Goal: Task Accomplishment & Management: Complete application form

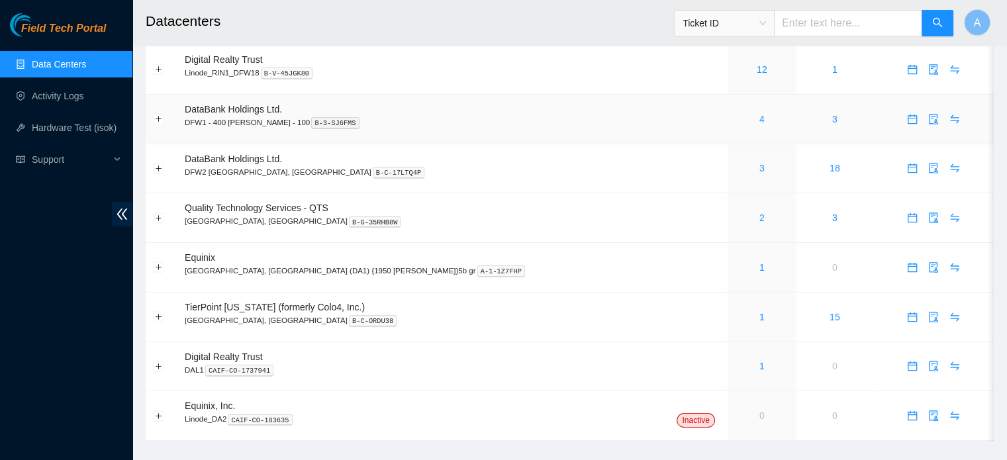
scroll to position [45, 0]
click at [759, 219] on link "2" at bounding box center [761, 217] width 5 height 11
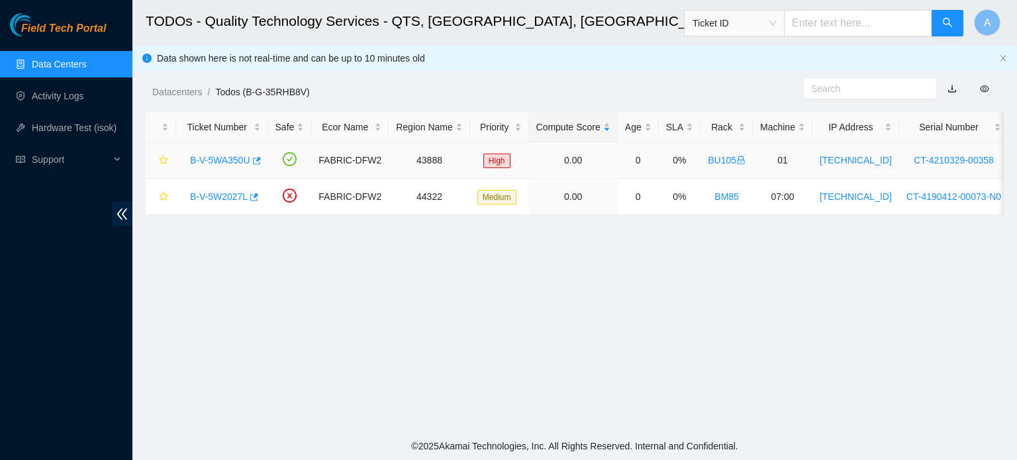
click at [218, 155] on link "B-V-5WA350U" at bounding box center [220, 160] width 60 height 11
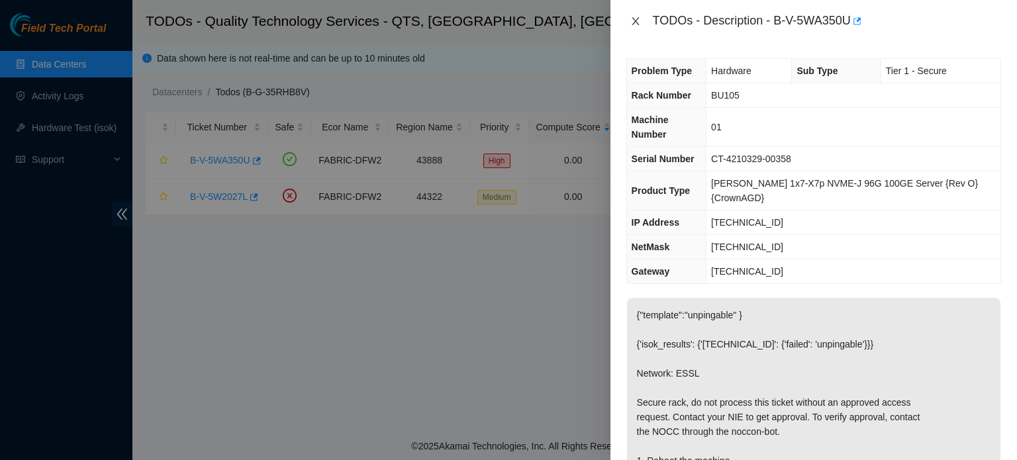
click at [638, 17] on icon "close" at bounding box center [635, 21] width 11 height 11
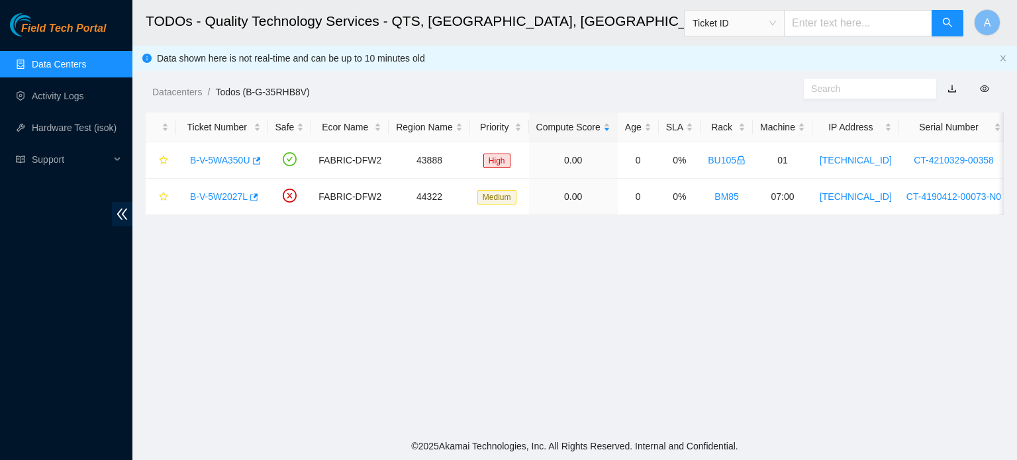
click at [77, 59] on link "Data Centers" at bounding box center [59, 64] width 54 height 11
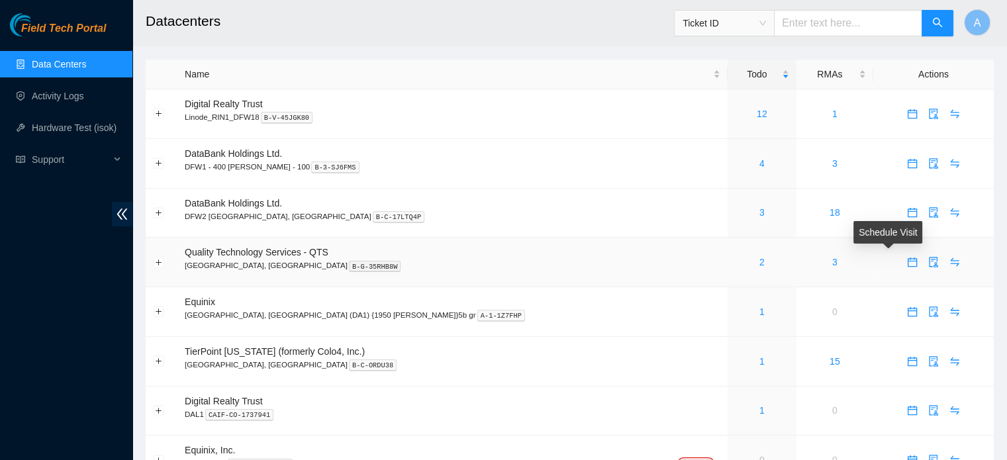
click at [907, 262] on icon "calendar" at bounding box center [912, 262] width 11 height 11
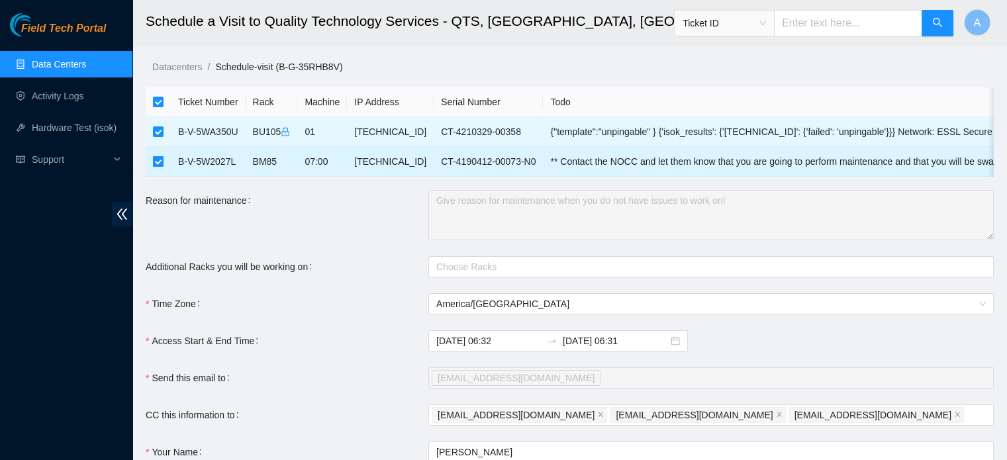
click at [156, 162] on input "checkbox" at bounding box center [158, 161] width 11 height 11
checkbox input "false"
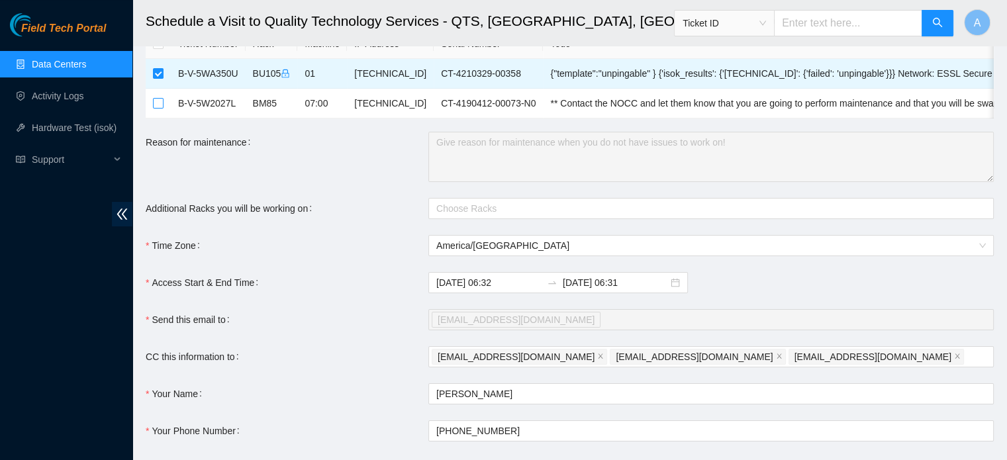
scroll to position [60, 0]
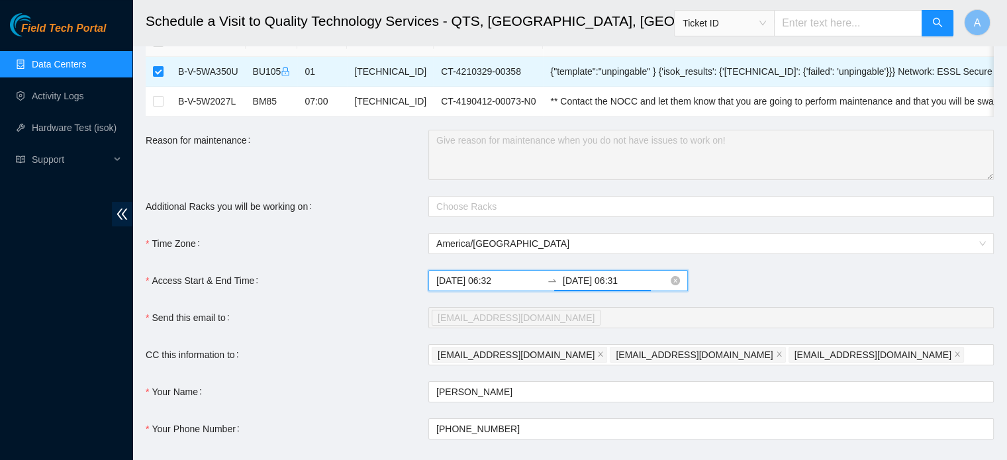
click at [585, 288] on input "2025-09-26 06:31" at bounding box center [615, 280] width 105 height 15
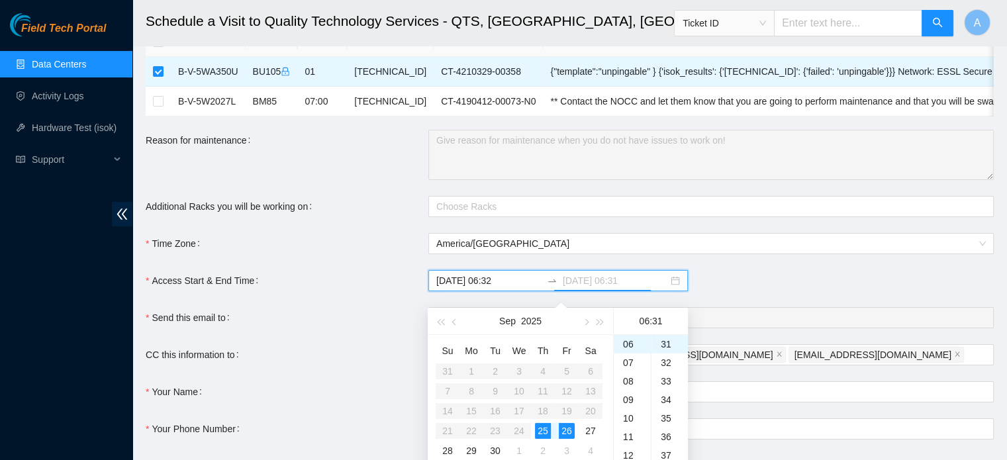
click at [546, 426] on div "25" at bounding box center [543, 431] width 16 height 16
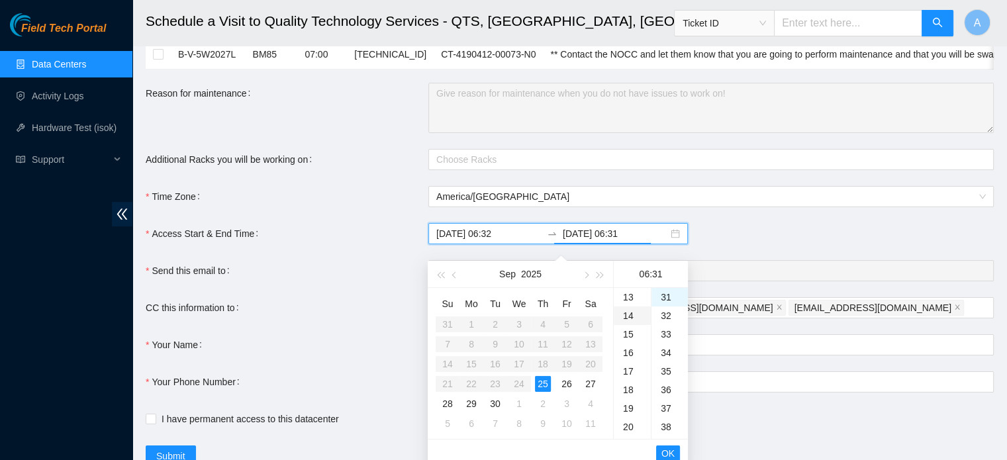
scroll to position [425, 0]
click at [632, 296] on div "23" at bounding box center [632, 298] width 37 height 19
type input "2025-09-25 23:31"
click at [662, 451] on span "OK" at bounding box center [667, 453] width 13 height 15
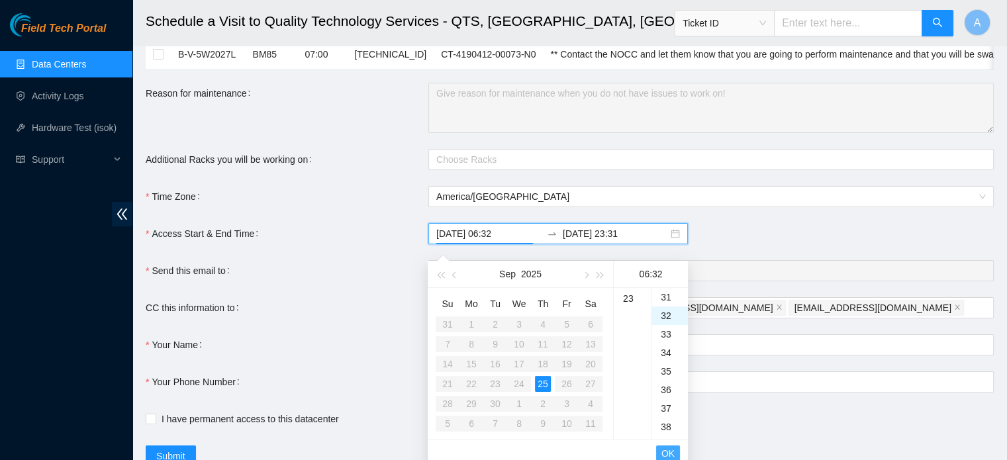
scroll to position [593, 0]
click at [662, 451] on span "OK" at bounding box center [667, 453] width 13 height 15
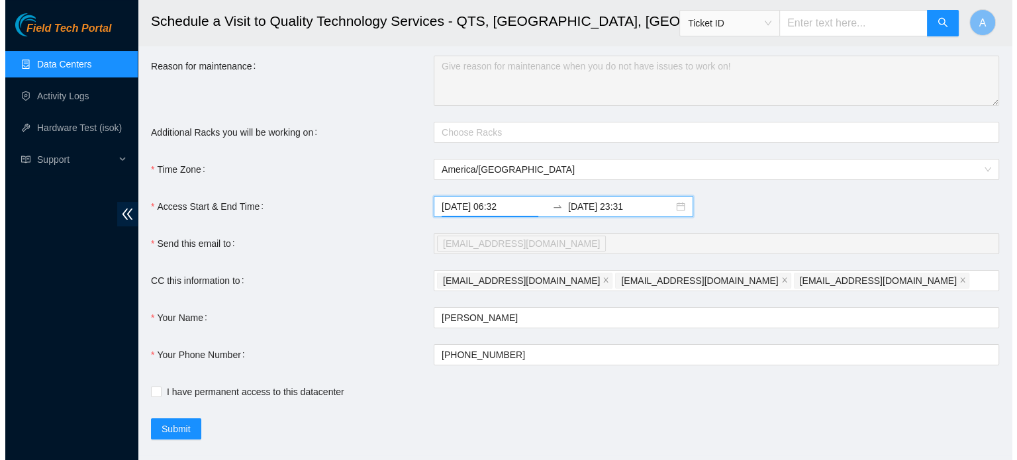
scroll to position [135, 0]
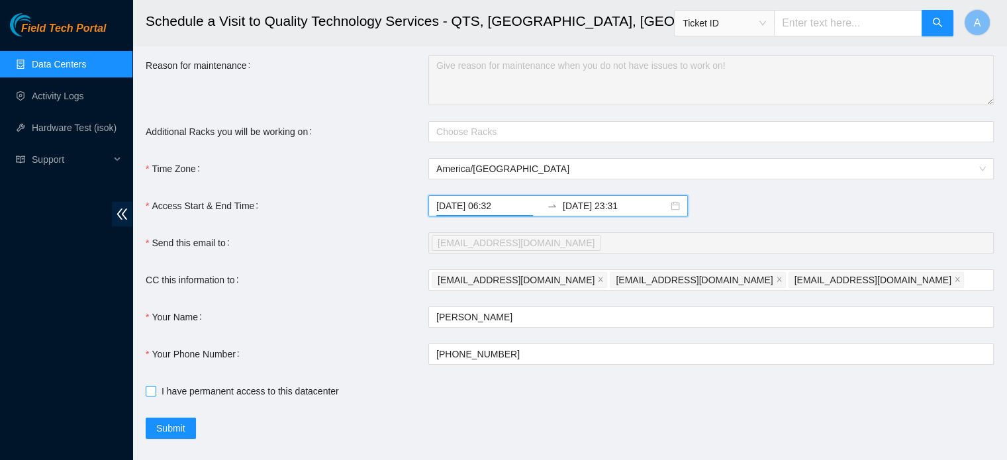
click at [174, 399] on span "I have permanent access to this datacenter" at bounding box center [250, 391] width 188 height 15
click at [155, 395] on input "I have permanent access to this datacenter" at bounding box center [150, 390] width 9 height 9
checkbox input "true"
click at [169, 426] on form "Ticket Number Rack Machine IP Address Serial Number Todo B-V-5WA350U BU105 01 2…" at bounding box center [570, 195] width 848 height 487
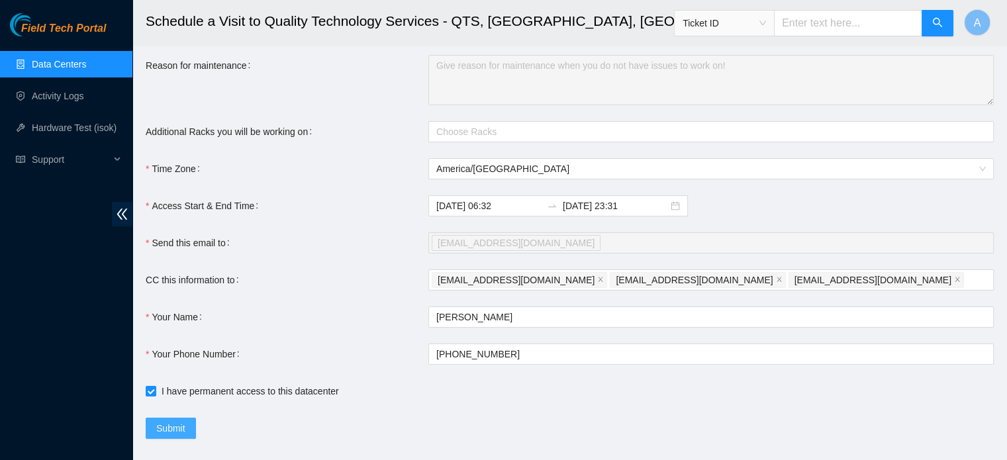
click at [169, 430] on button "Submit" at bounding box center [171, 428] width 50 height 21
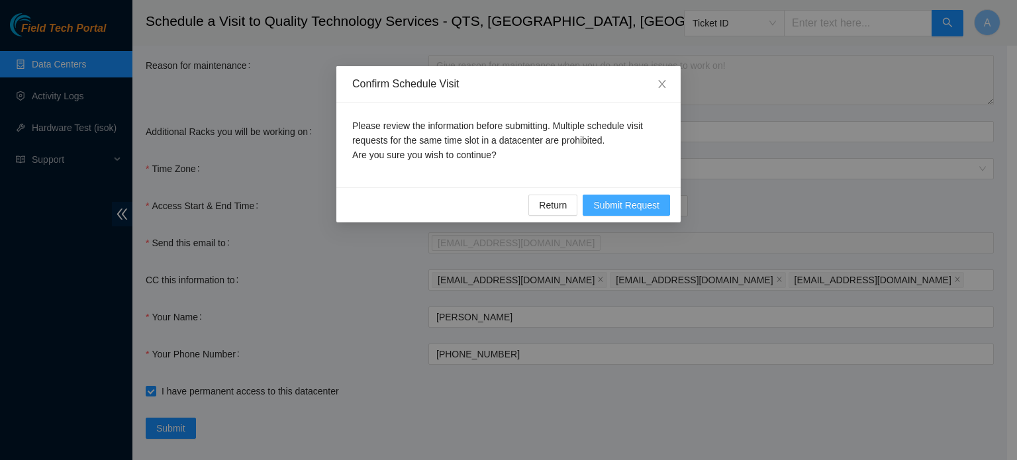
click at [615, 204] on span "Submit Request" at bounding box center [626, 205] width 66 height 15
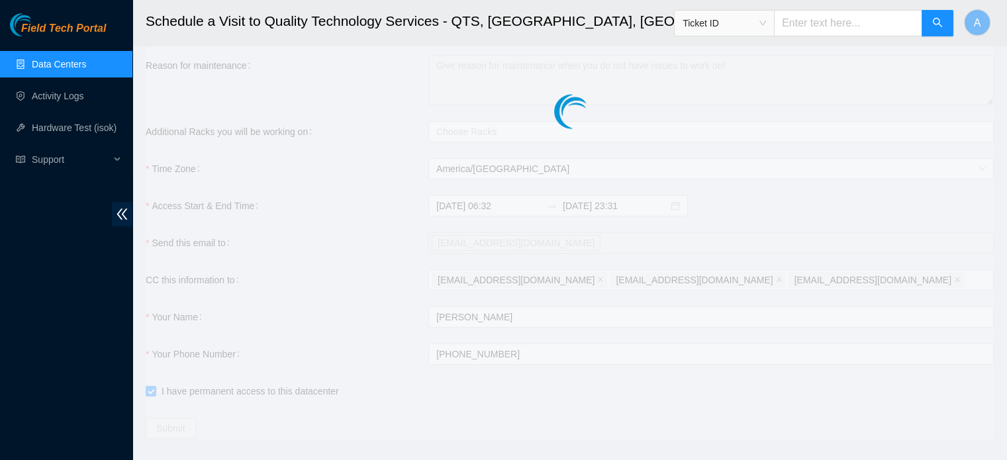
type input "2025-09-25 06:33"
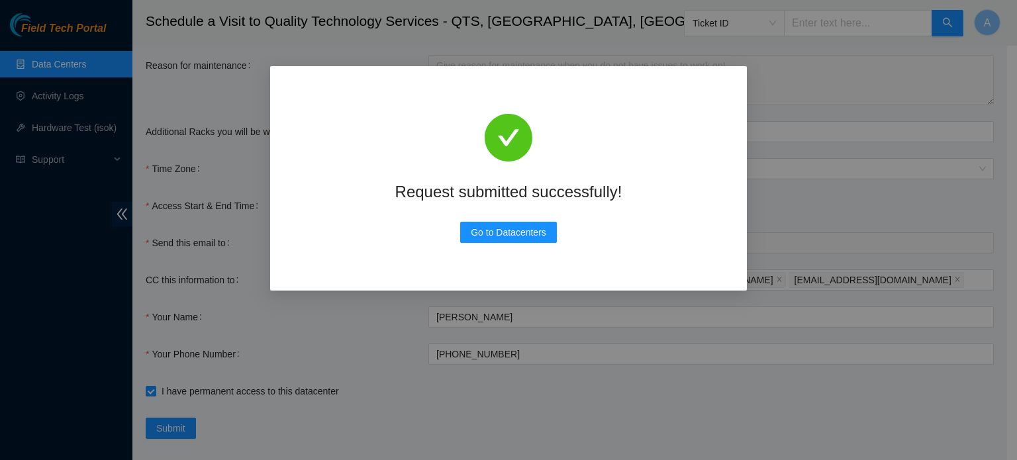
click at [273, 270] on div "Request submitted successfully! Go to Datacenters" at bounding box center [508, 178] width 477 height 224
click at [224, 256] on div "Request submitted successfully! Go to Datacenters" at bounding box center [508, 230] width 1017 height 460
click at [508, 222] on button "Go to Datacenters" at bounding box center [508, 232] width 97 height 21
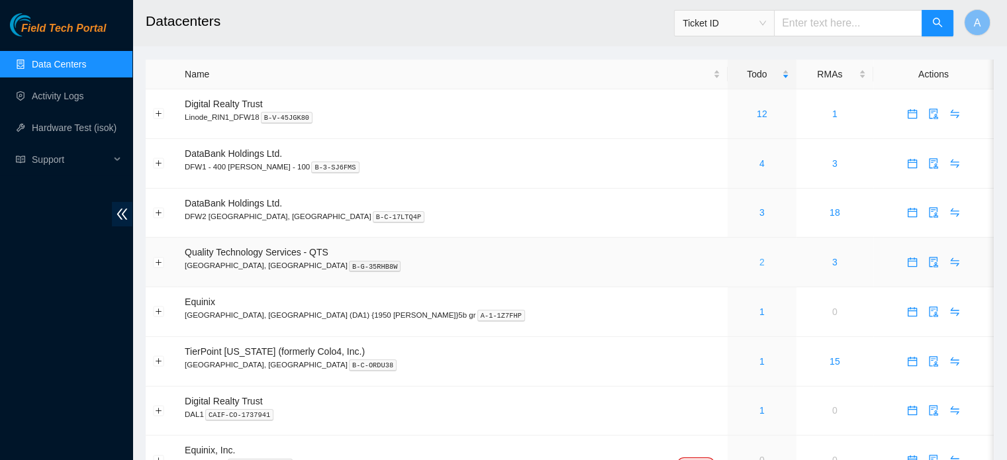
click at [759, 262] on link "2" at bounding box center [761, 262] width 5 height 11
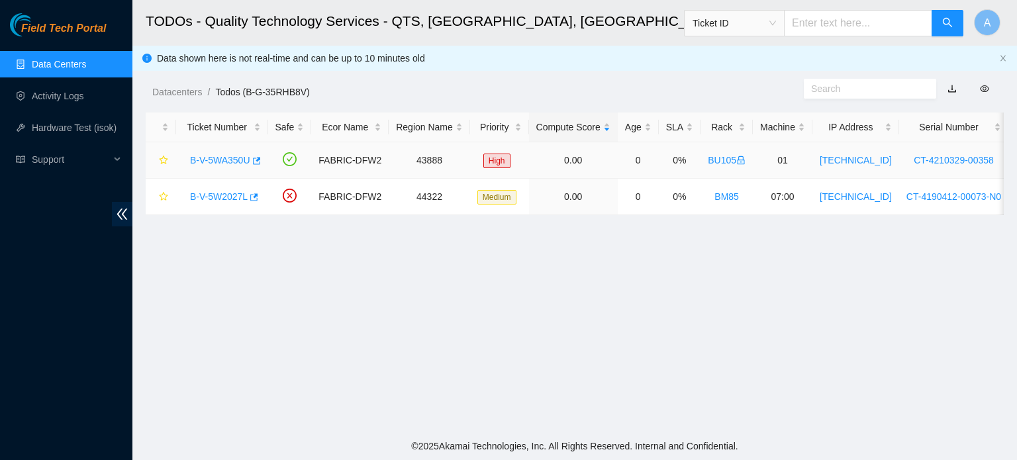
click at [217, 166] on link "B-V-5WA350U" at bounding box center [220, 160] width 60 height 11
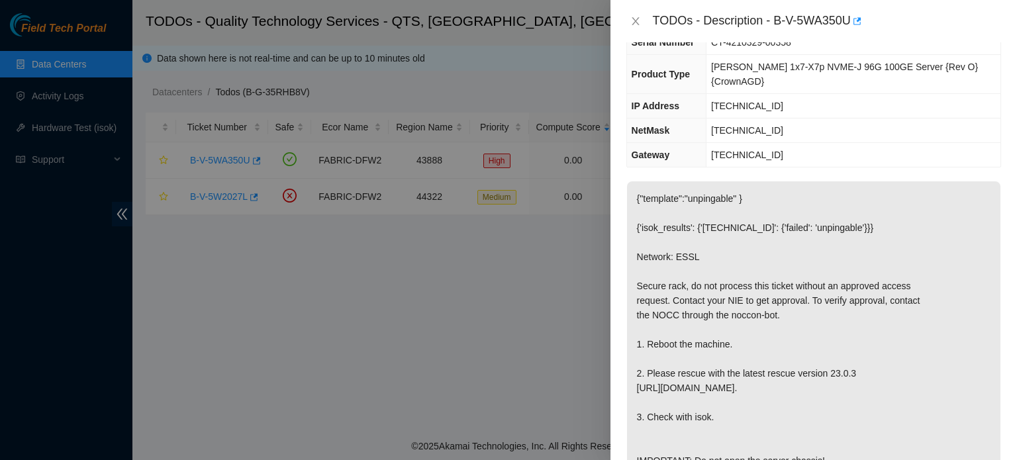
scroll to position [154, 0]
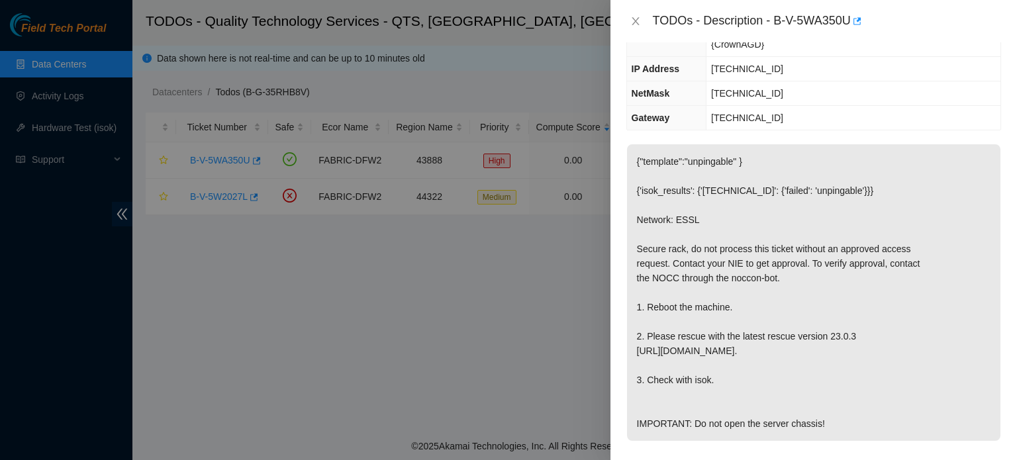
click at [371, 159] on div at bounding box center [508, 230] width 1017 height 460
click at [632, 19] on icon "close" at bounding box center [635, 21] width 11 height 11
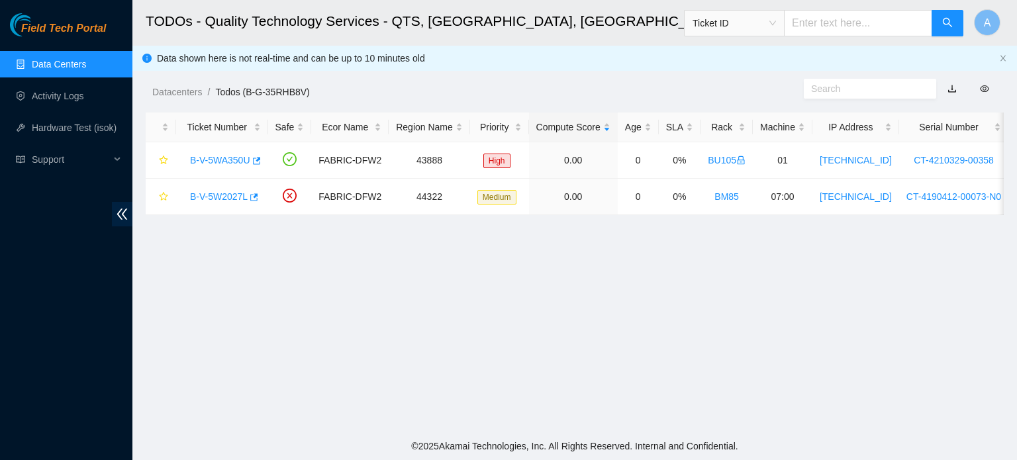
scroll to position [197, 0]
click at [69, 97] on link "Activity Logs" at bounding box center [58, 96] width 52 height 11
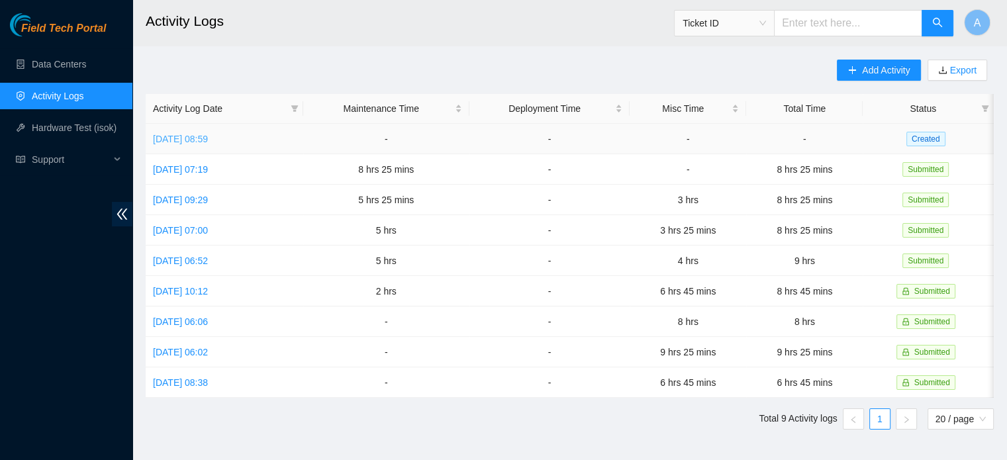
click at [202, 134] on link "[DATE] 08:59" at bounding box center [180, 139] width 55 height 11
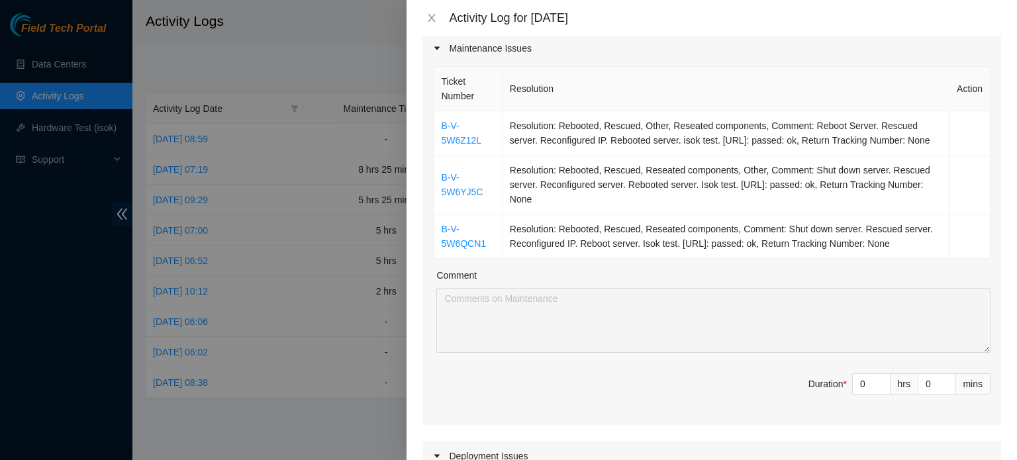
scroll to position [195, 0]
click at [442, 121] on link "B-V-5W6Z12L" at bounding box center [461, 133] width 40 height 25
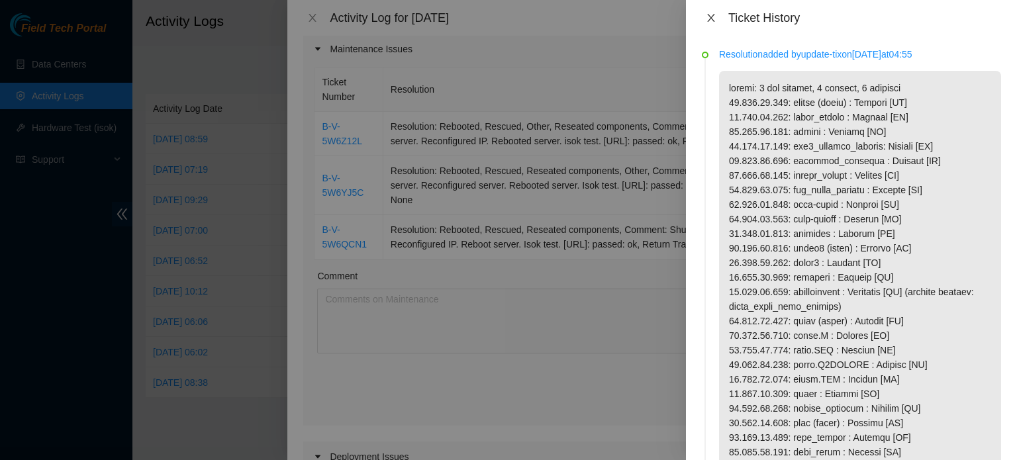
click at [713, 18] on icon "close" at bounding box center [711, 18] width 11 height 11
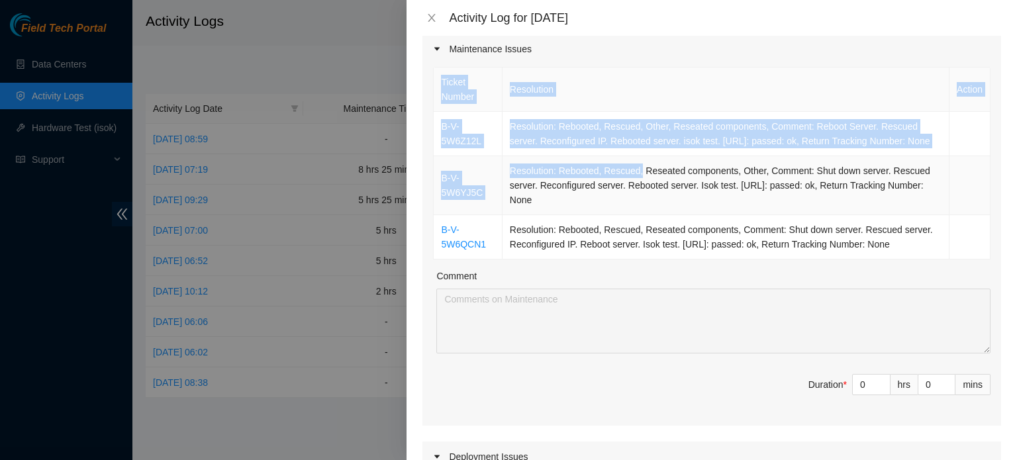
drag, startPoint x: 432, startPoint y: 105, endPoint x: 635, endPoint y: 164, distance: 210.8
click at [635, 164] on div "Ticket Number Resolution Action B-V-5W6Z12L Resolution: Rebooted, Rescued, Othe…" at bounding box center [711, 244] width 579 height 361
click at [625, 112] on td "Resolution: Rebooted, Rescued, Other, Reseated components, Comment: Reboot Serv…" at bounding box center [726, 134] width 447 height 44
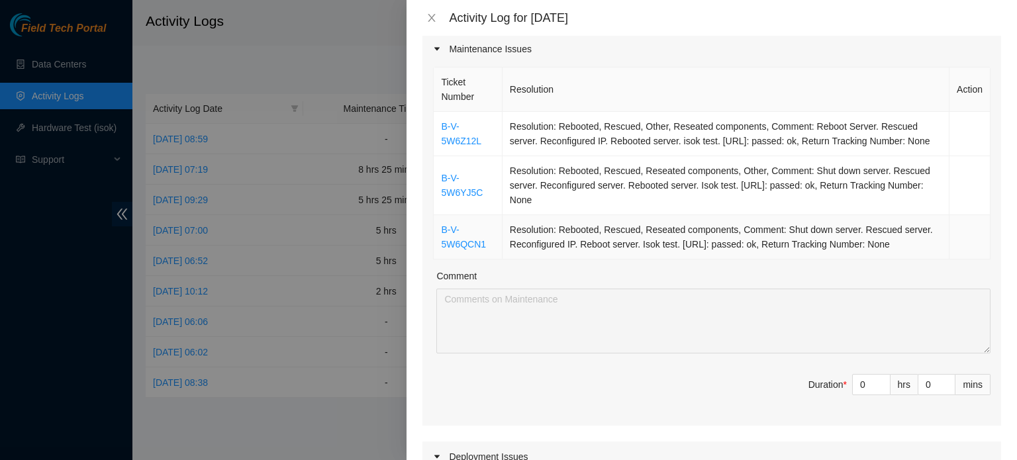
drag, startPoint x: 437, startPoint y: 111, endPoint x: 904, endPoint y: 243, distance: 485.0
click at [904, 243] on tbody "B-V-5W6Z12L Resolution: Rebooted, Rescued, Other, Reseated components, Comment:…" at bounding box center [712, 186] width 557 height 148
copy tbody "B-V-5W6Z12L Resolution: Rebooted, Rescued, Other, Reseated components, Comment:…"
click at [551, 177] on td "Resolution: Rebooted, Rescued, Reseated components, Other, Comment: Shut down s…" at bounding box center [726, 185] width 447 height 59
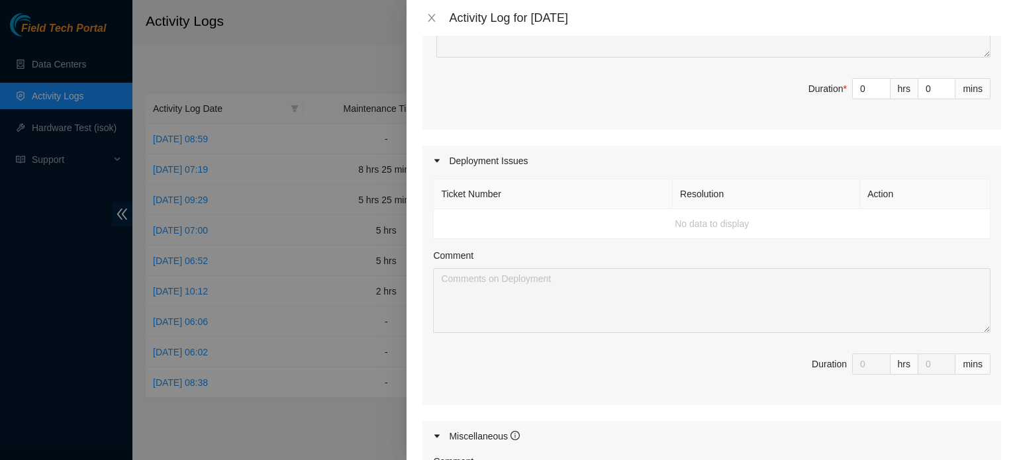
scroll to position [493, 0]
click at [554, 178] on th "Ticket Number" at bounding box center [553, 193] width 239 height 30
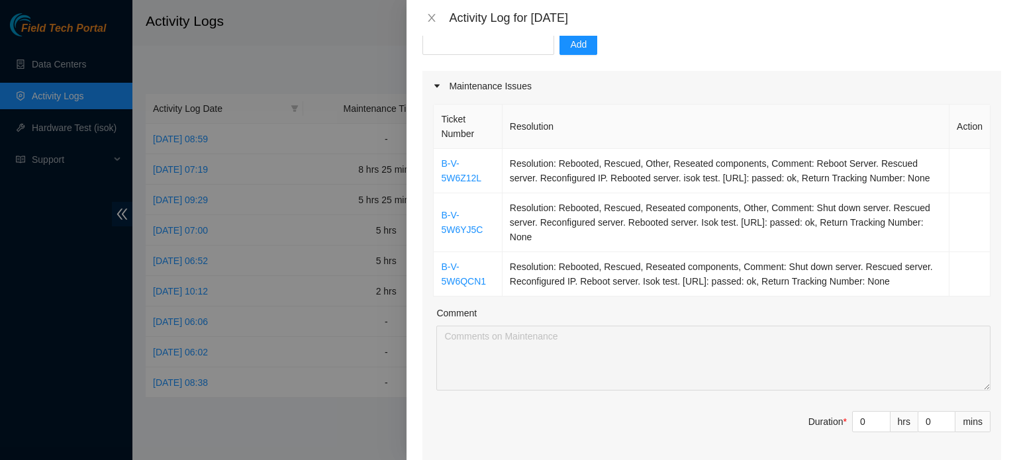
scroll to position [164, 0]
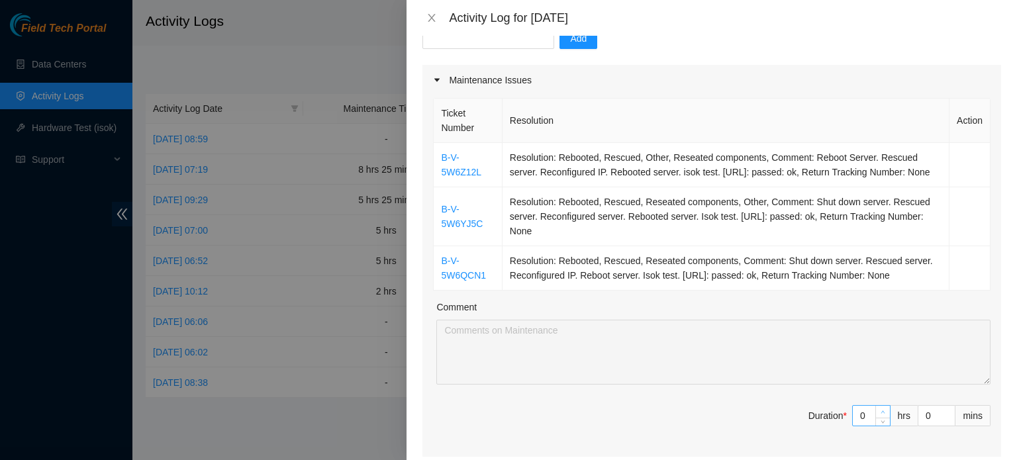
type input "1"
click at [881, 410] on icon "up" at bounding box center [883, 412] width 5 height 5
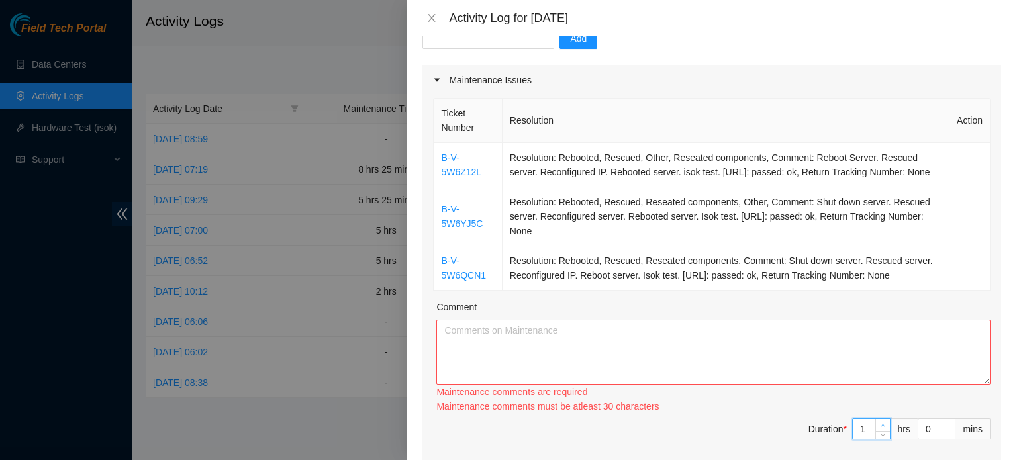
type input "2"
click at [873, 407] on div "Ticket Number Resolution Action B-V-5W6Z12L Resolution: Rebooted, Rescued, Othe…" at bounding box center [711, 282] width 579 height 375
click at [872, 411] on div "Ticket Number Resolution Action B-V-5W6Z12L Resolution: Rebooted, Rescued, Othe…" at bounding box center [711, 282] width 579 height 375
type input "3"
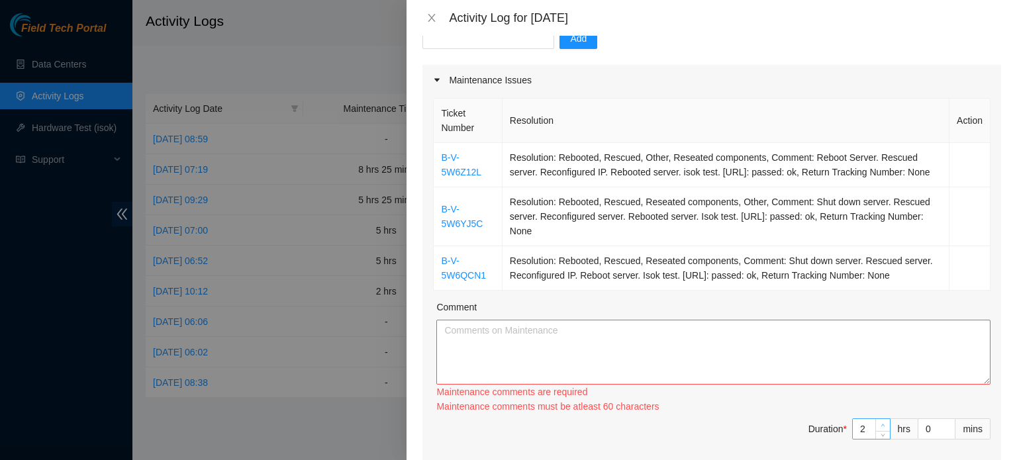
type input "3"
click at [881, 423] on icon "up" at bounding box center [883, 425] width 5 height 5
click at [670, 309] on div "Comment" at bounding box center [713, 310] width 554 height 20
click at [630, 333] on textarea "Comment" at bounding box center [713, 352] width 554 height 65
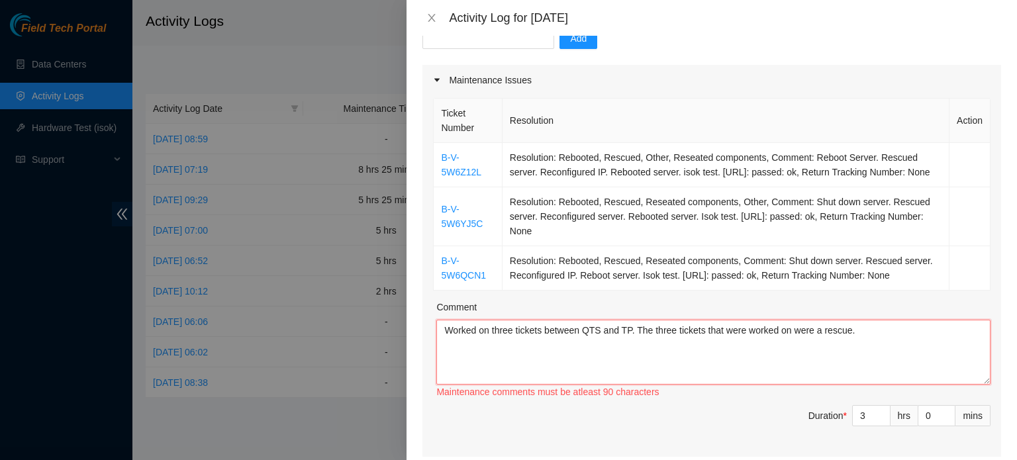
type textarea "Worked on three tickets between QTS and TP. The three tickets that were worked …"
click at [887, 336] on textarea "Worked on three tickets between QTS and TP. The three tickets that were worked …" at bounding box center [713, 352] width 554 height 65
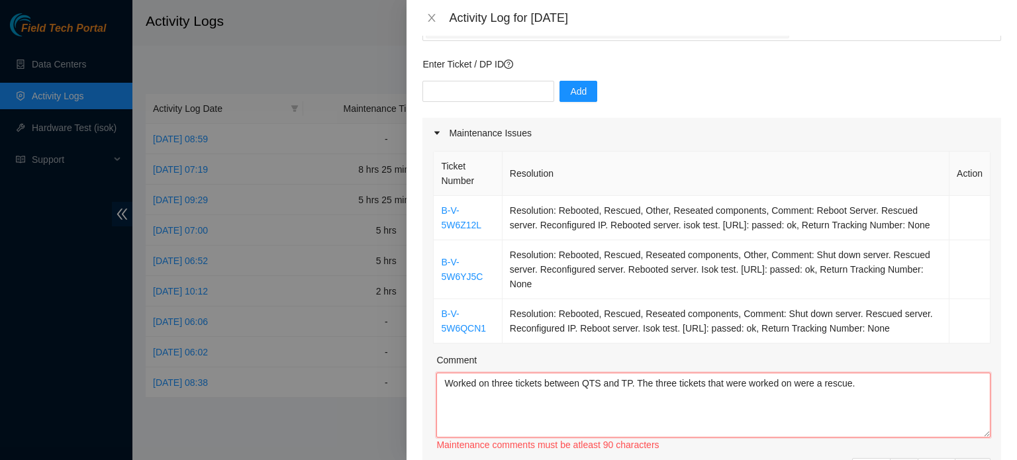
scroll to position [109, 0]
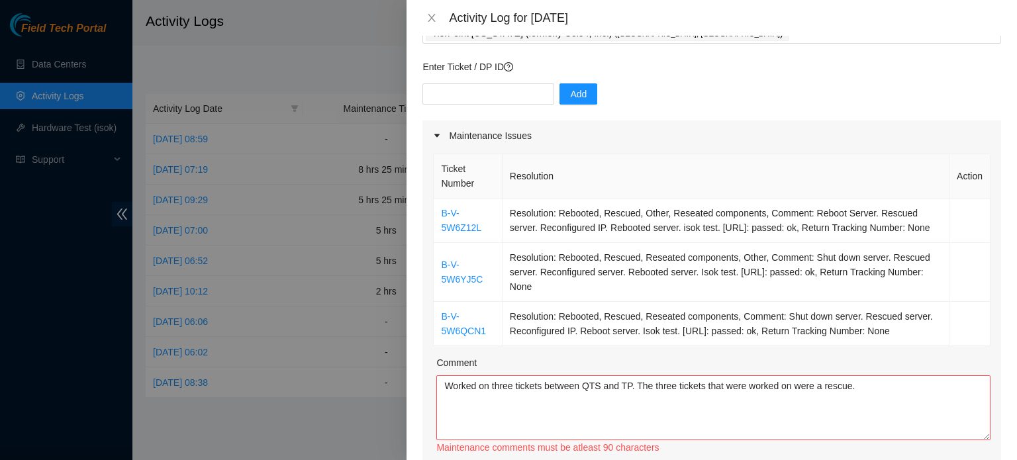
click at [480, 63] on div "Enter Ticket / DP ID Add" at bounding box center [711, 90] width 579 height 61
click at [477, 83] on input "text" at bounding box center [488, 93] width 132 height 21
paste input "DP62931"
type input "DP62931"
click at [580, 83] on button "Add" at bounding box center [578, 93] width 38 height 21
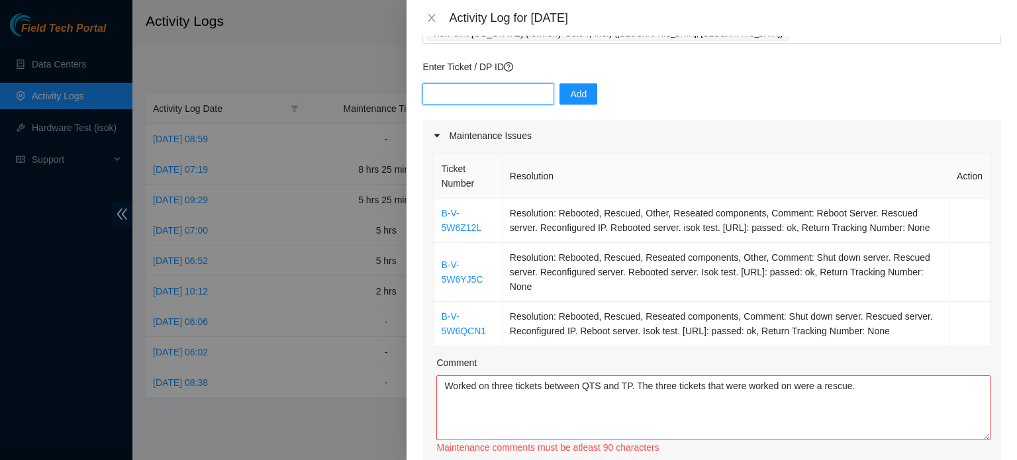
click at [455, 83] on input "text" at bounding box center [488, 93] width 132 height 21
paste input "DP62933"
type input "DP62933"
click at [572, 87] on span "Add" at bounding box center [578, 94] width 17 height 15
click at [479, 83] on input "text" at bounding box center [488, 93] width 132 height 21
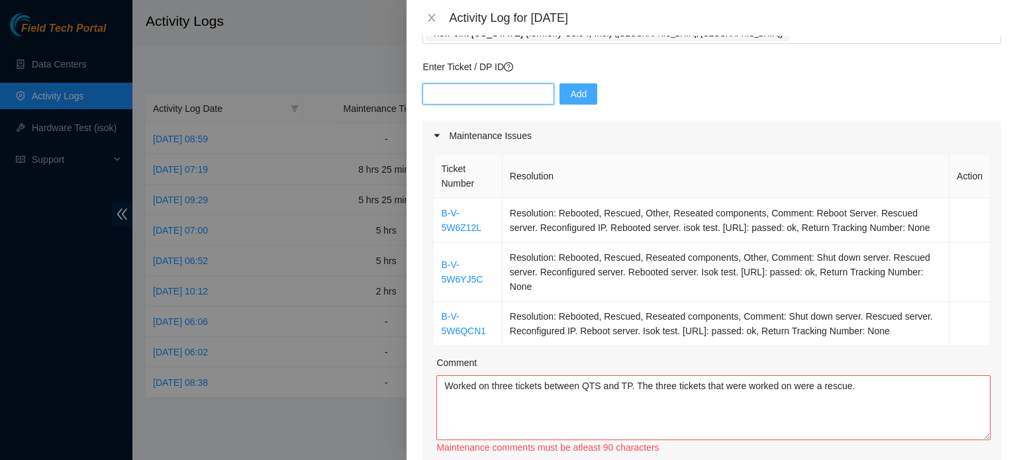
paste input "DP62928"
type input "DP62928"
click at [559, 83] on button "Add" at bounding box center [578, 93] width 38 height 21
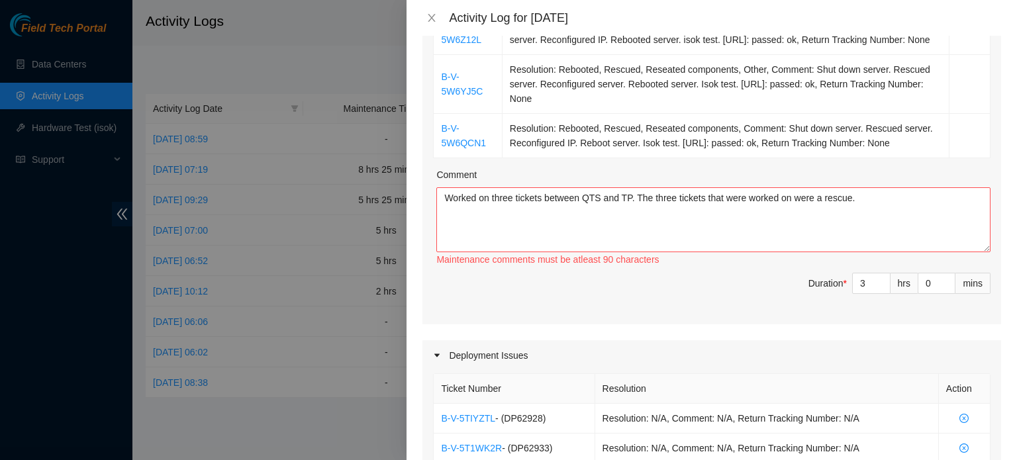
scroll to position [487, 0]
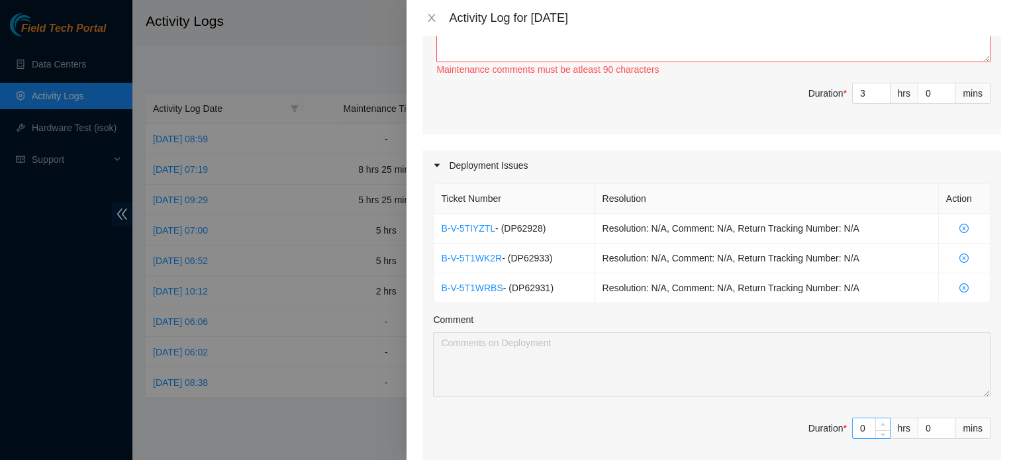
type input "1"
type input "4"
click at [879, 421] on span "up" at bounding box center [883, 425] width 8 height 8
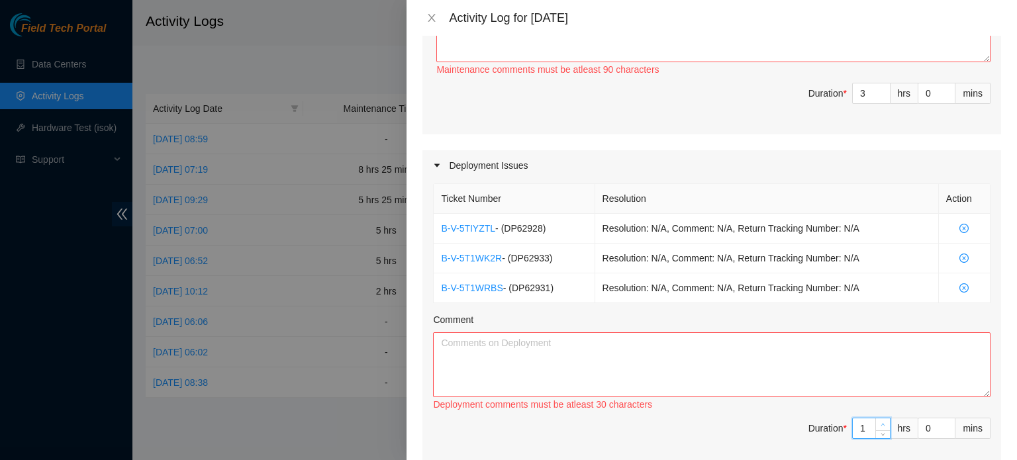
type input "2"
type input "5"
click at [879, 421] on span "up" at bounding box center [883, 425] width 8 height 8
type input "3"
type input "6"
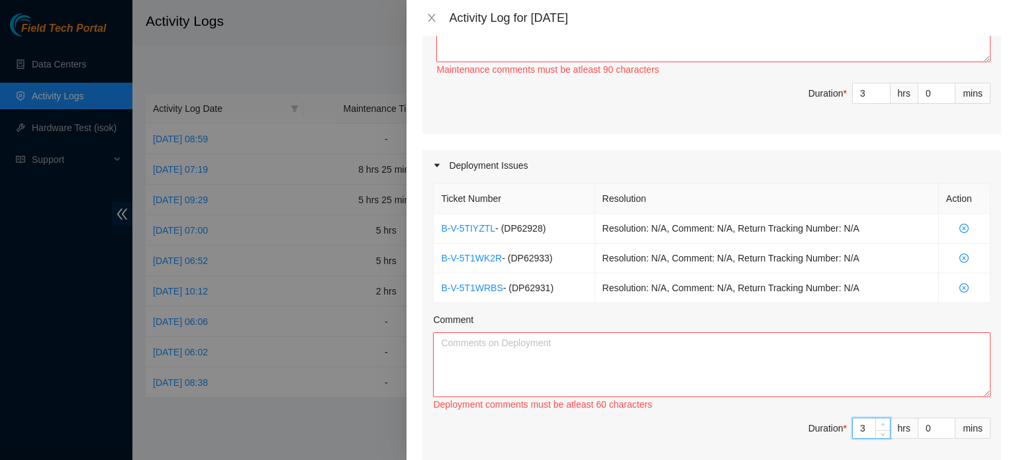
click at [879, 421] on span "up" at bounding box center [883, 425] width 8 height 8
type input "4"
type input "7"
click at [879, 421] on span "up" at bounding box center [883, 425] width 8 height 8
type input "3"
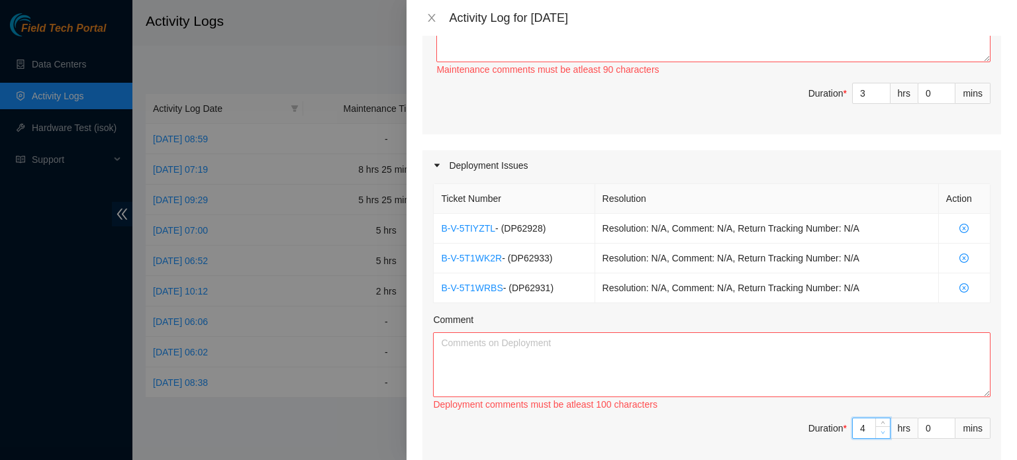
type input "6"
click at [881, 430] on icon "down" at bounding box center [883, 432] width 5 height 5
click at [689, 347] on textarea "Comment" at bounding box center [711, 364] width 557 height 65
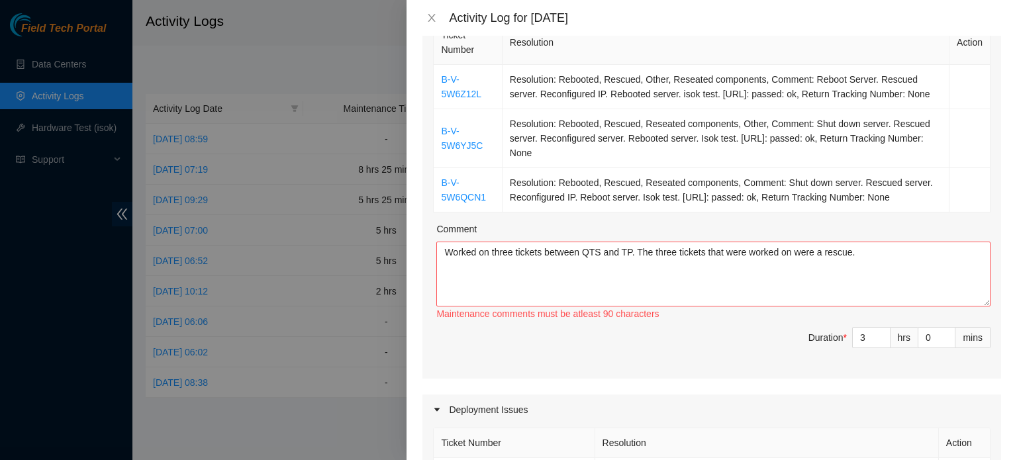
scroll to position [238, 0]
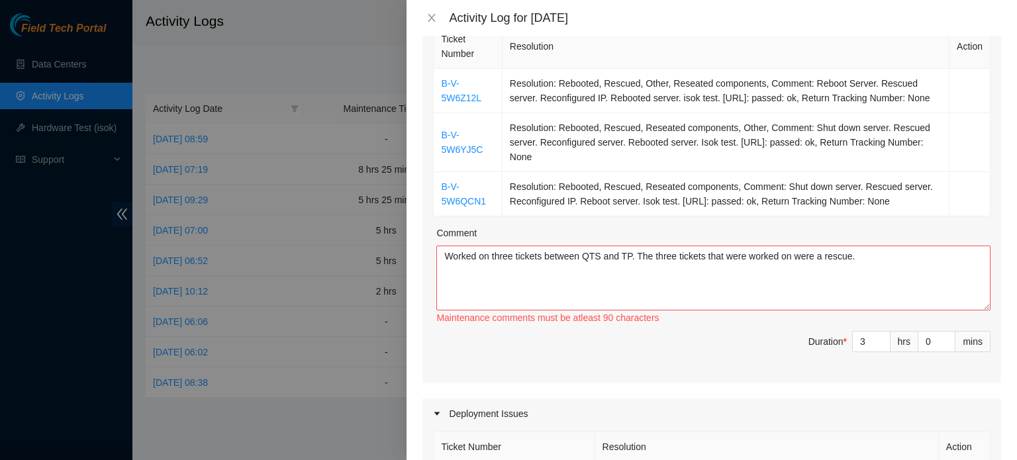
type textarea "Trained with Matias to run fiber for these DPs. Ran three 15m fiber cables from…"
click at [857, 266] on textarea "Worked on three tickets between QTS and TP. The three tickets that were worked …" at bounding box center [713, 278] width 554 height 65
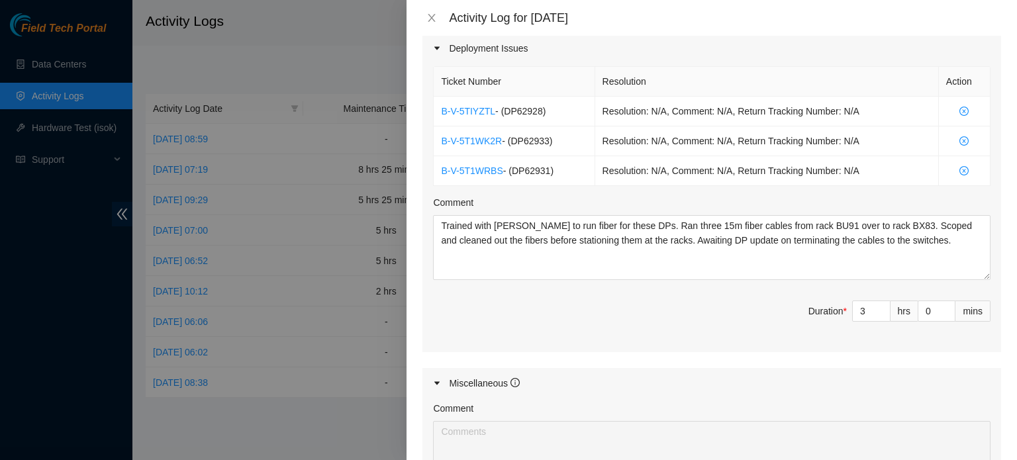
scroll to position [817, 0]
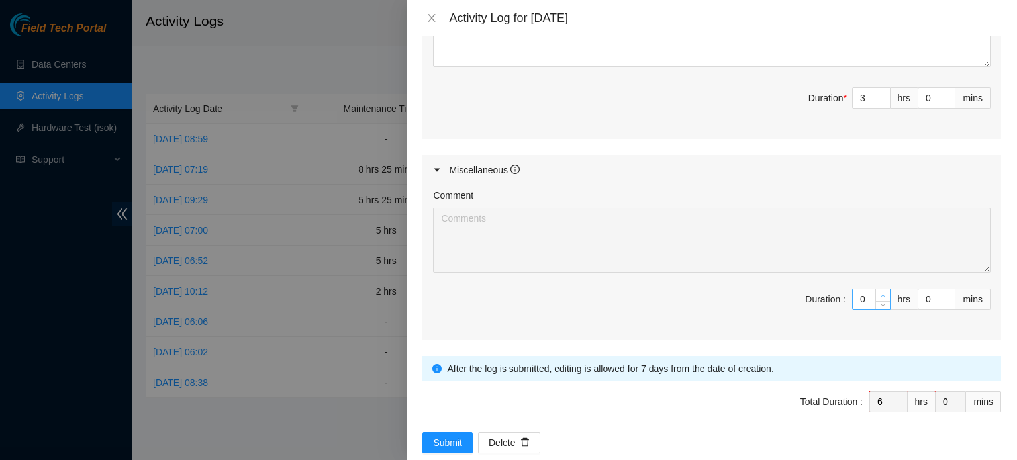
type textarea "Worked on three tickets between QTS and TP. The three tickets required a rescue…"
type input "1"
type input "7"
click at [878, 289] on span "Increase Value" at bounding box center [882, 295] width 15 height 12
type input "2"
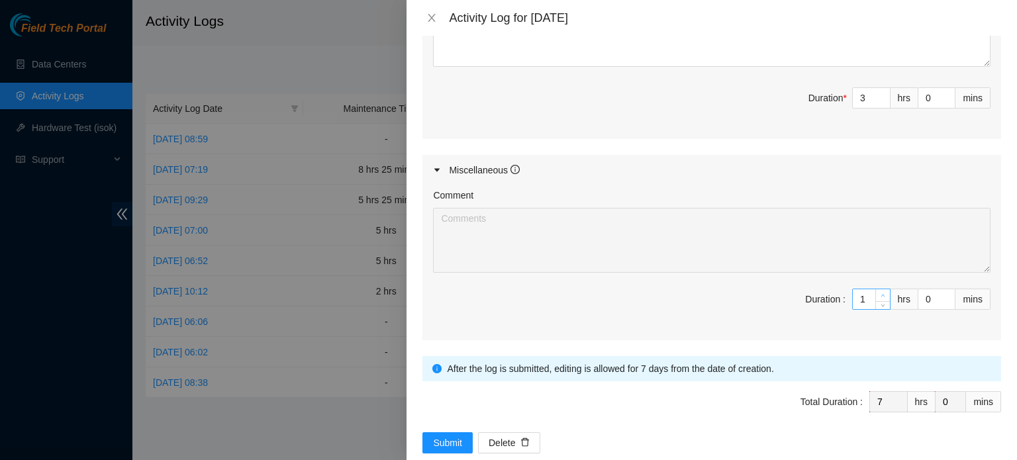
type input "8"
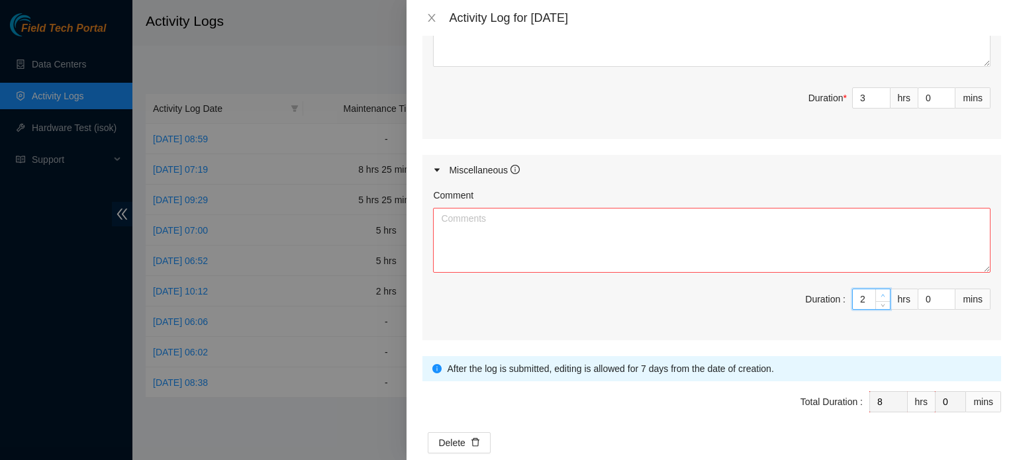
click at [878, 289] on span "Increase Value" at bounding box center [882, 295] width 15 height 12
type input "3"
type input "9"
click at [878, 289] on span "Increase Value" at bounding box center [882, 295] width 15 height 12
click at [785, 213] on textarea "Comment" at bounding box center [711, 240] width 557 height 65
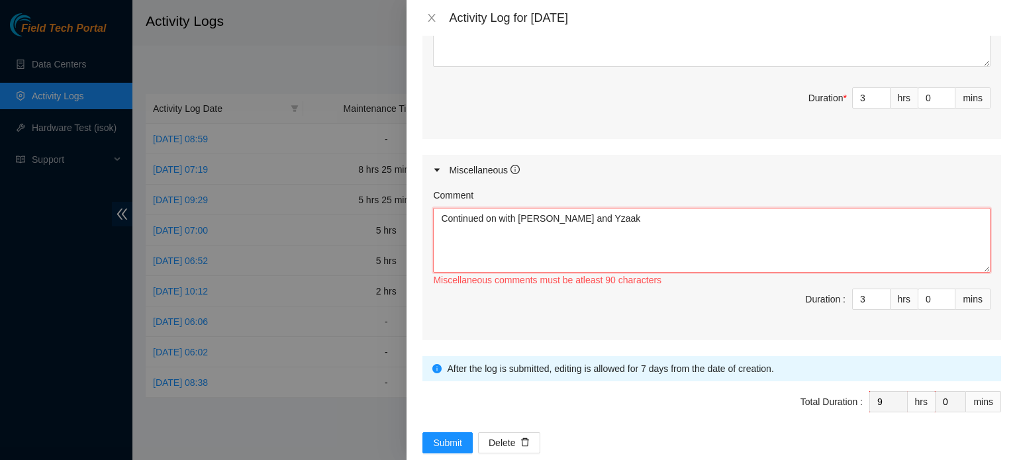
click at [486, 210] on textarea "Continued on with Matias and Yzaak" at bounding box center [711, 240] width 557 height 65
click at [609, 214] on textarea "Continued on with Matias and Yzaak" at bounding box center [711, 240] width 557 height 65
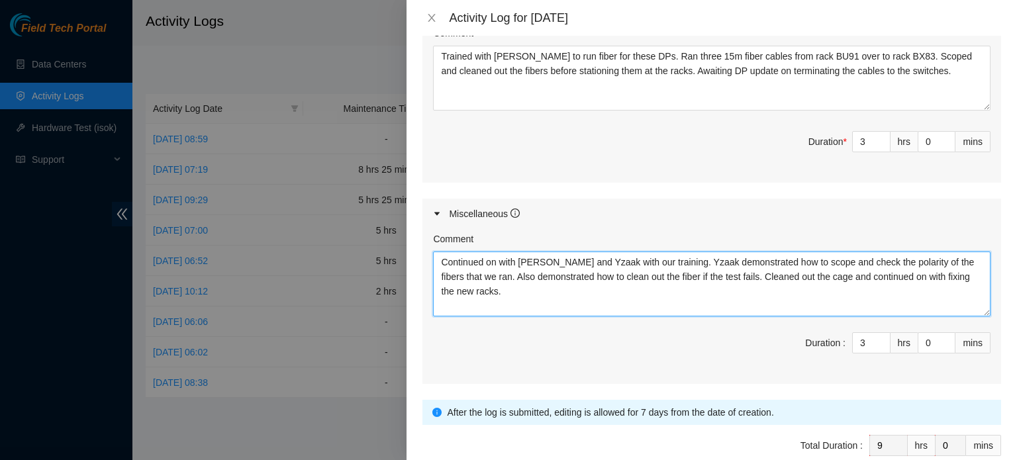
scroll to position [833, 0]
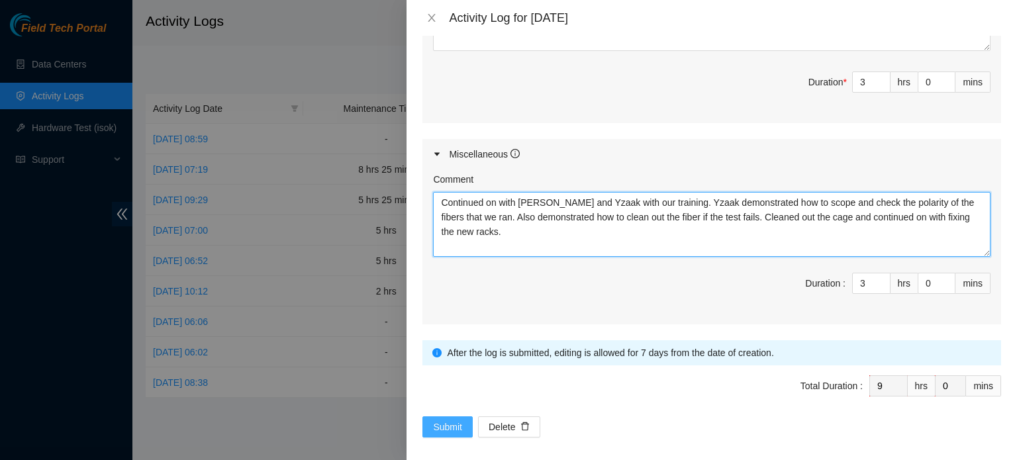
type textarea "Continued on with Matias and Yzaak with our training. Yzaak demonstrated how to…"
click at [459, 420] on span "Submit" at bounding box center [447, 427] width 29 height 15
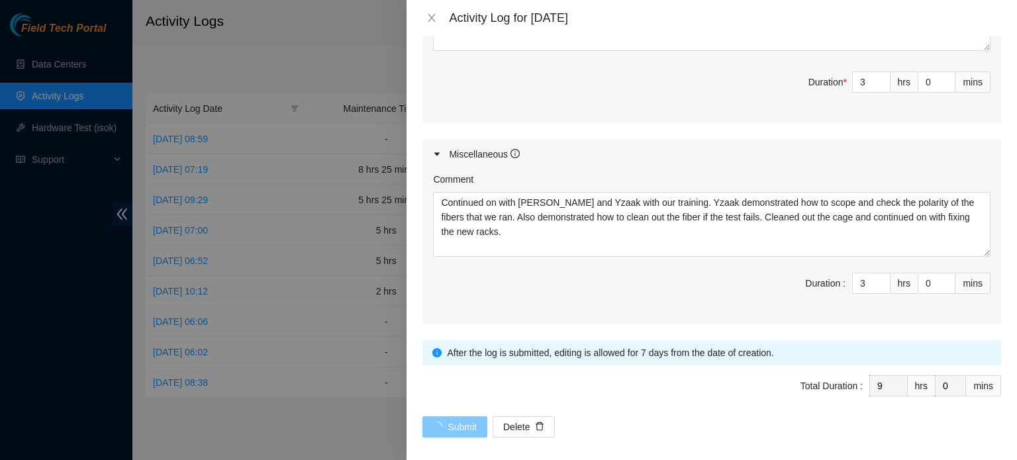
scroll to position [0, 0]
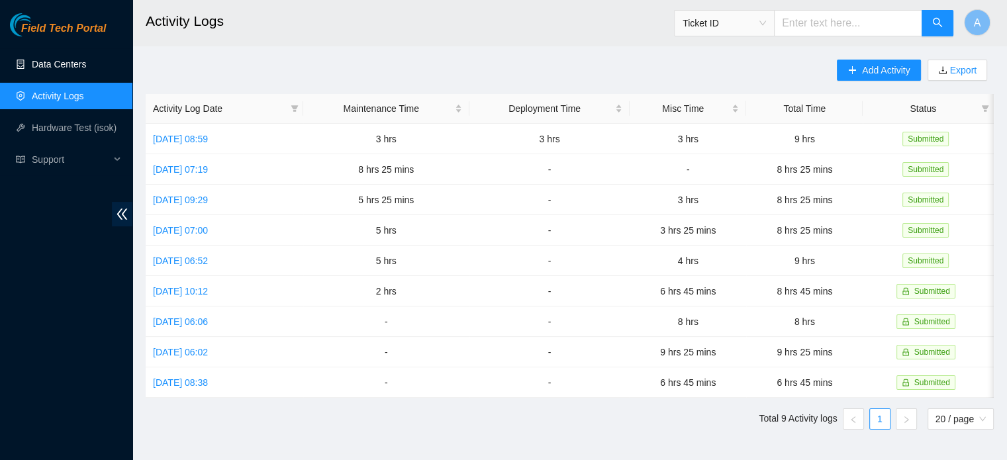
click at [63, 59] on link "Data Centers" at bounding box center [59, 64] width 54 height 11
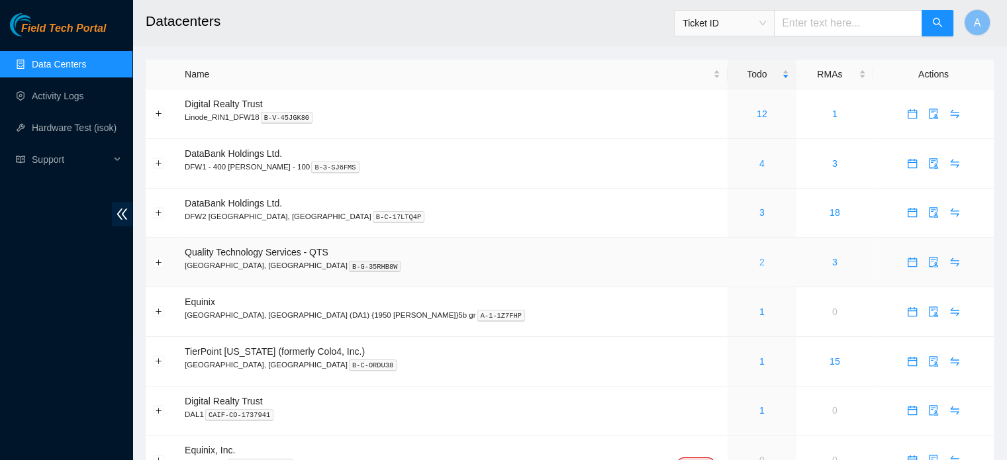
click at [759, 262] on link "2" at bounding box center [761, 262] width 5 height 11
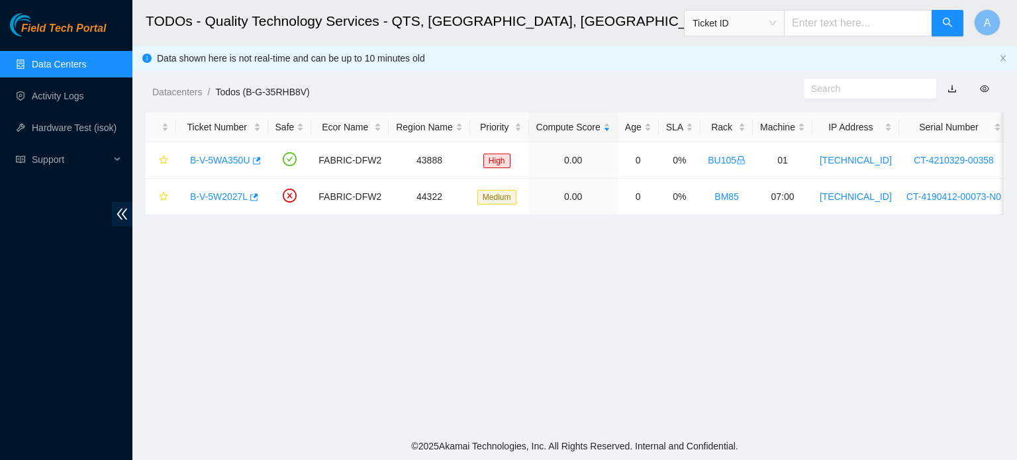
click at [68, 64] on link "Data Centers" at bounding box center [59, 64] width 54 height 11
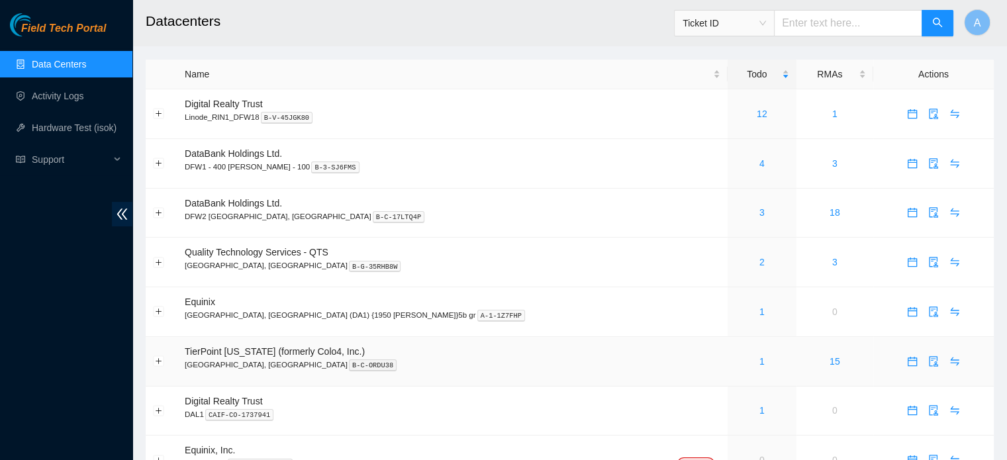
drag, startPoint x: 665, startPoint y: 361, endPoint x: 634, endPoint y: 355, distance: 32.3
click at [735, 355] on div "1" at bounding box center [762, 361] width 54 height 15
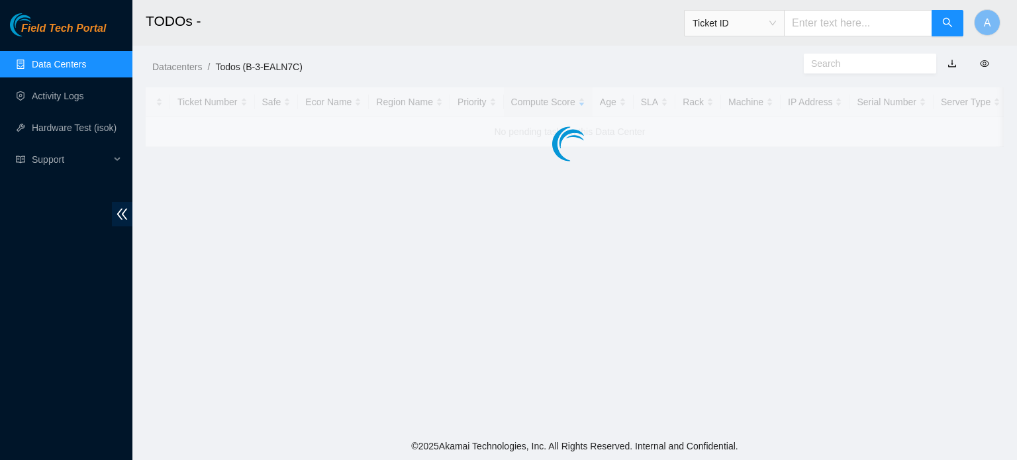
click at [634, 355] on main "TODOs - Ticket ID A Datacenters / Todos (B-3-EALN7C) / Ticket Number Safe Ecor …" at bounding box center [574, 216] width 885 height 432
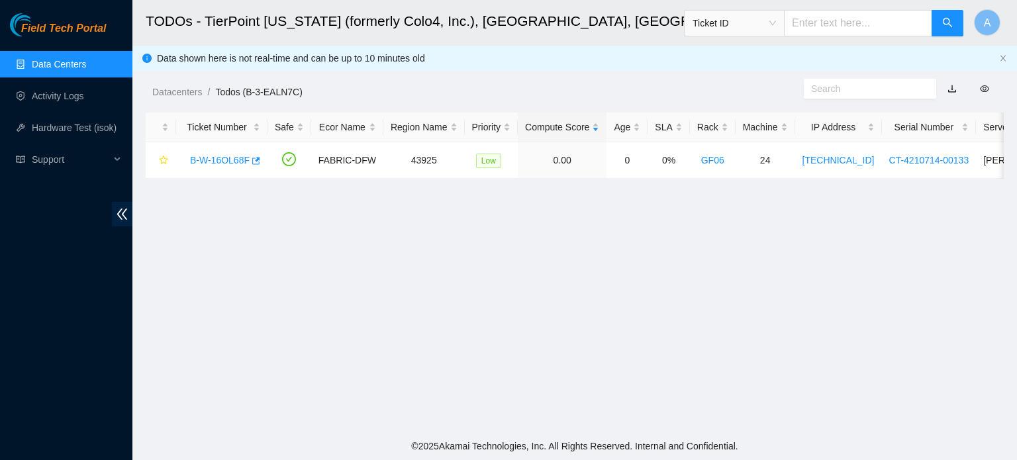
click at [86, 70] on link "Data Centers" at bounding box center [59, 64] width 54 height 11
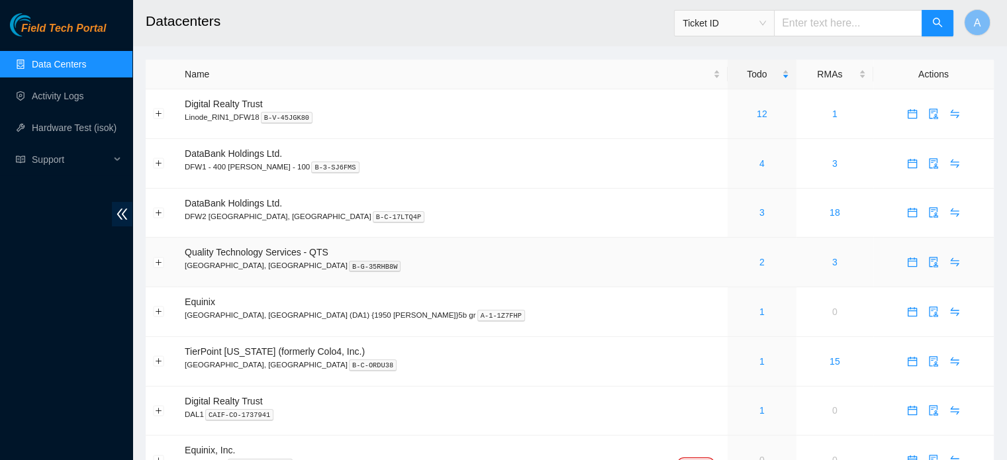
click at [735, 260] on div "2" at bounding box center [762, 262] width 54 height 15
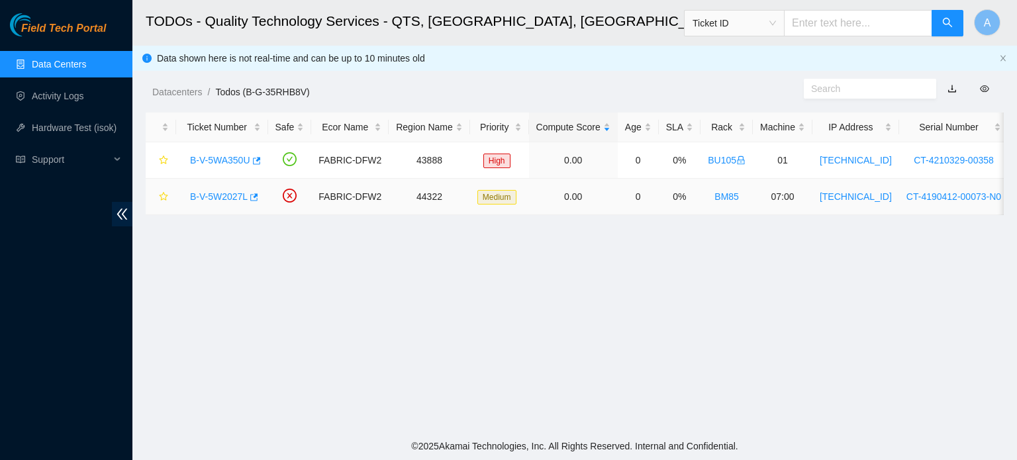
click at [228, 195] on link "B-V-5W2027L" at bounding box center [219, 196] width 58 height 11
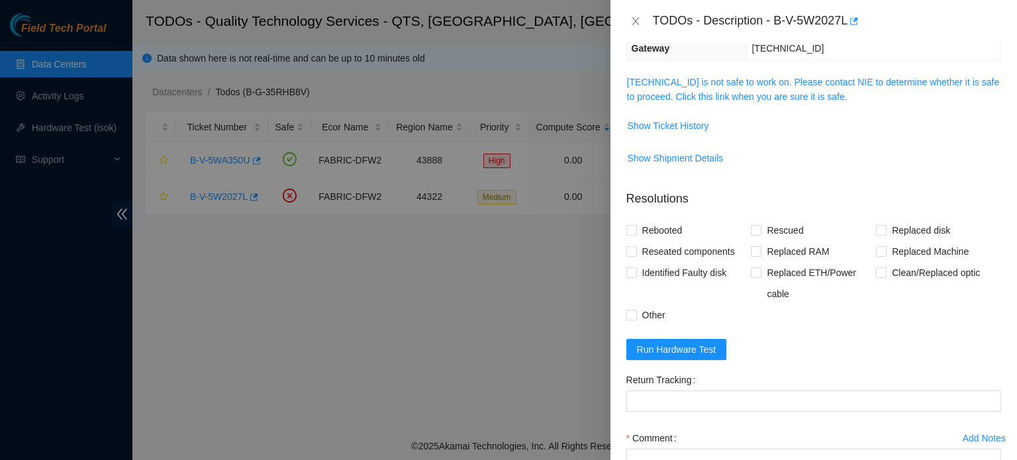
scroll to position [132, 0]
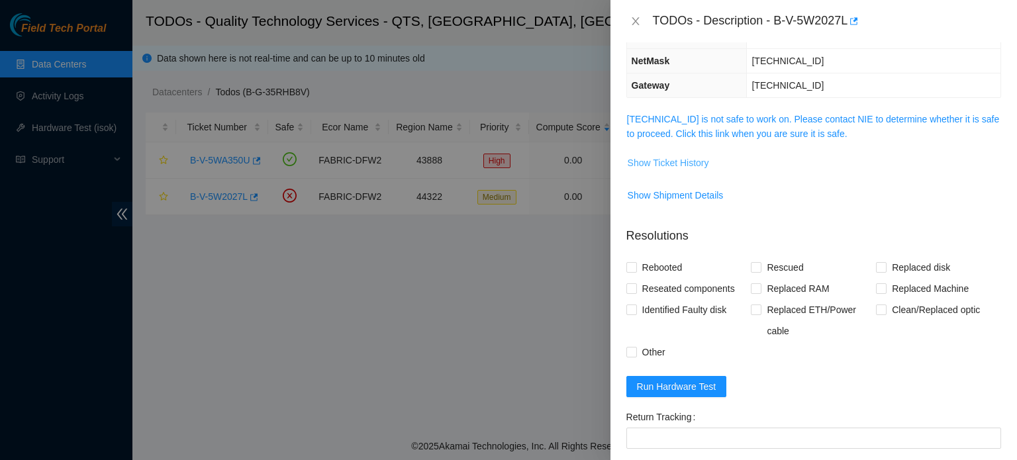
click at [671, 166] on span "Show Ticket History" at bounding box center [668, 163] width 81 height 15
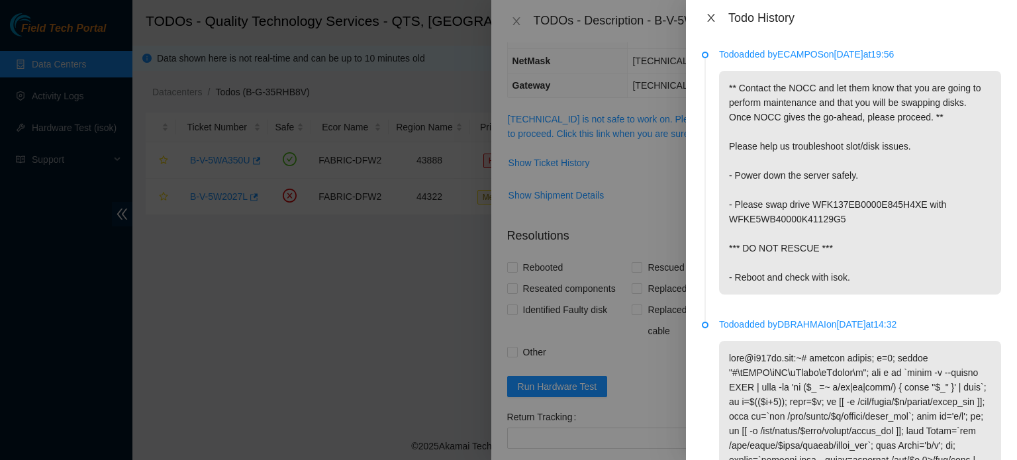
click at [710, 21] on icon "close" at bounding box center [711, 18] width 11 height 11
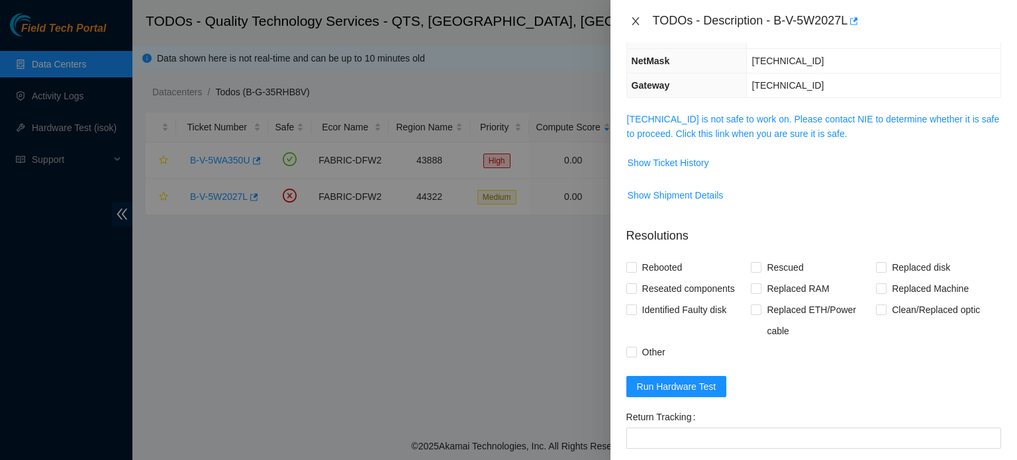
click at [632, 19] on icon "close" at bounding box center [635, 21] width 11 height 11
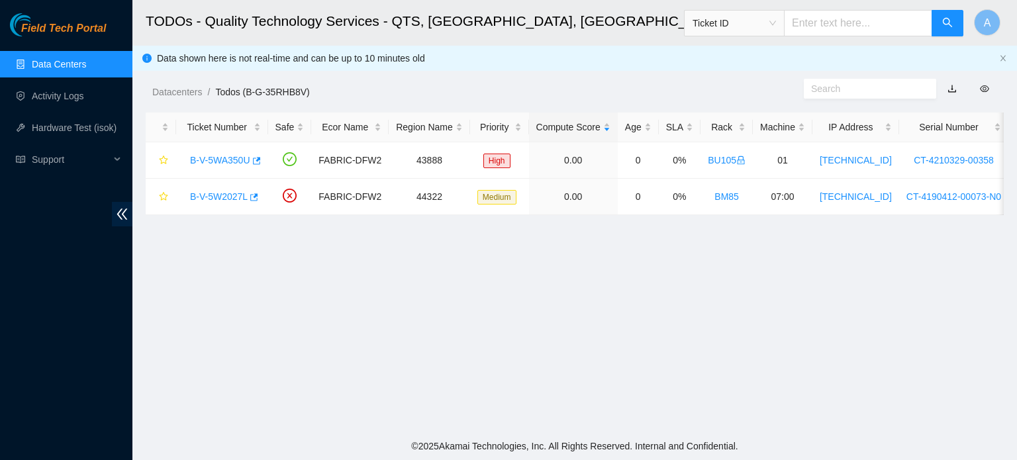
scroll to position [176, 0]
click at [205, 193] on link "B-V-5W2027L" at bounding box center [219, 196] width 58 height 11
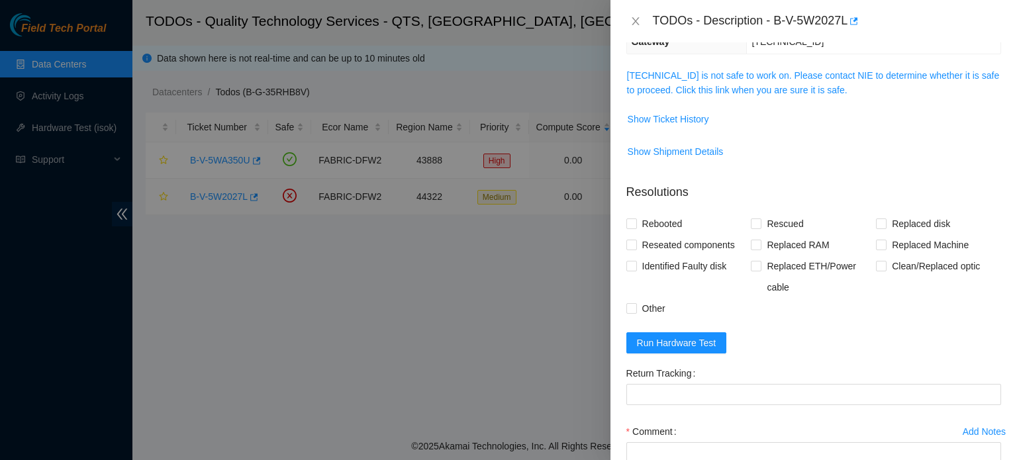
scroll to position [132, 0]
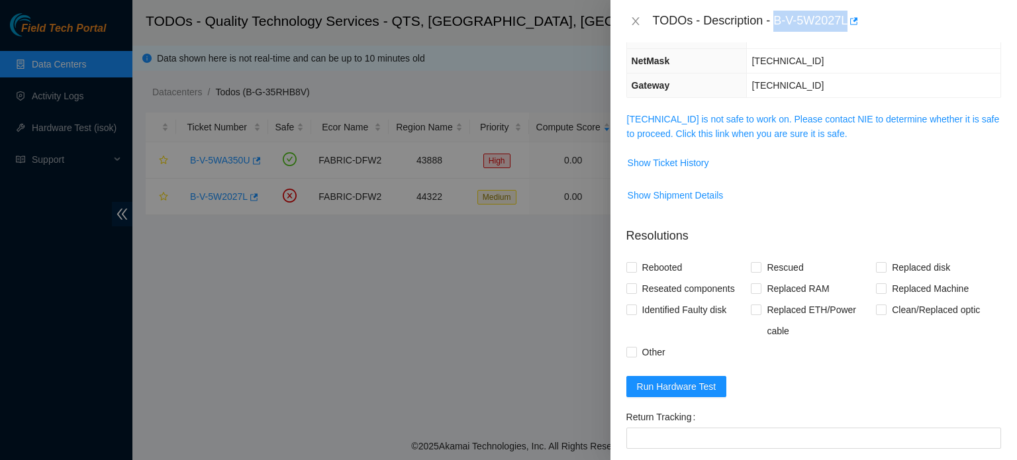
drag, startPoint x: 775, startPoint y: 19, endPoint x: 853, endPoint y: 39, distance: 80.6
click at [853, 39] on div "TODOs - Description - B-V-5W2027L" at bounding box center [813, 21] width 407 height 42
copy div "B-V-5W2027L"
click at [289, 303] on div at bounding box center [508, 230] width 1017 height 460
click at [641, 6] on div "TODOs - Description - B-V-5W2027L" at bounding box center [813, 21] width 407 height 42
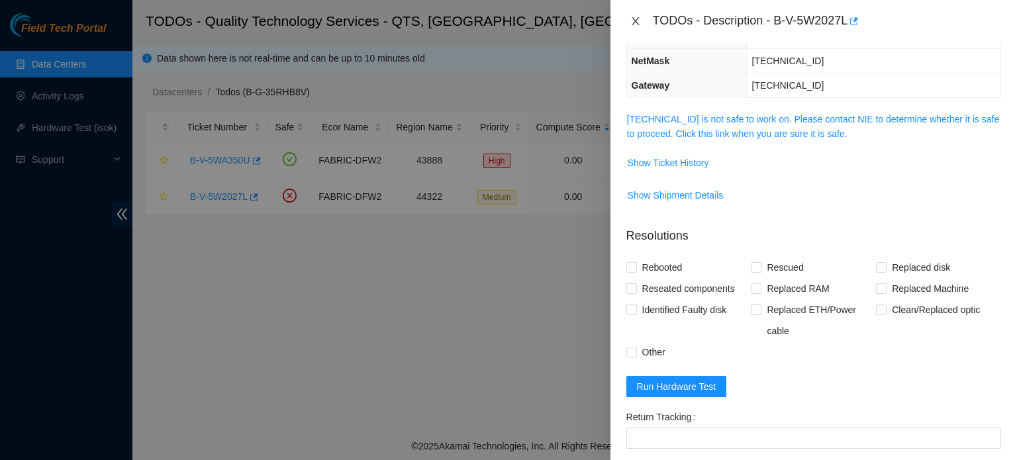
click at [636, 16] on icon "close" at bounding box center [635, 21] width 11 height 11
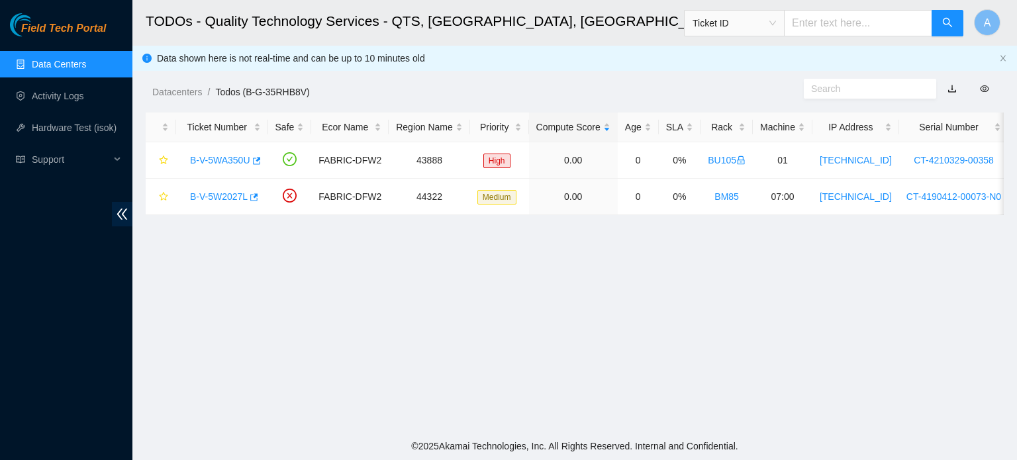
scroll to position [176, 0]
click at [446, 85] on ol "Datacenters / Todos (B-G-35RHB8V) /" at bounding box center [474, 92] width 644 height 15
click at [217, 203] on div "B-V-5W2027L" at bounding box center [221, 196] width 77 height 21
click at [216, 197] on link "B-V-5W2027L" at bounding box center [219, 196] width 58 height 11
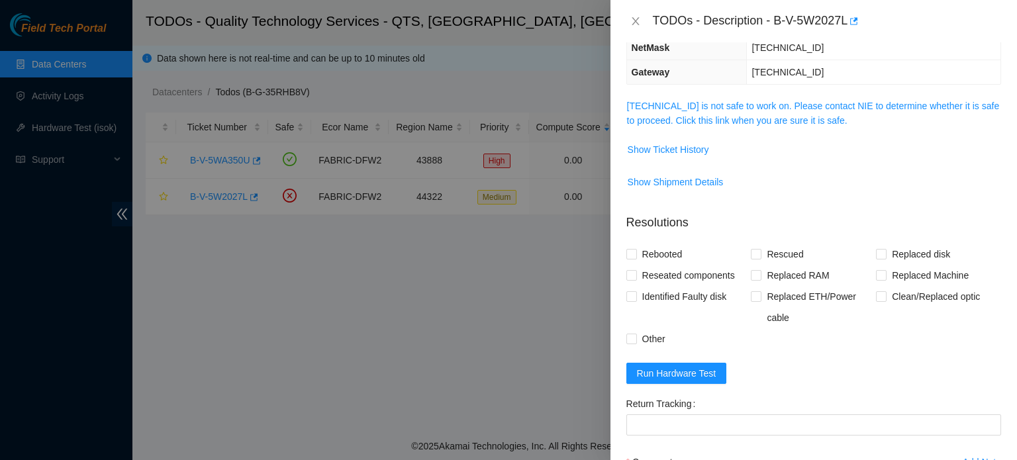
scroll to position [137, 0]
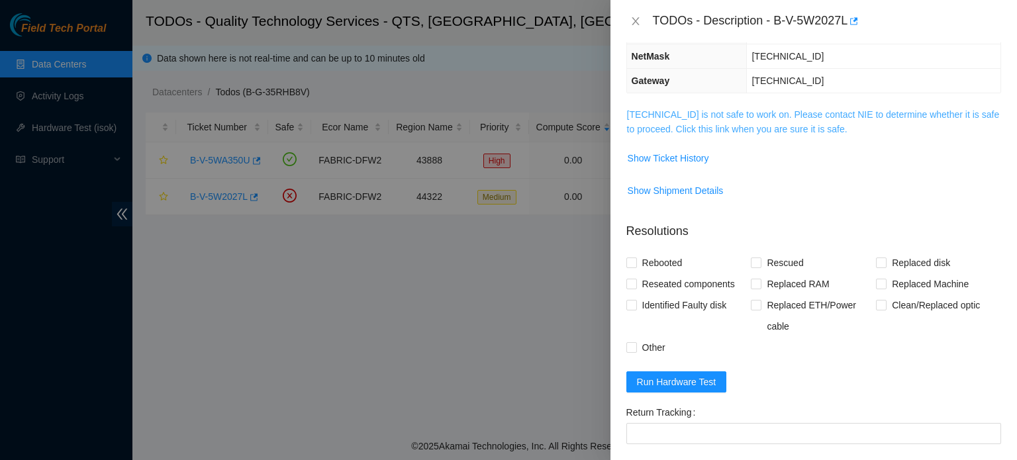
click at [808, 124] on link "23.198.13.144 is not safe to work on. Please contact NIE to determine whether i…" at bounding box center [813, 121] width 373 height 25
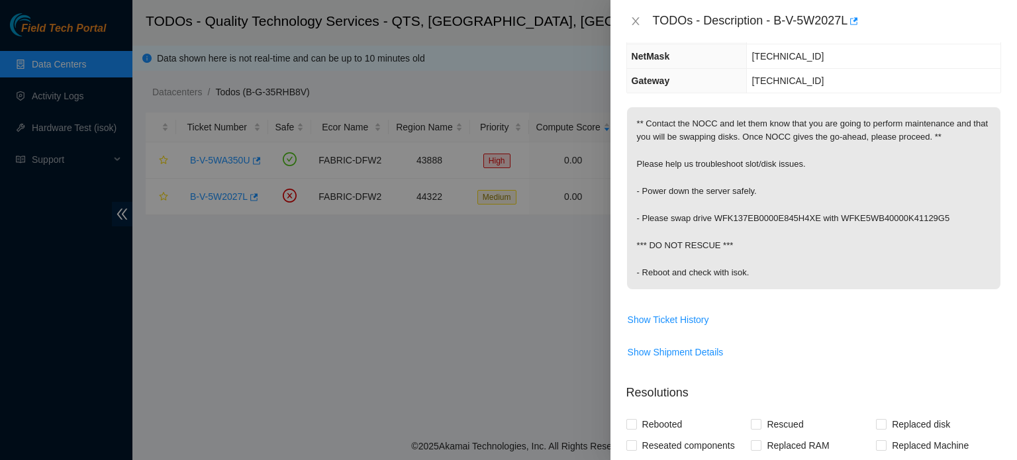
click at [338, 258] on div at bounding box center [508, 230] width 1017 height 460
click at [638, 23] on icon "close" at bounding box center [635, 21] width 11 height 11
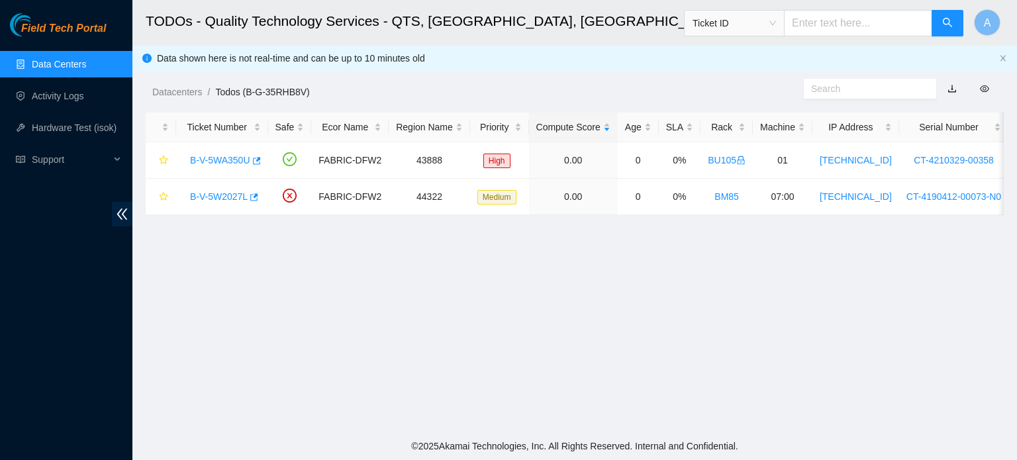
scroll to position [180, 0]
click at [226, 195] on link "B-V-5W2027L" at bounding box center [219, 196] width 58 height 11
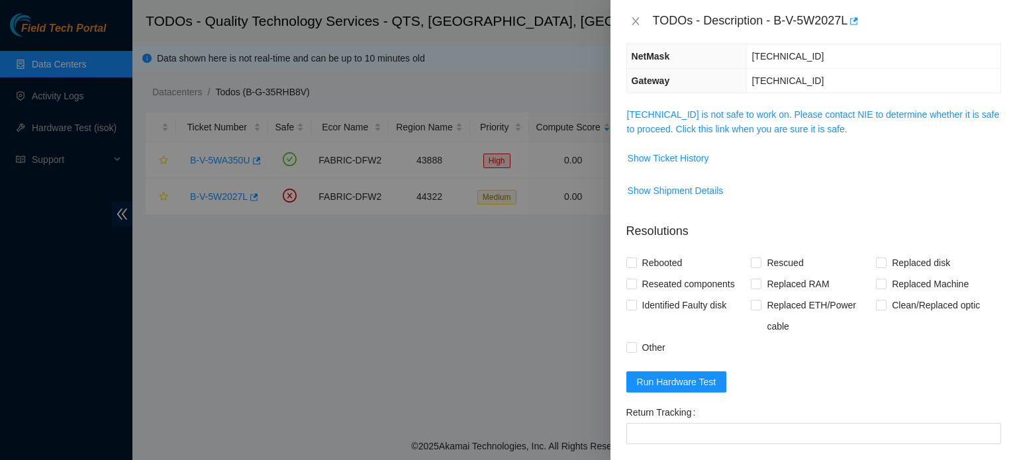
click at [233, 79] on div at bounding box center [508, 230] width 1017 height 460
click at [638, 17] on icon "close" at bounding box center [635, 21] width 11 height 11
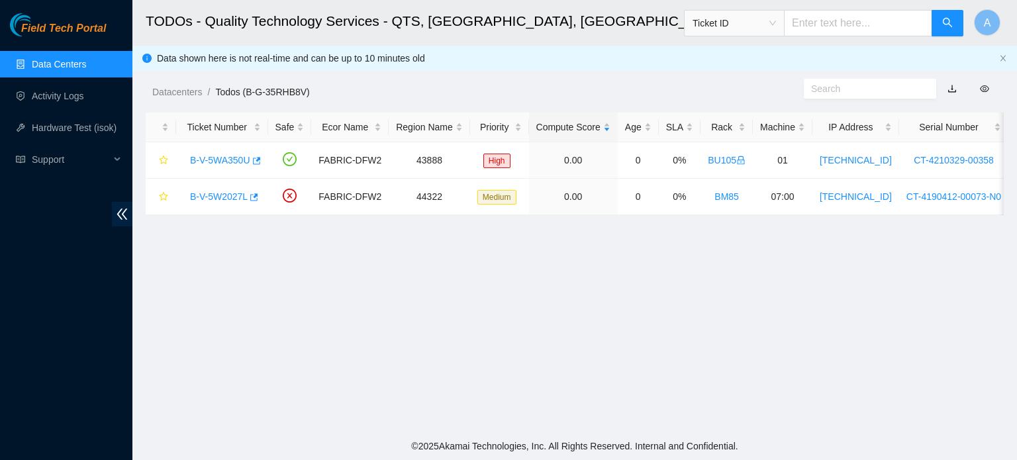
scroll to position [180, 0]
click at [84, 315] on div "Field Tech Portal Data Centers Activity Logs Hardware Test (isok) Support" at bounding box center [66, 236] width 132 height 447
click at [228, 196] on link "B-V-5W2027L" at bounding box center [219, 196] width 58 height 11
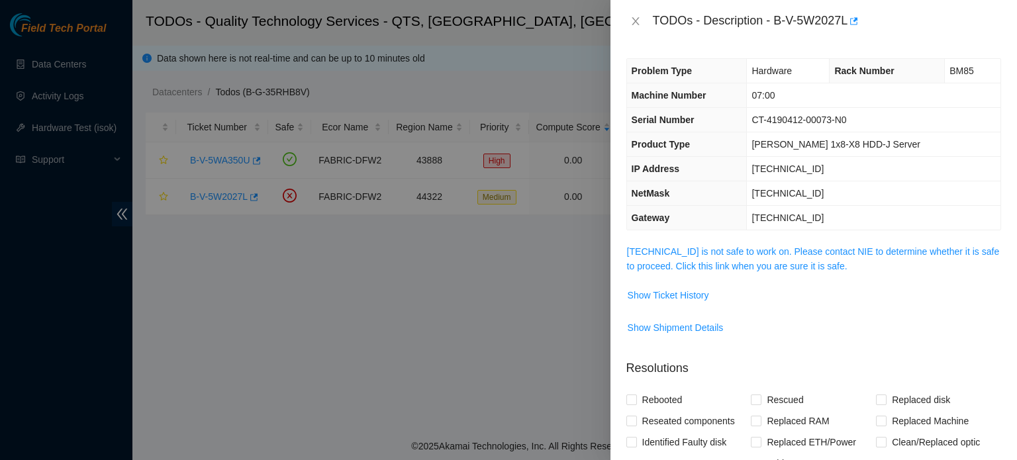
click at [753, 258] on span "[TECHNICAL_ID] is not safe to work on. Please contact NIE to determine whether …" at bounding box center [813, 258] width 373 height 29
click at [766, 258] on span "[TECHNICAL_ID] is not safe to work on. Please contact NIE to determine whether …" at bounding box center [813, 258] width 373 height 29
click at [767, 263] on link "[TECHNICAL_ID] is not safe to work on. Please contact NIE to determine whether …" at bounding box center [813, 258] width 373 height 25
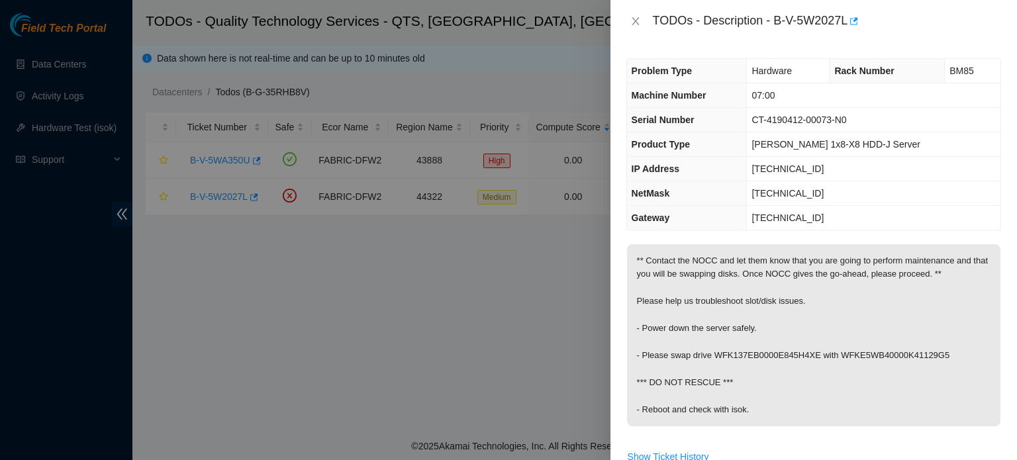
scroll to position [29, 0]
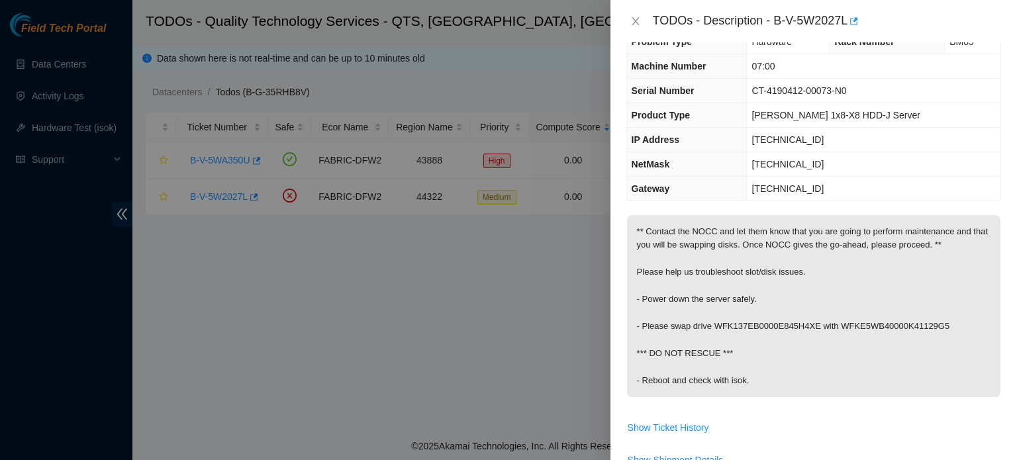
click at [994, 109] on div "Problem Type Hardware Rack Number BM85 Machine Number 07:00 Serial Number CT-41…" at bounding box center [813, 251] width 407 height 418
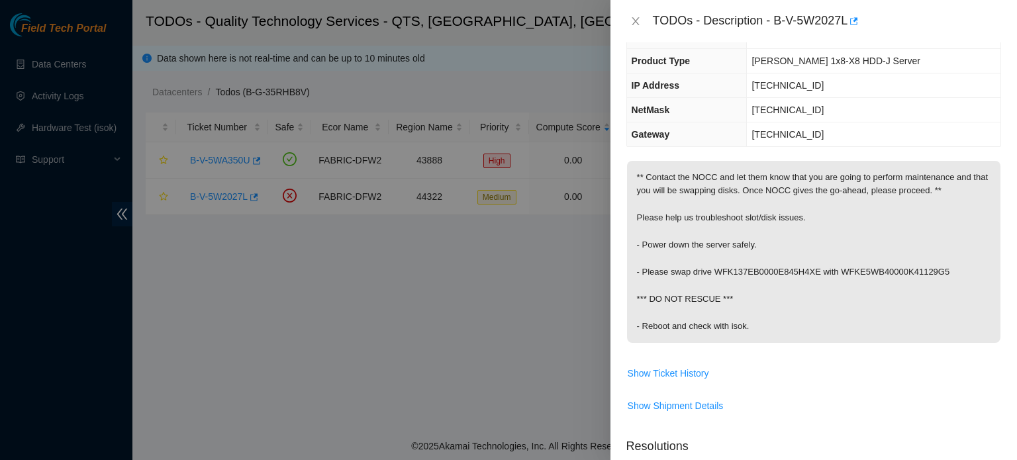
scroll to position [84, 0]
click at [667, 375] on span "Show Ticket History" at bounding box center [668, 372] width 81 height 15
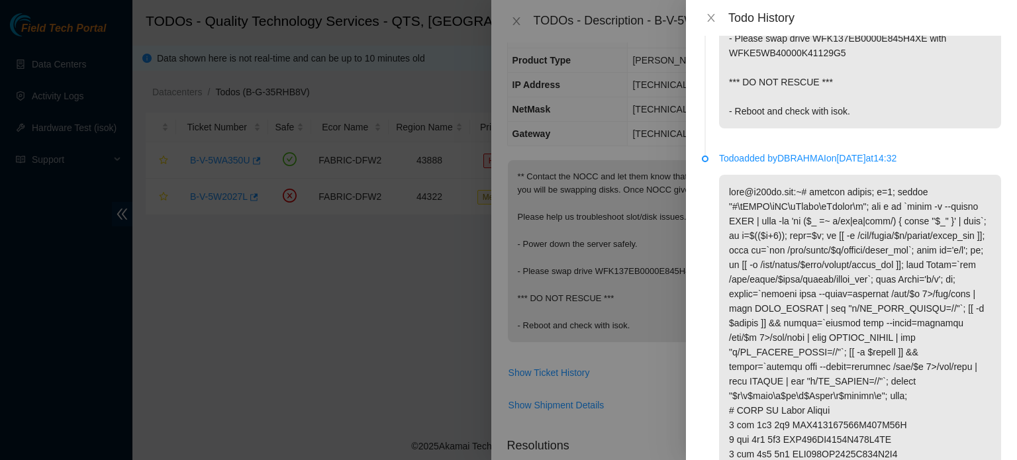
scroll to position [0, 0]
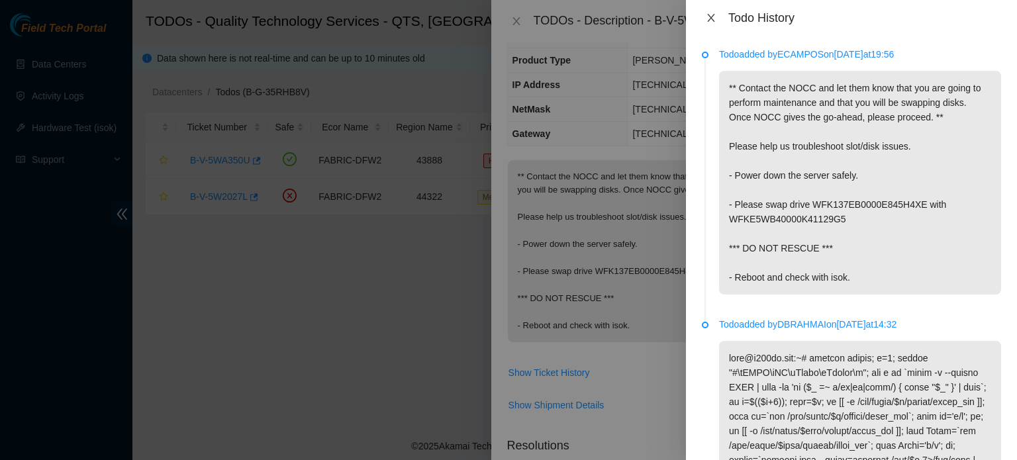
click at [710, 13] on icon "close" at bounding box center [711, 18] width 11 height 11
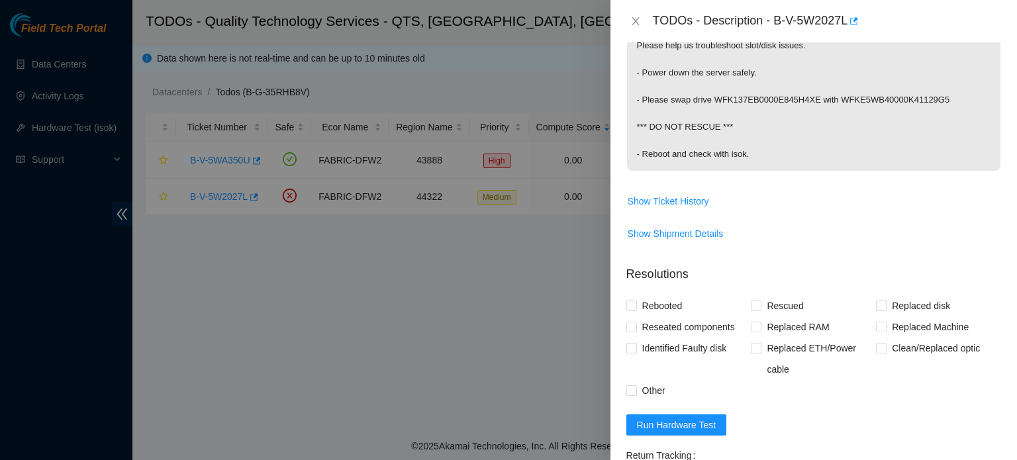
scroll to position [395, 0]
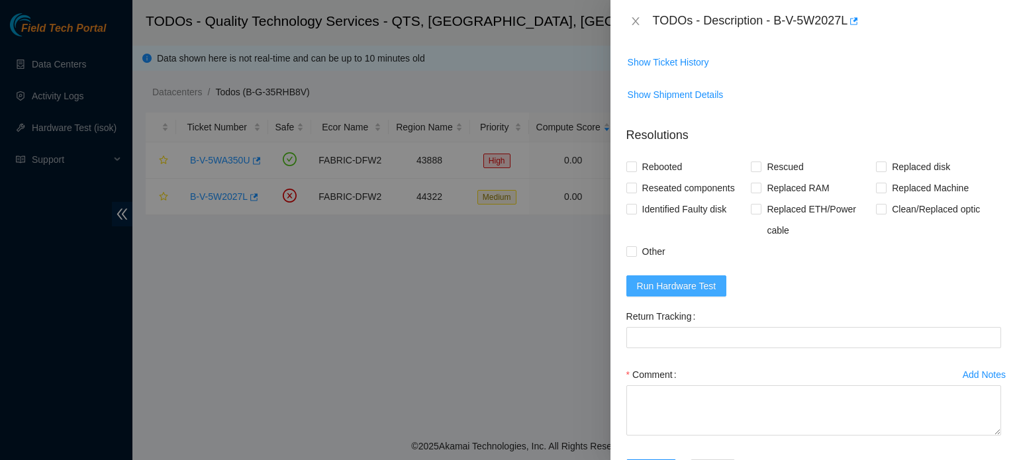
click at [707, 279] on span "Run Hardware Test" at bounding box center [676, 286] width 79 height 15
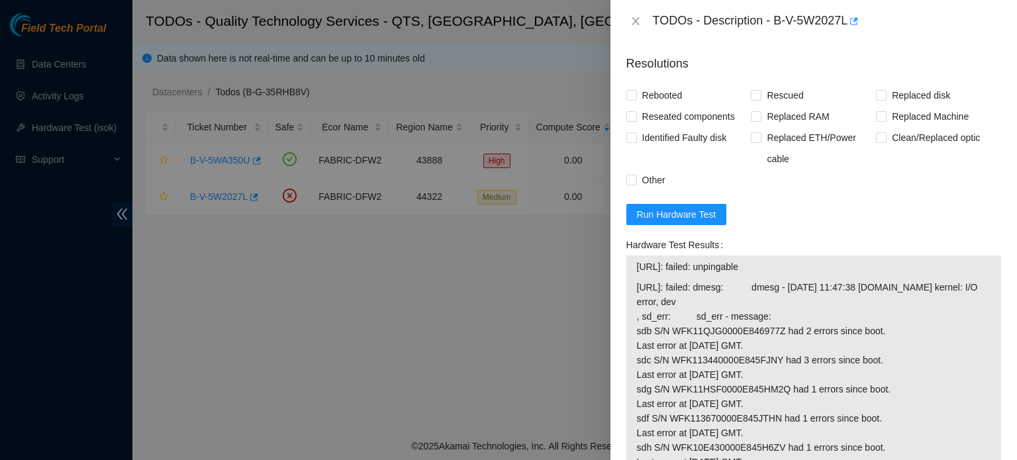
scroll to position [551, 0]
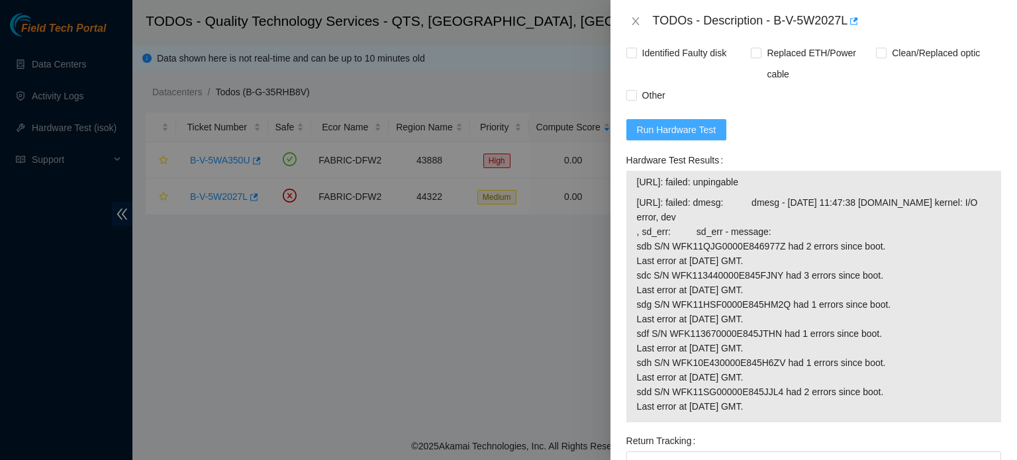
click at [691, 130] on span "Run Hardware Test" at bounding box center [676, 129] width 79 height 15
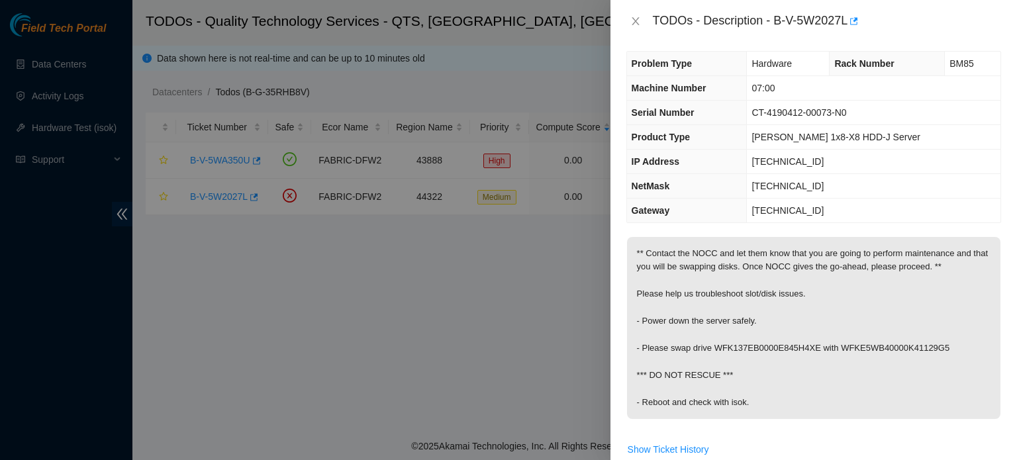
scroll to position [37, 0]
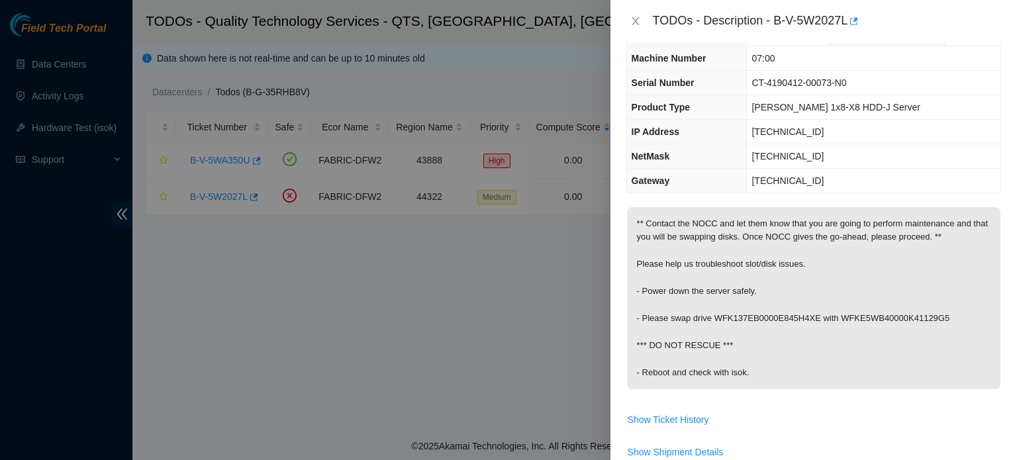
click at [918, 146] on td "255.255.255.128" at bounding box center [874, 156] width 254 height 24
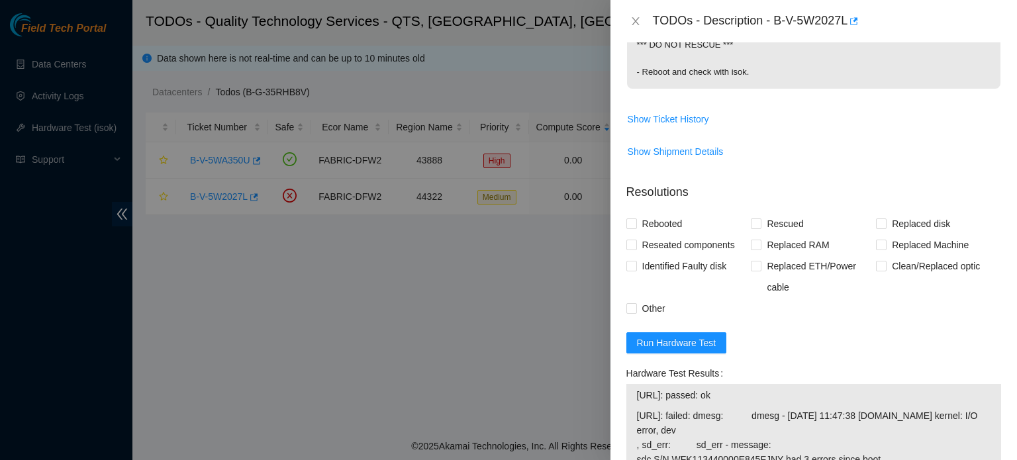
scroll to position [344, 0]
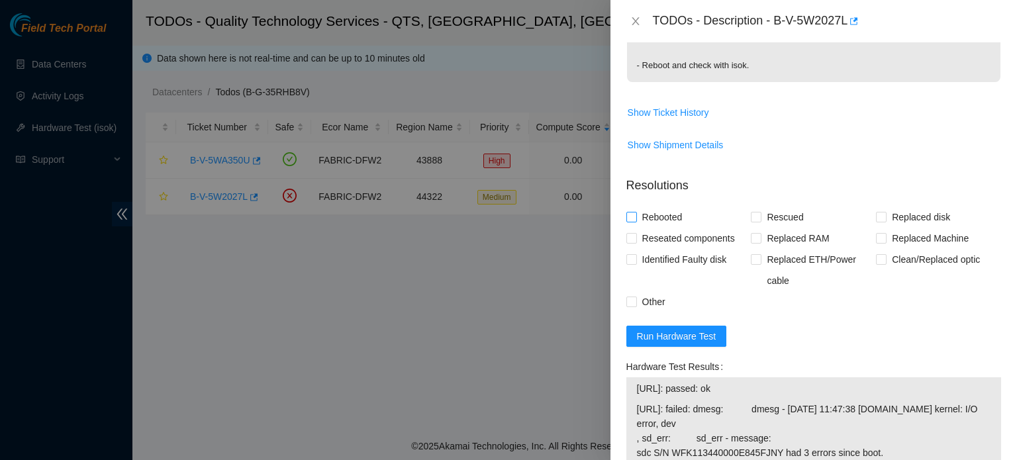
click at [667, 217] on span "Rebooted" at bounding box center [662, 217] width 51 height 21
click at [636, 217] on input "Rebooted" at bounding box center [630, 216] width 9 height 9
checkbox input "true"
click at [906, 220] on span "Replaced disk" at bounding box center [921, 217] width 69 height 21
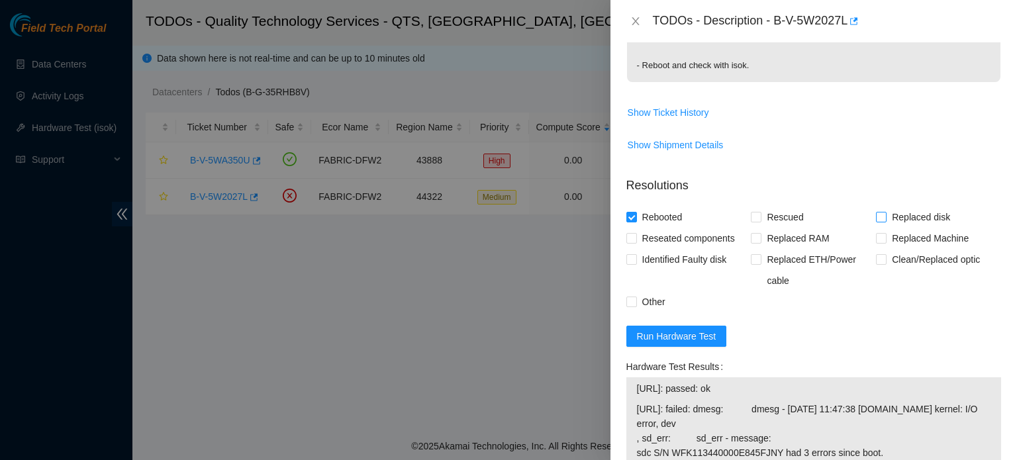
click at [885, 220] on input "Replaced disk" at bounding box center [880, 216] width 9 height 9
click at [887, 210] on span "Replaced disk" at bounding box center [921, 217] width 69 height 21
click at [883, 212] on input "Replaced disk" at bounding box center [880, 216] width 9 height 9
checkbox input "false"
click at [657, 300] on span "Other" at bounding box center [654, 301] width 34 height 21
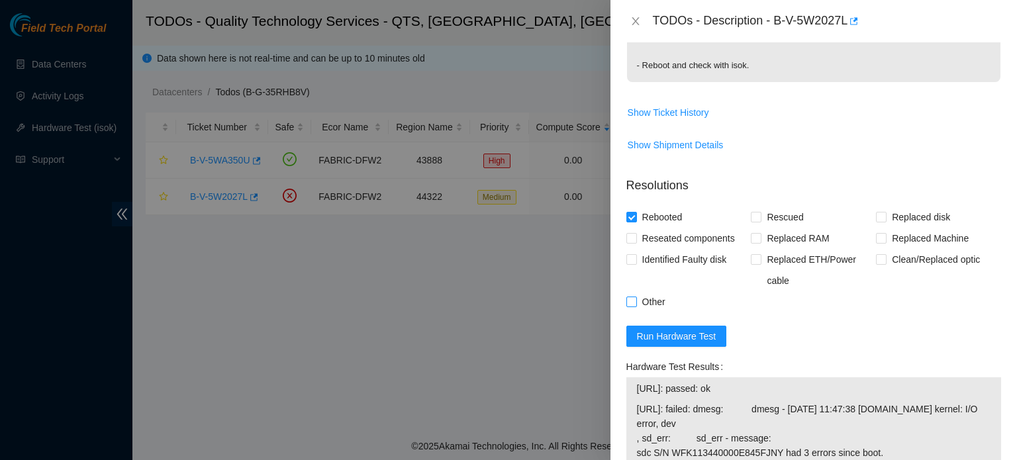
click at [636, 300] on input "Other" at bounding box center [630, 301] width 9 height 9
checkbox input "true"
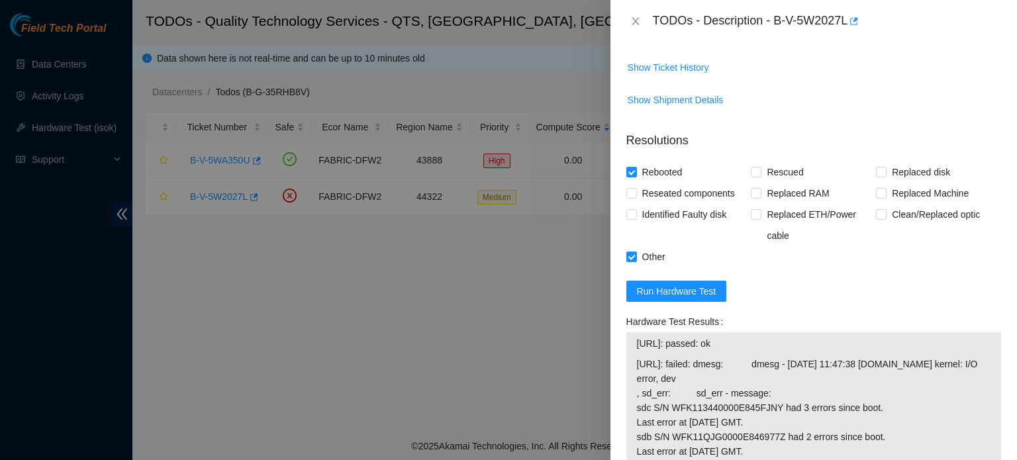
scroll to position [389, 0]
drag, startPoint x: 638, startPoint y: 341, endPoint x: 740, endPoint y: 346, distance: 102.8
click at [740, 346] on span "23.198.13.144: passed: ok" at bounding box center [814, 343] width 354 height 15
copy span "23.198.13.144: passed: ok"
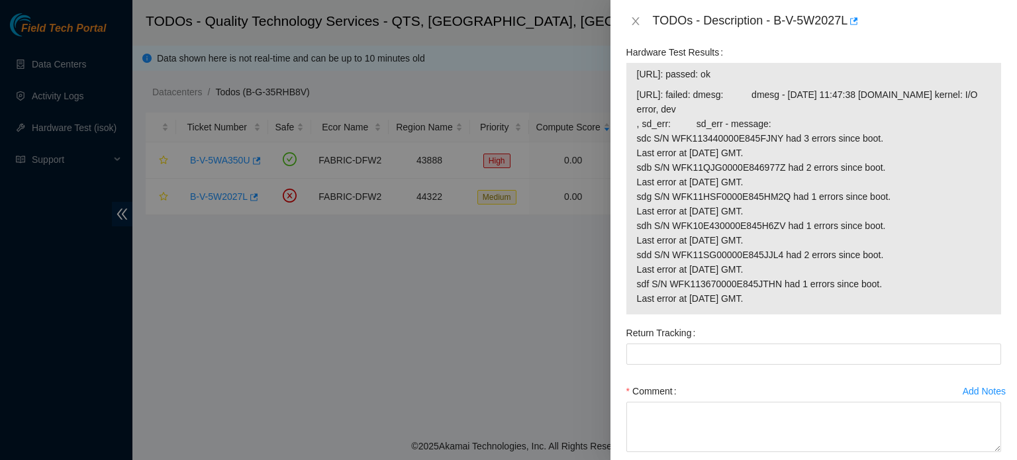
scroll to position [661, 0]
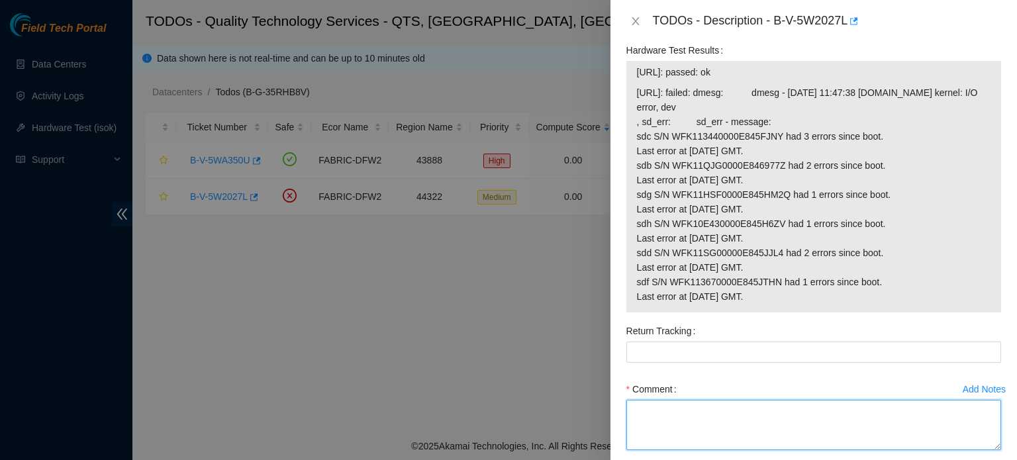
click at [712, 407] on textarea "Comment" at bounding box center [813, 425] width 375 height 50
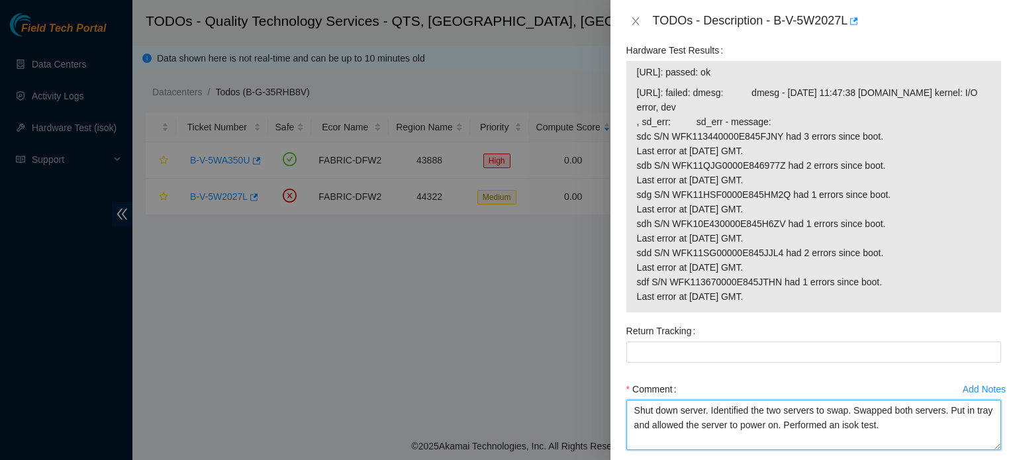
paste textarea "23.198.13.144: passed: ok"
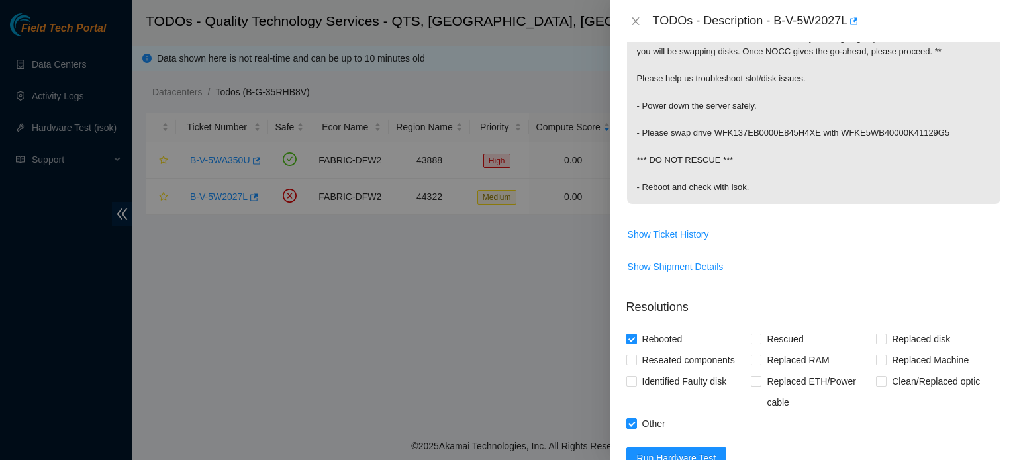
scroll to position [726, 0]
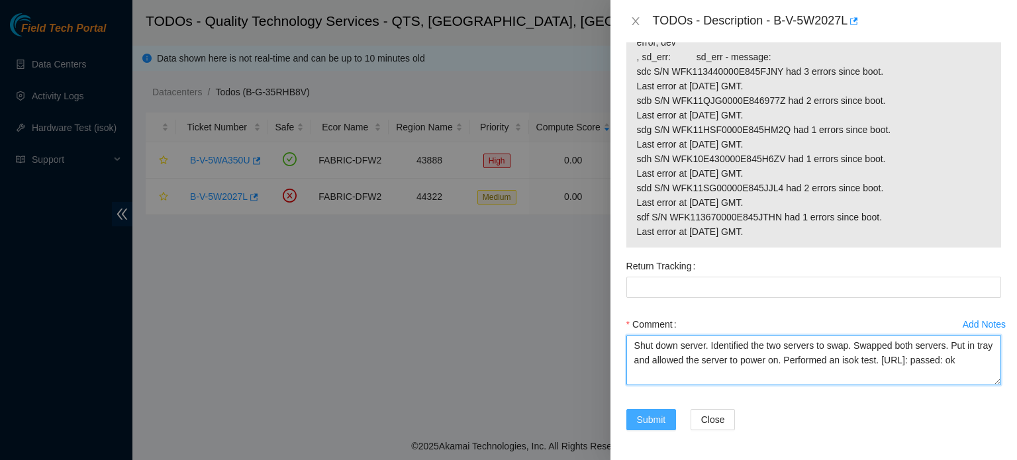
type textarea "Shut down server. Identified the two servers to swap. Swapped both servers. Put…"
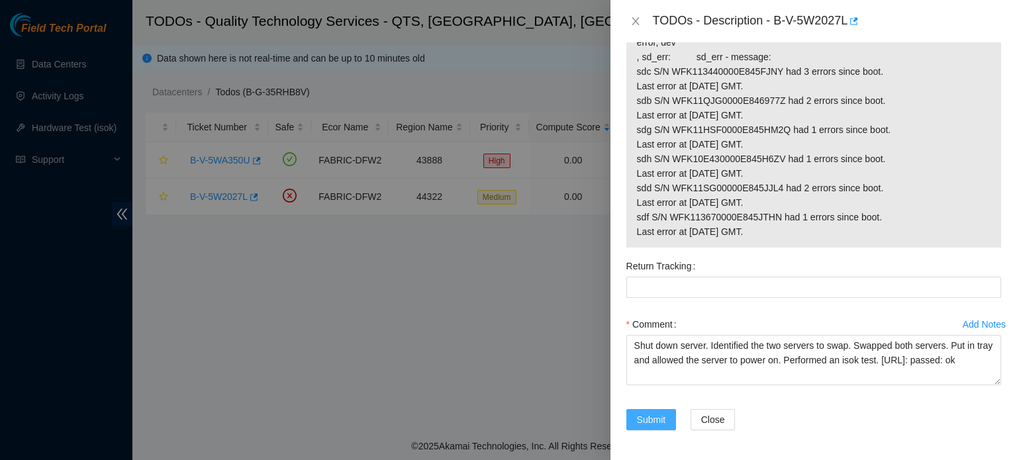
click at [643, 413] on span "Submit" at bounding box center [651, 419] width 29 height 15
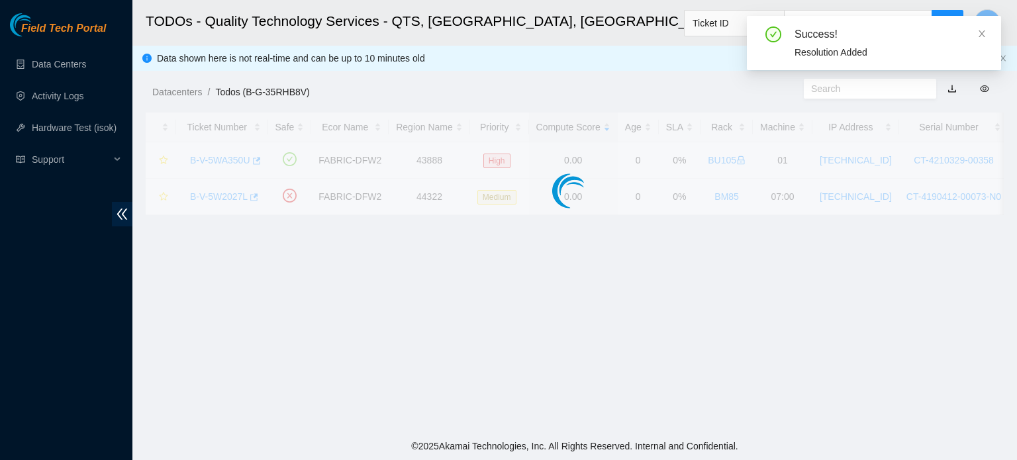
scroll to position [363, 0]
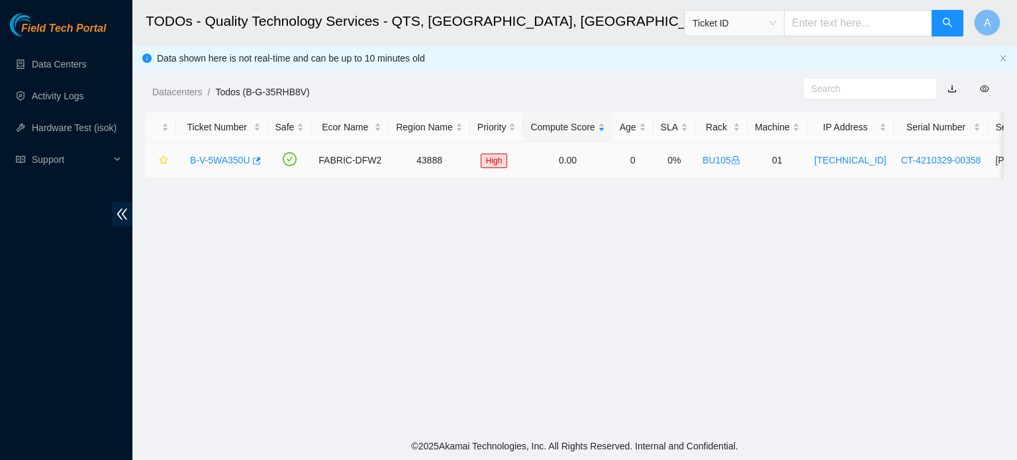
click at [215, 163] on link "B-V-5WA350U" at bounding box center [220, 160] width 60 height 11
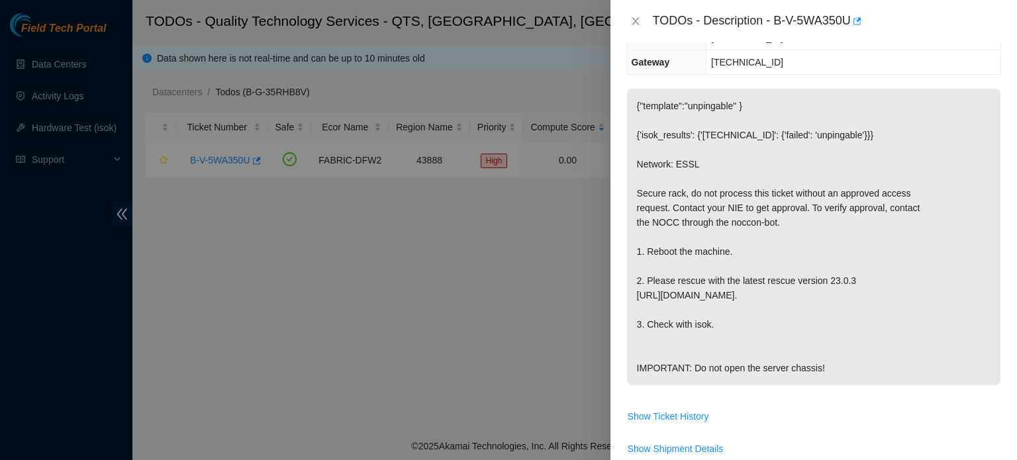
scroll to position [209, 0]
click at [722, 238] on p "{"template":"unpingable" } {'isok_results': {'23.205.108.68': {'failed': 'unpin…" at bounding box center [813, 237] width 373 height 297
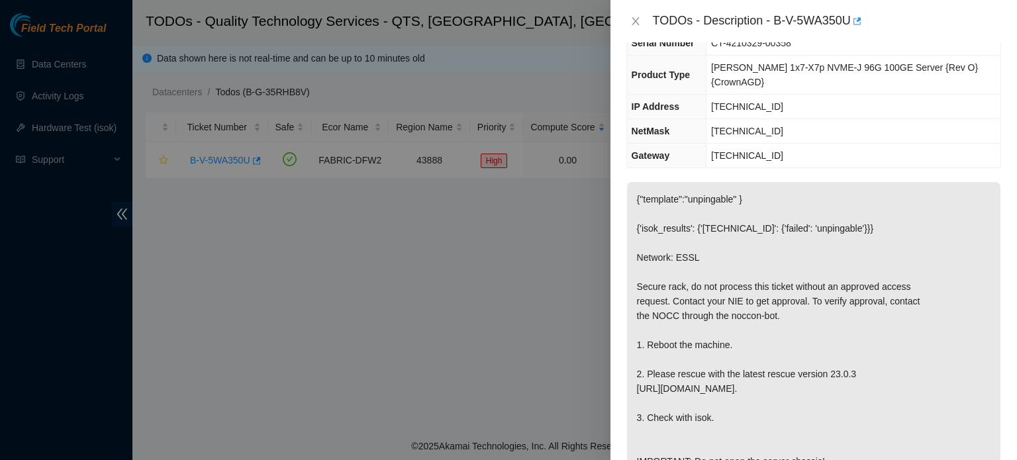
scroll to position [113, 0]
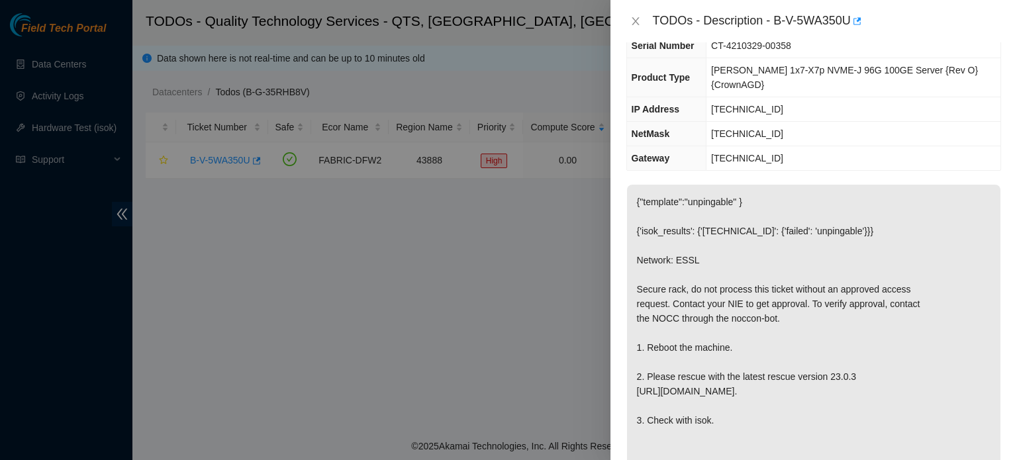
click at [486, 230] on div at bounding box center [508, 230] width 1017 height 460
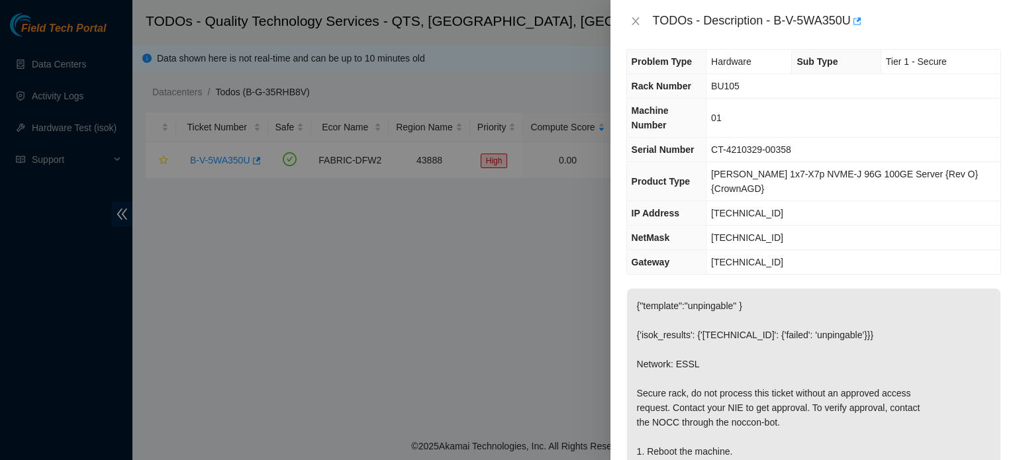
scroll to position [0, 0]
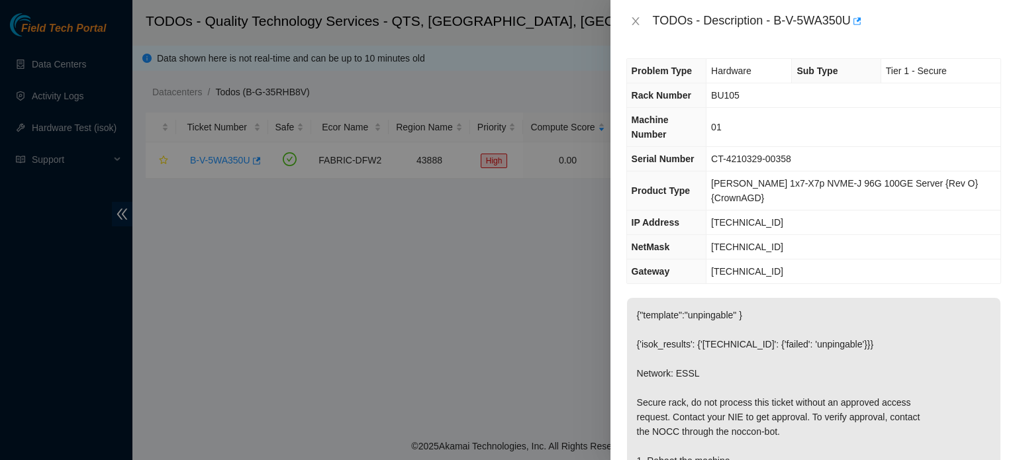
click at [814, 350] on p "{"template":"unpingable" } {'isok_results': {'23.205.108.68': {'failed': 'unpin…" at bounding box center [813, 446] width 373 height 297
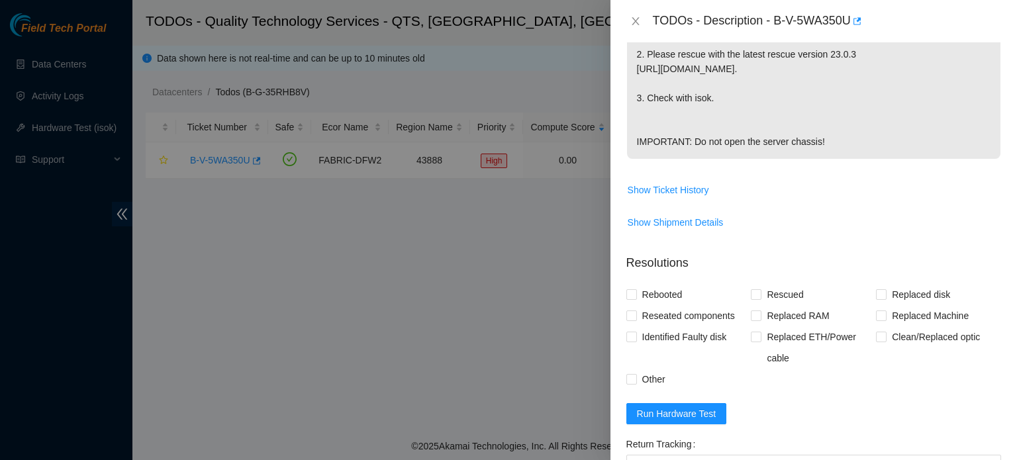
scroll to position [456, 0]
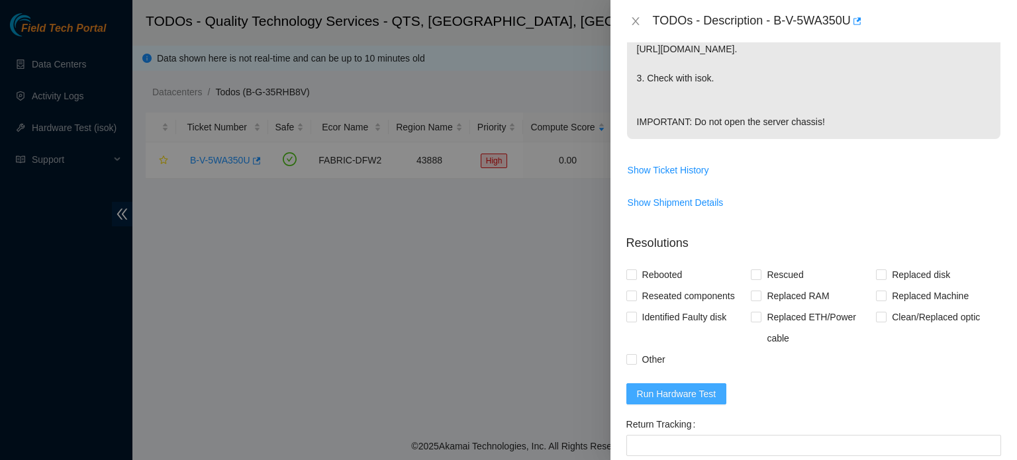
click at [709, 390] on span "Run Hardware Test" at bounding box center [676, 394] width 79 height 15
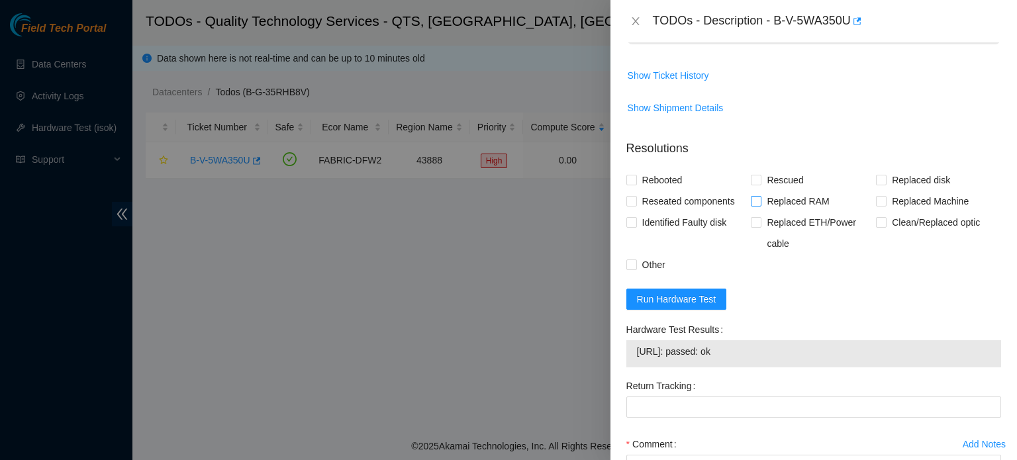
scroll to position [561, 0]
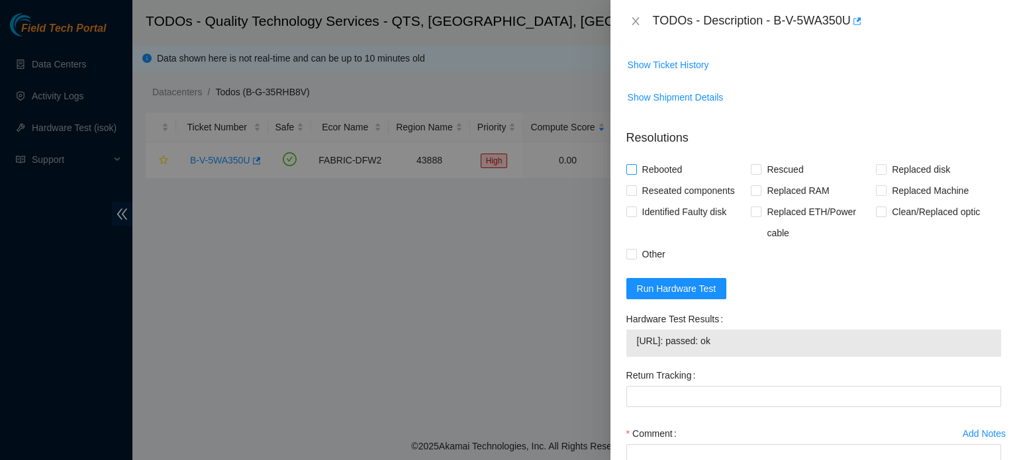
click at [665, 165] on span "Rebooted" at bounding box center [662, 169] width 51 height 21
click at [636, 165] on input "Rebooted" at bounding box center [630, 168] width 9 height 9
checkbox input "true"
click at [755, 171] on input "Rescued" at bounding box center [755, 168] width 9 height 9
checkbox input "true"
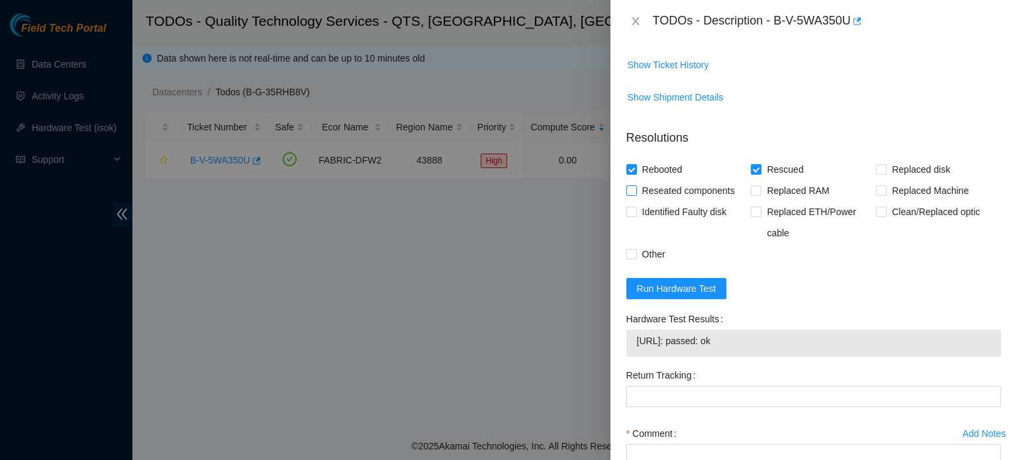
click at [709, 193] on span "Reseated components" at bounding box center [688, 190] width 103 height 21
click at [636, 193] on input "Reseated components" at bounding box center [630, 189] width 9 height 9
checkbox input "true"
click at [657, 254] on span "Other" at bounding box center [654, 254] width 34 height 21
click at [636, 254] on input "Other" at bounding box center [630, 253] width 9 height 9
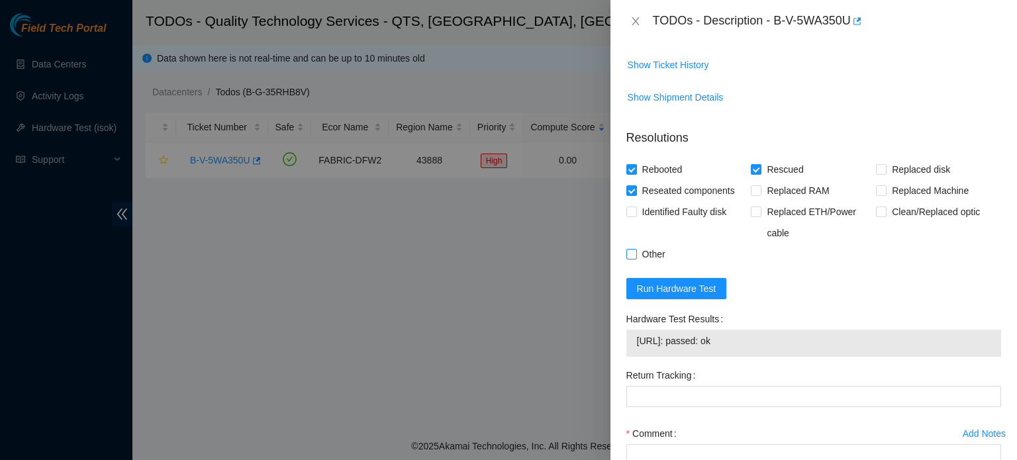
checkbox input "true"
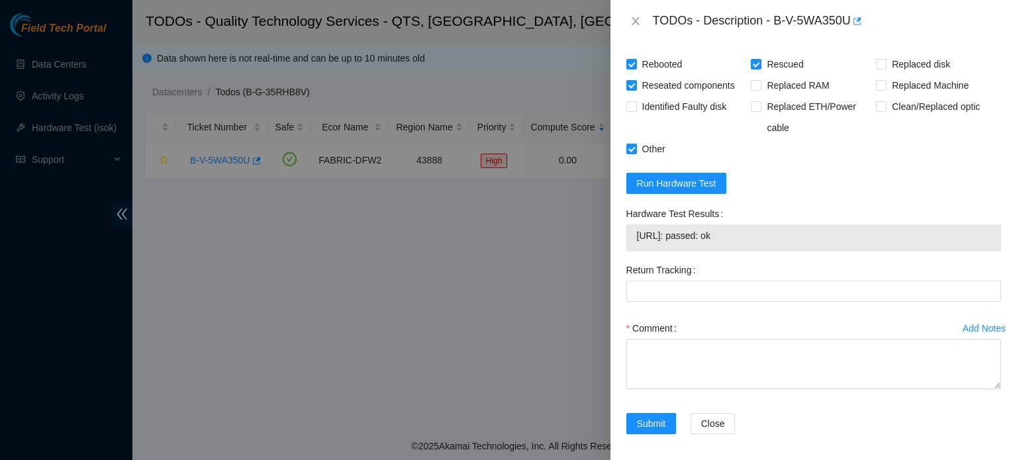
drag, startPoint x: 636, startPoint y: 236, endPoint x: 744, endPoint y: 238, distance: 107.9
click at [744, 238] on span "23.205.108.68: passed: ok" at bounding box center [814, 235] width 354 height 15
copy span "23.205.108.68: passed: ok"
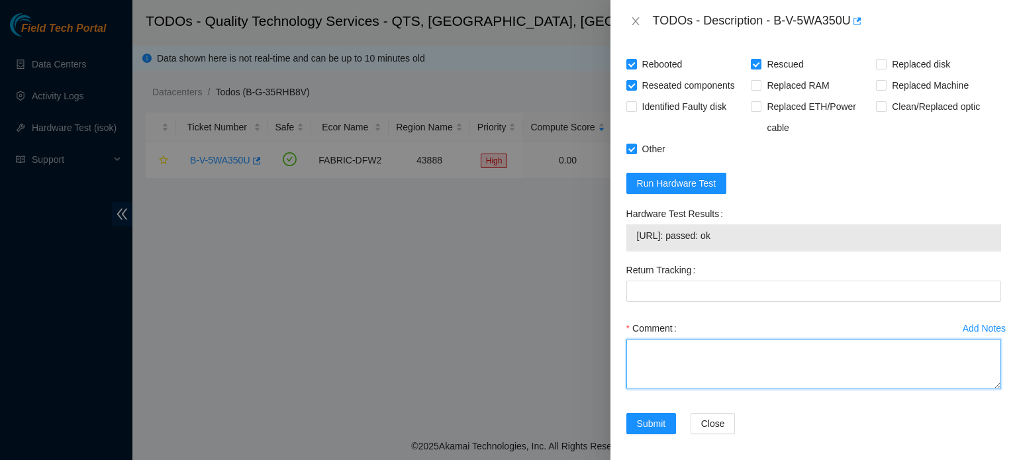
click at [691, 352] on textarea "Comment" at bounding box center [813, 364] width 375 height 50
type textarea "S"
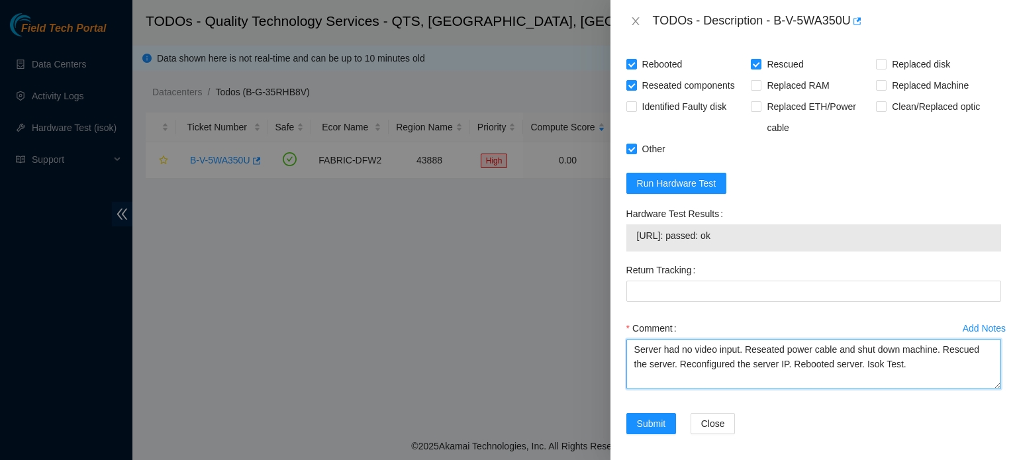
paste textarea "23.205.108.68: passed: ok"
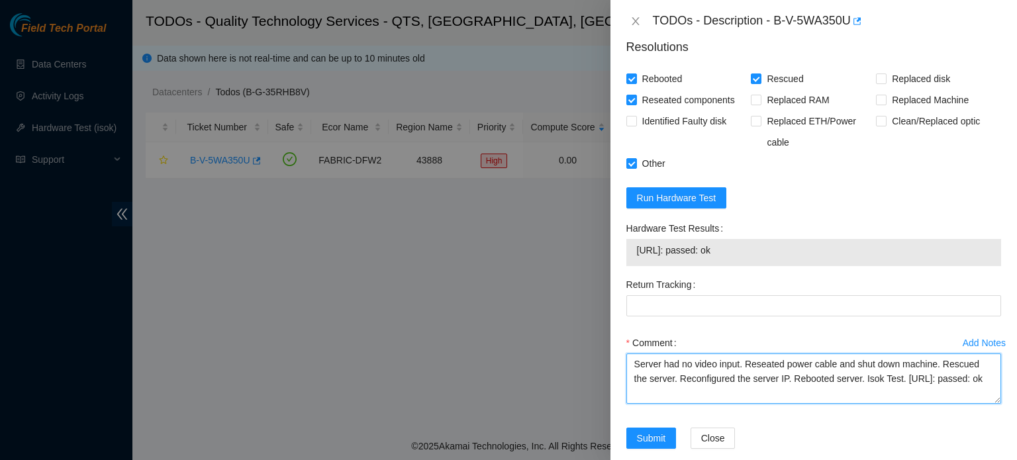
scroll to position [670, 0]
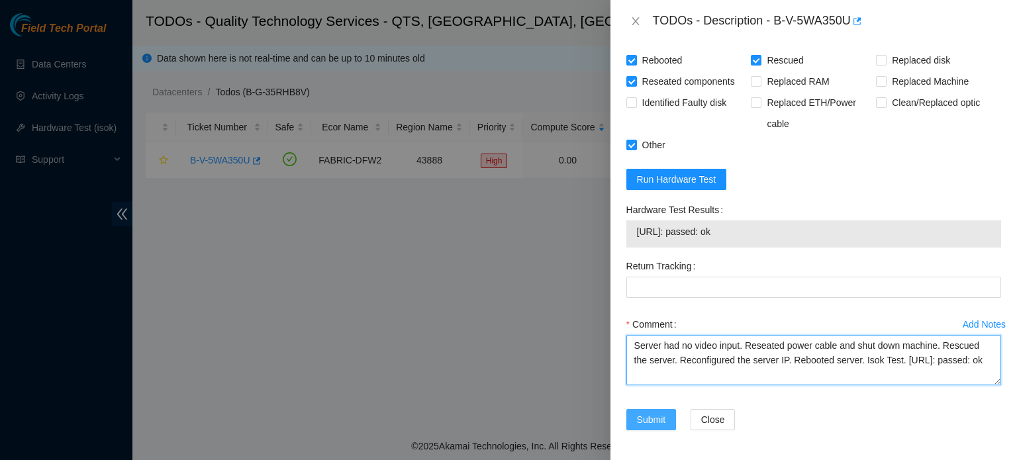
type textarea "Server had no video input. Reseated power cable and shut down machine. Rescued …"
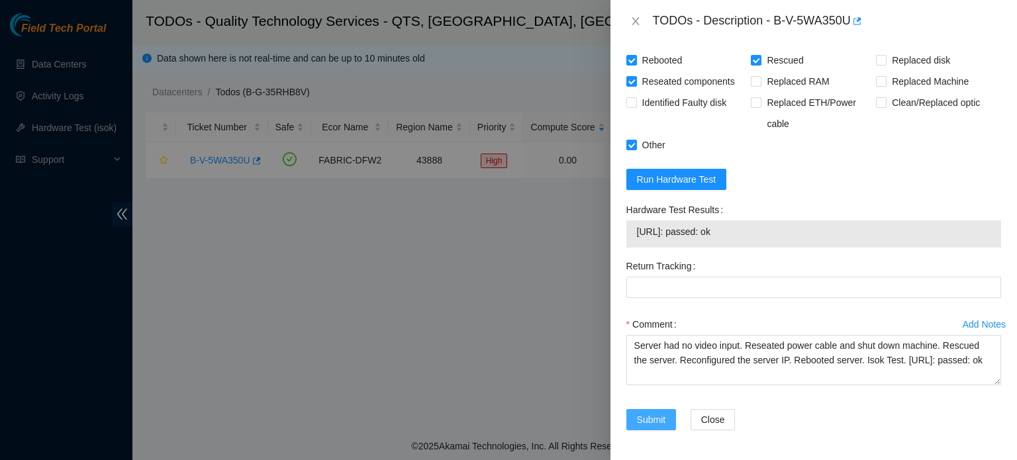
click at [651, 424] on span "Submit" at bounding box center [651, 419] width 29 height 15
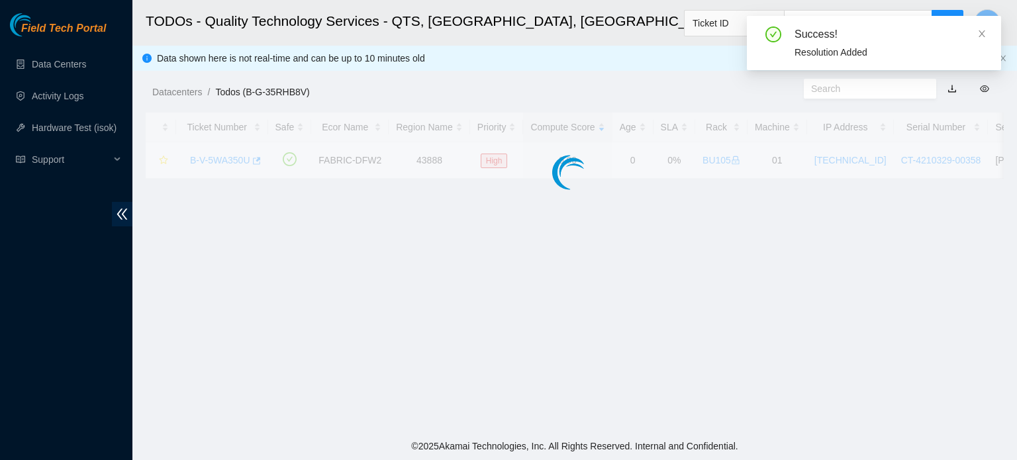
scroll to position [0, 0]
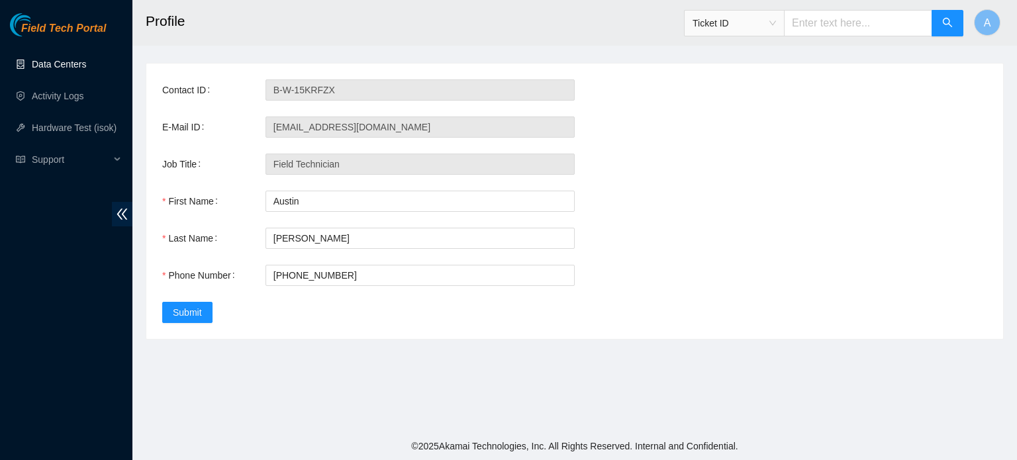
click at [75, 60] on link "Data Centers" at bounding box center [59, 64] width 54 height 11
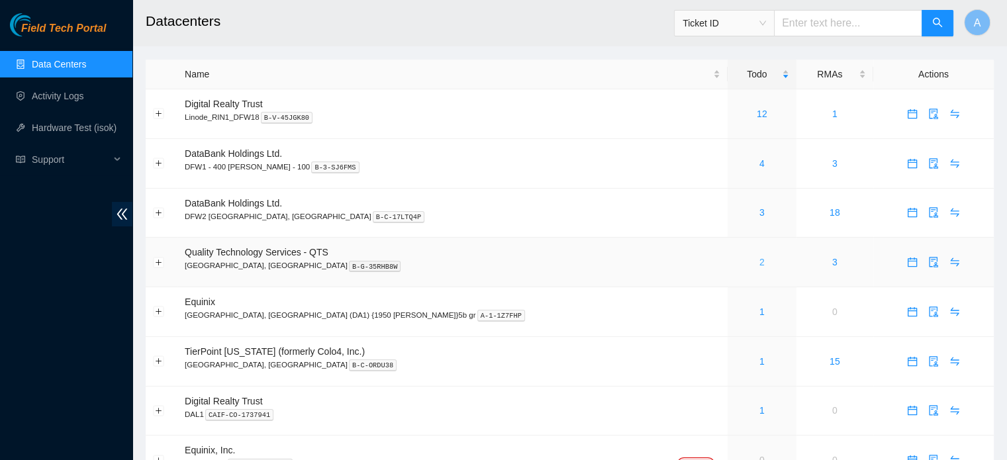
click at [759, 258] on link "2" at bounding box center [761, 262] width 5 height 11
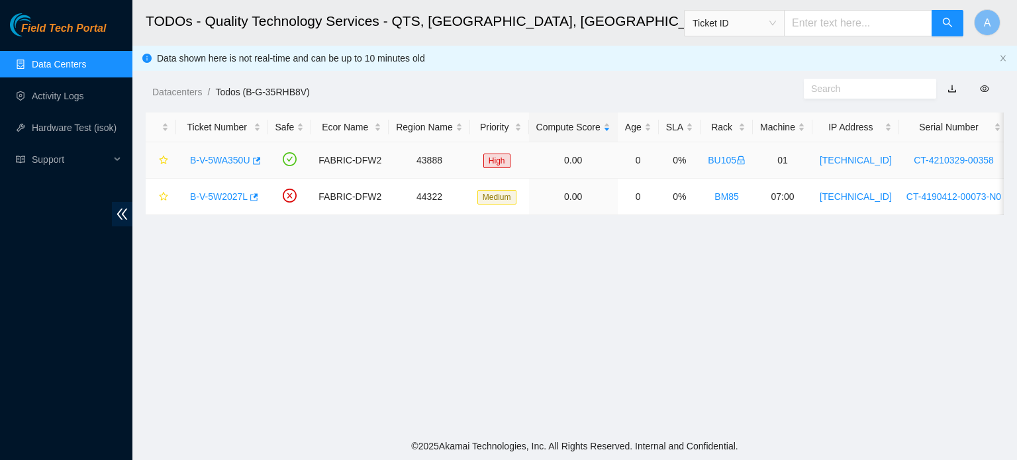
click at [233, 160] on link "B-V-5WA350U" at bounding box center [220, 160] width 60 height 11
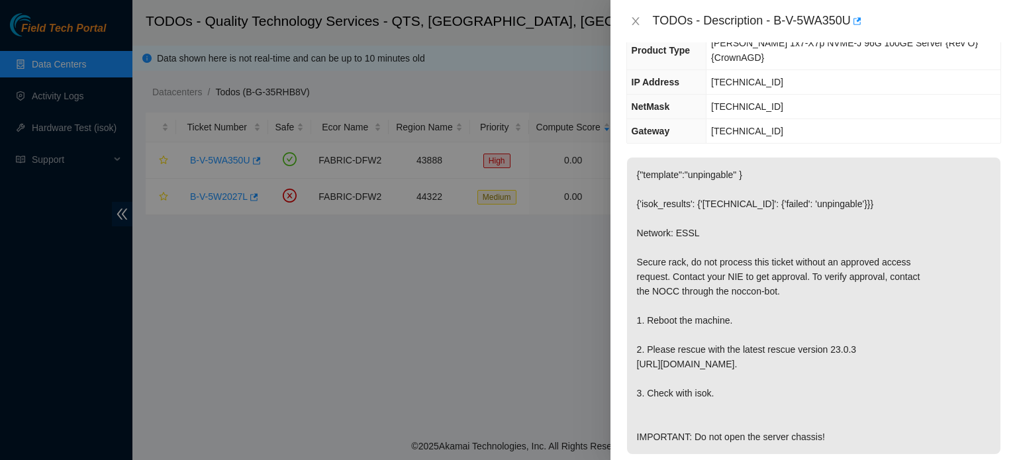
scroll to position [167, 0]
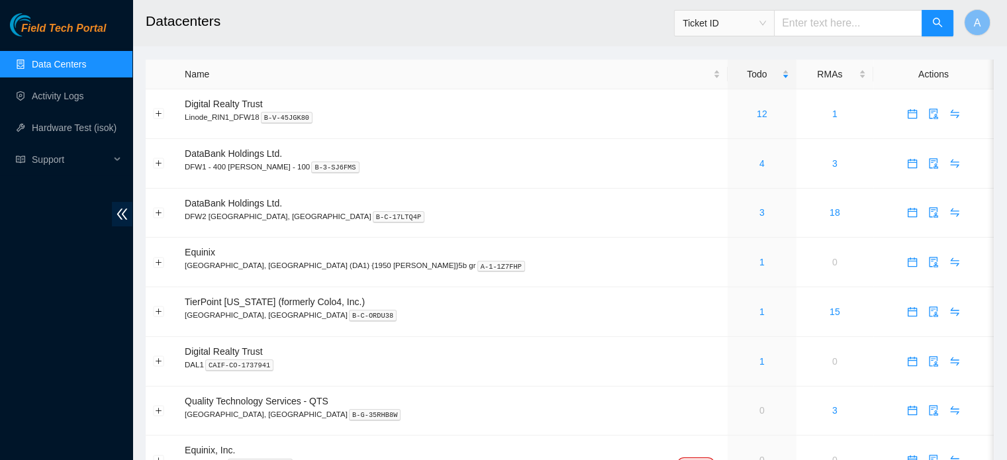
click at [32, 68] on link "Data Centers" at bounding box center [59, 64] width 54 height 11
click at [759, 313] on link "1" at bounding box center [761, 312] width 5 height 11
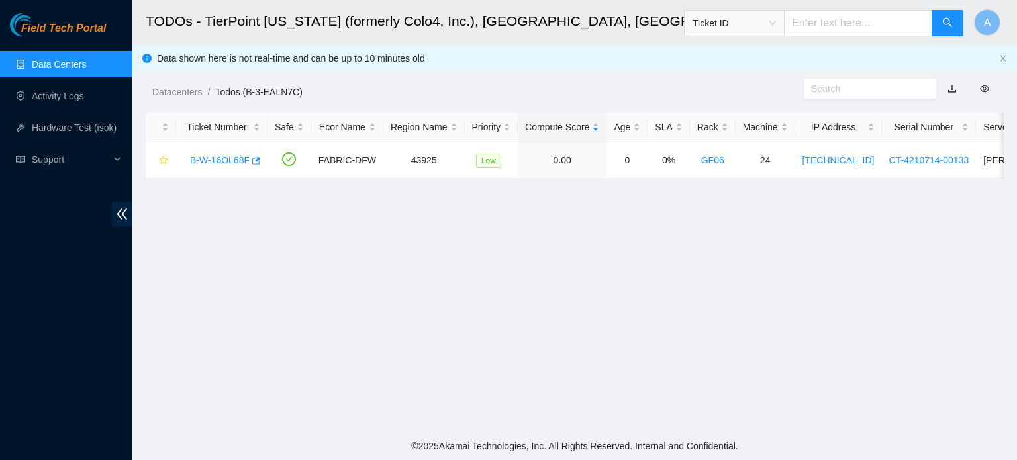
click at [74, 64] on link "Data Centers" at bounding box center [59, 64] width 54 height 11
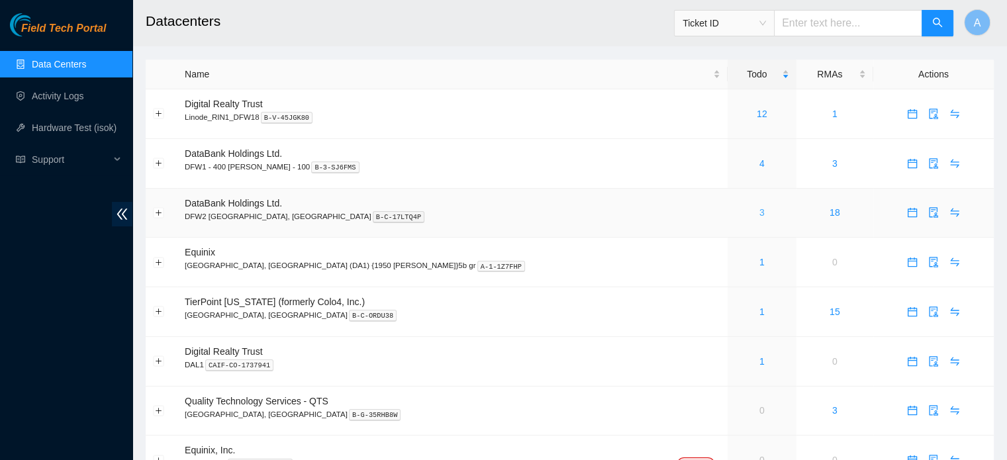
click at [759, 216] on link "3" at bounding box center [761, 212] width 5 height 11
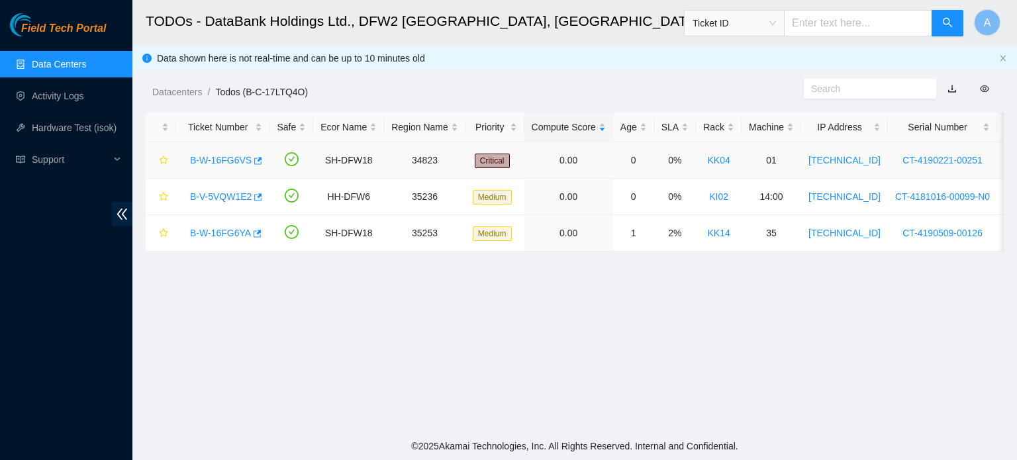
click at [232, 155] on link "B-W-16FG6VS" at bounding box center [221, 160] width 62 height 11
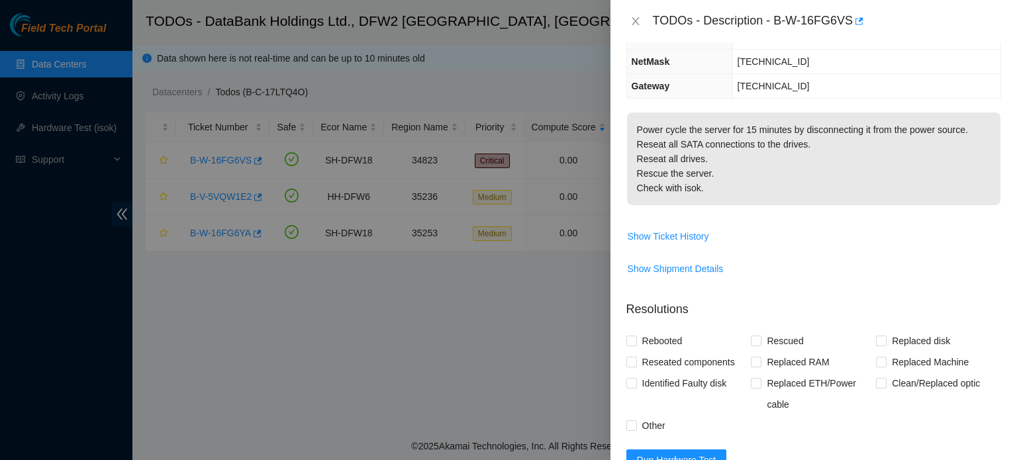
scroll to position [158, 0]
click at [632, 15] on button "Close" at bounding box center [635, 21] width 19 height 13
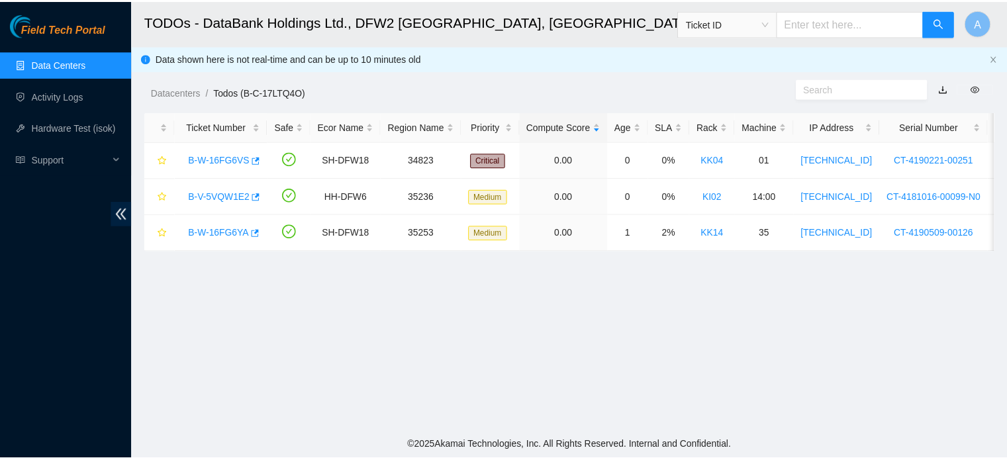
scroll to position [201, 0]
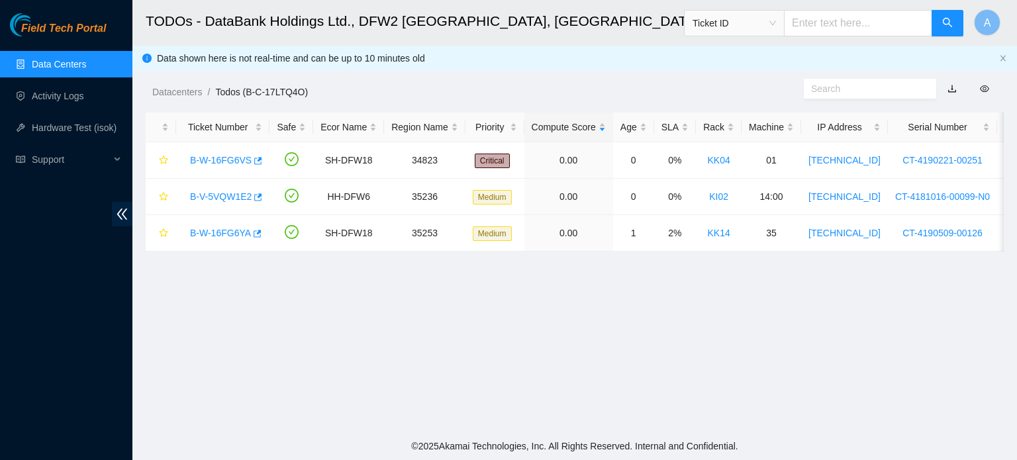
click at [86, 70] on link "Data Centers" at bounding box center [59, 64] width 54 height 11
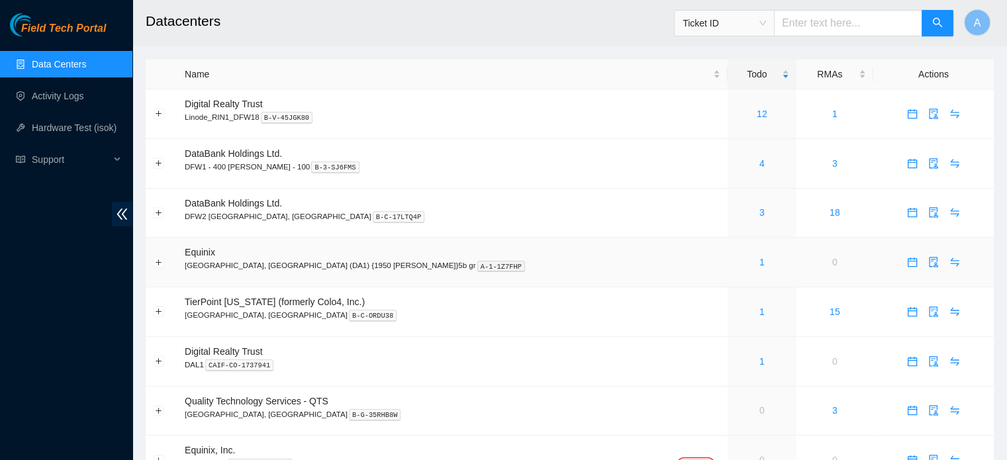
scroll to position [67, 0]
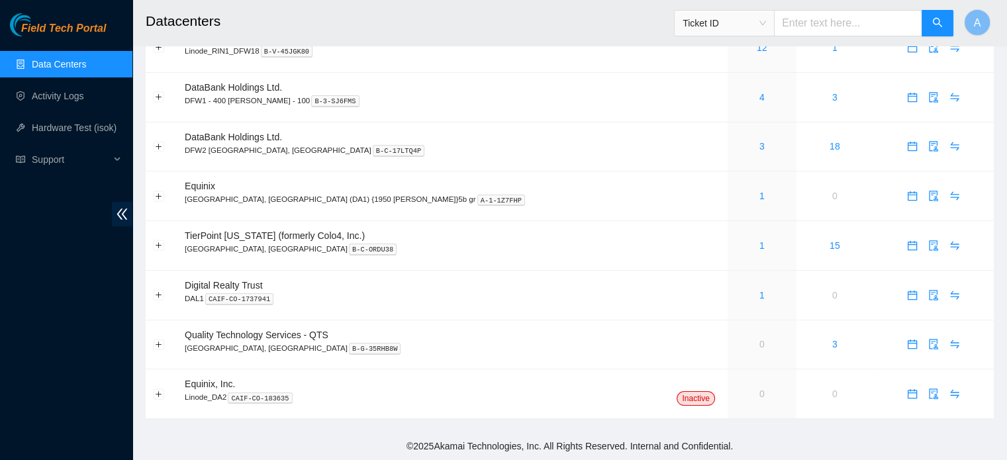
click at [86, 64] on link "Data Centers" at bounding box center [59, 64] width 54 height 11
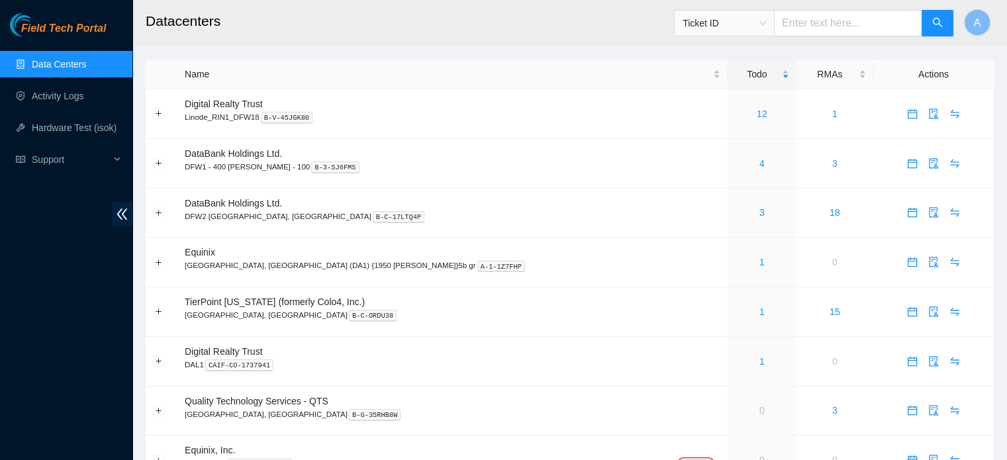
click at [64, 47] on div "Field Tech Portal Data Centers Activity Logs Hardware Test (isok) Support" at bounding box center [66, 236] width 132 height 447
click at [57, 59] on link "Data Centers" at bounding box center [59, 64] width 54 height 11
click at [67, 60] on link "Data Centers" at bounding box center [59, 64] width 54 height 11
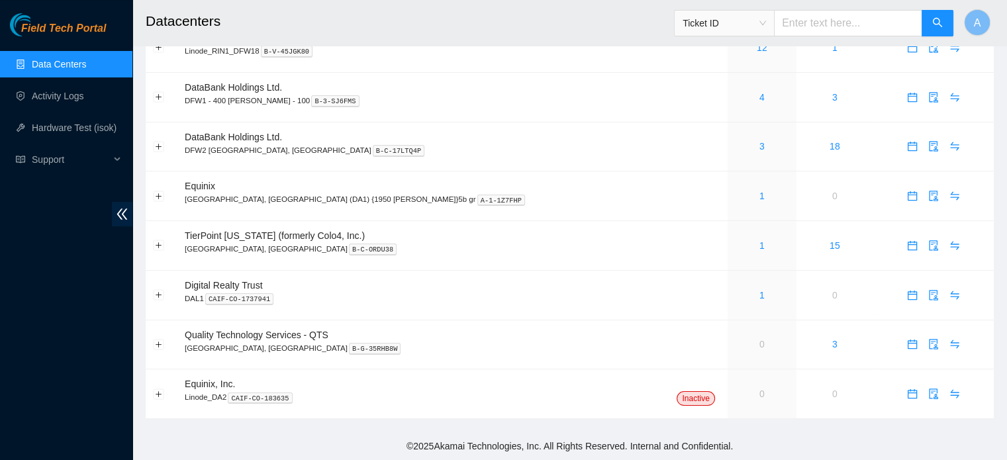
click at [79, 70] on link "Data Centers" at bounding box center [59, 64] width 54 height 11
click at [72, 69] on link "Data Centers" at bounding box center [59, 64] width 54 height 11
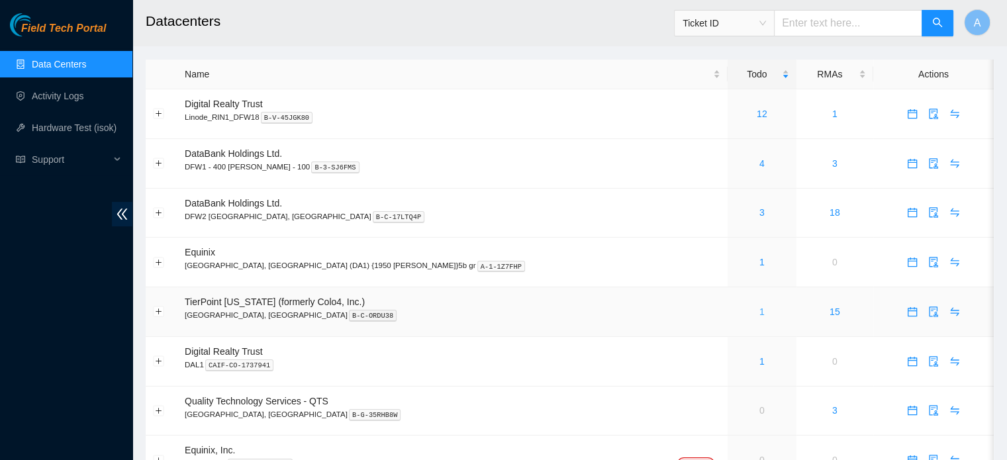
click at [759, 313] on link "1" at bounding box center [761, 312] width 5 height 11
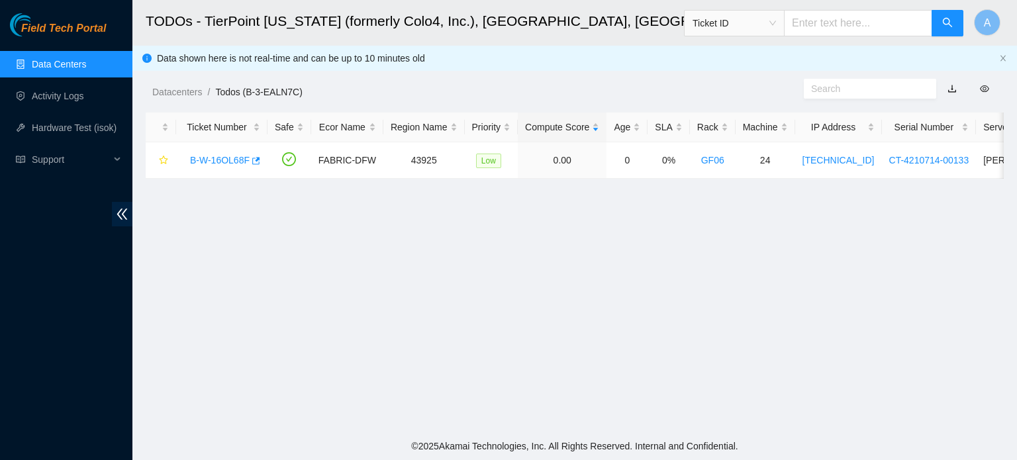
drag, startPoint x: 666, startPoint y: 313, endPoint x: 483, endPoint y: 228, distance: 201.7
click at [483, 228] on main "TODOs - TierPoint [US_STATE] (formerly Colo4, Inc.), [GEOGRAPHIC_DATA], [GEOGRA…" at bounding box center [574, 216] width 885 height 432
click at [41, 61] on link "Data Centers" at bounding box center [59, 64] width 54 height 11
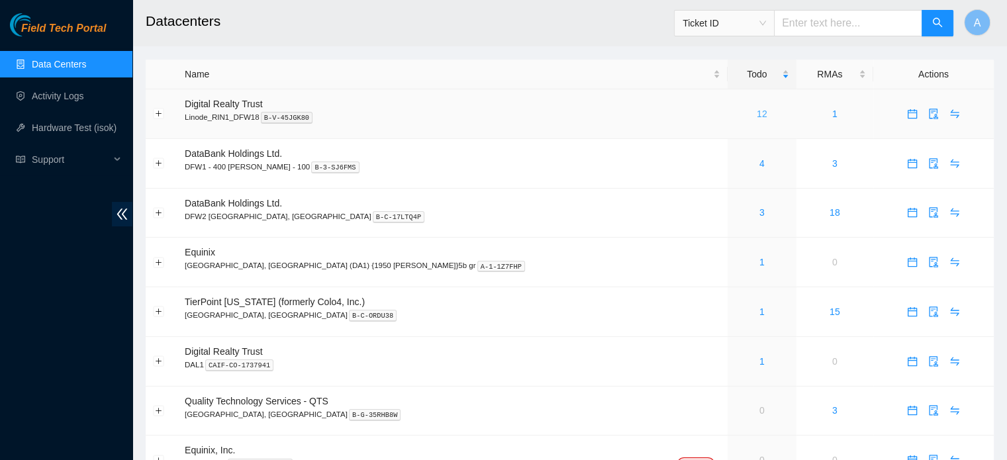
click at [757, 111] on link "12" at bounding box center [762, 114] width 11 height 11
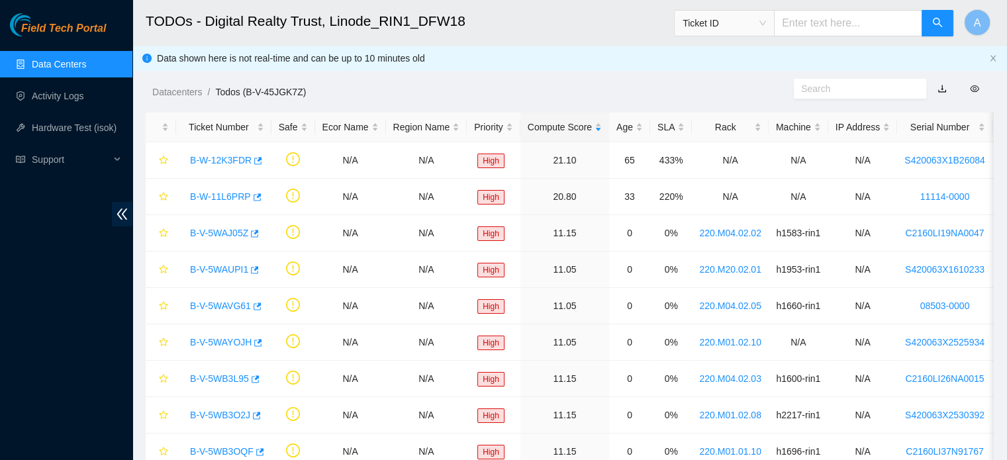
click at [32, 70] on link "Data Centers" at bounding box center [59, 64] width 54 height 11
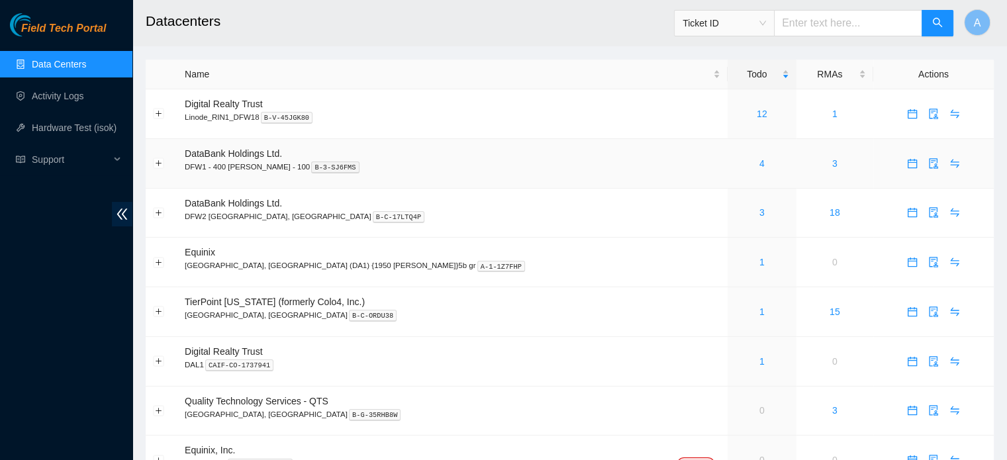
click at [735, 164] on div "4" at bounding box center [762, 163] width 54 height 15
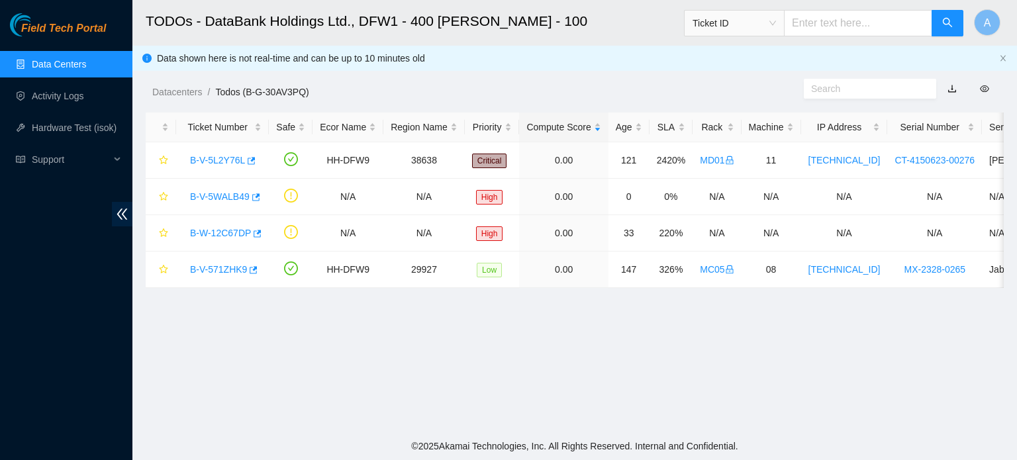
click at [67, 59] on link "Data Centers" at bounding box center [59, 64] width 54 height 11
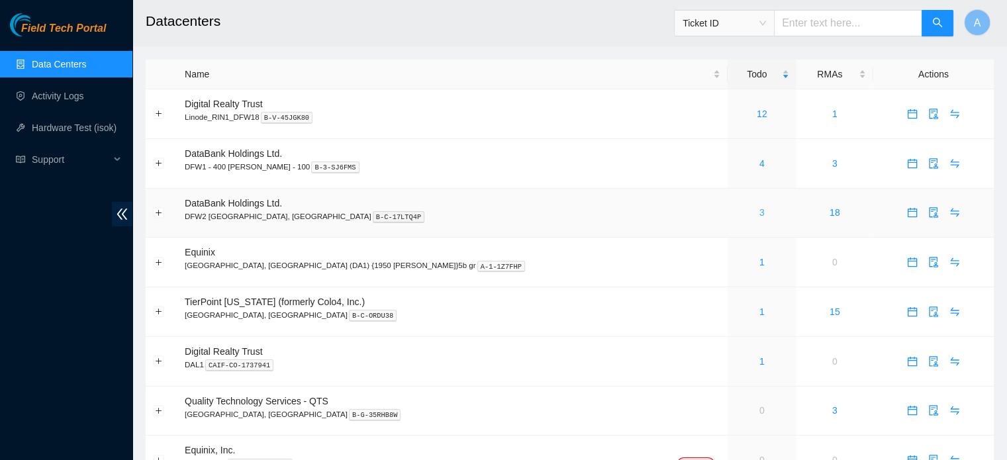
click at [759, 213] on link "3" at bounding box center [761, 212] width 5 height 11
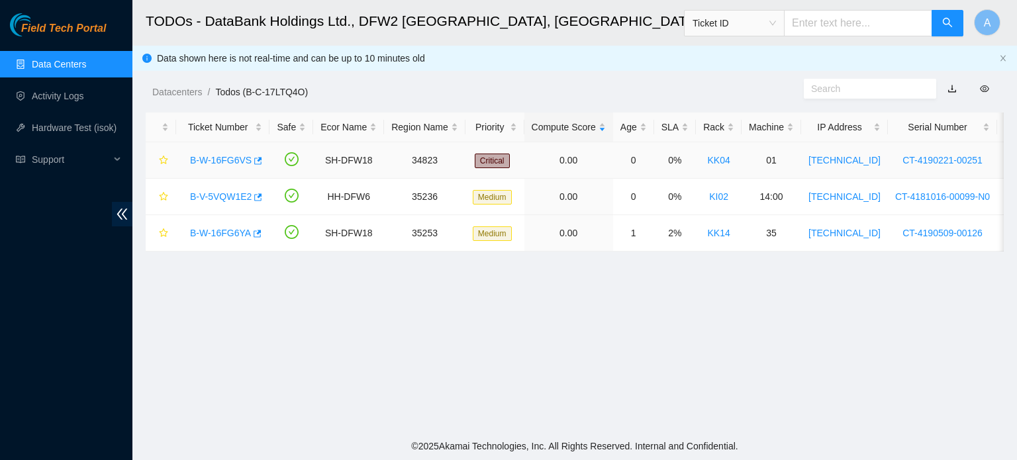
click at [226, 166] on link "B-W-16FG6VS" at bounding box center [221, 160] width 62 height 11
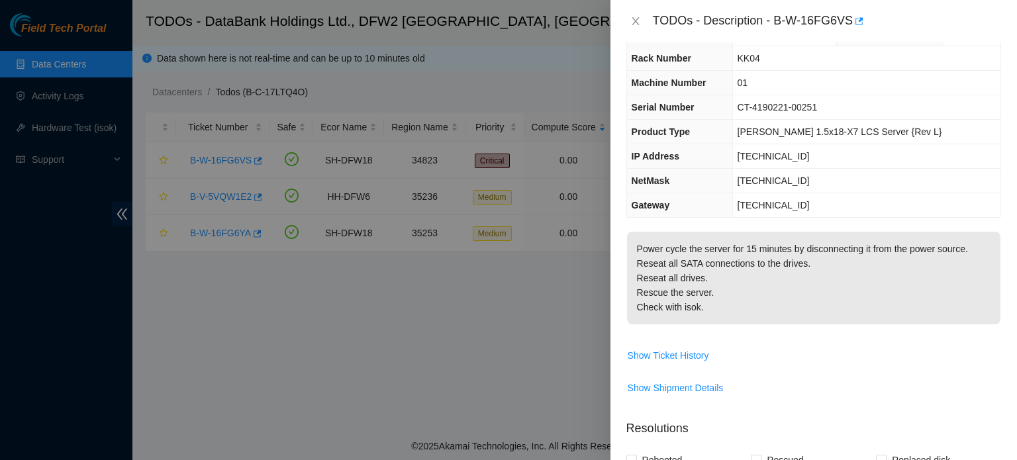
scroll to position [36, 0]
click at [636, 18] on icon "close" at bounding box center [635, 21] width 11 height 11
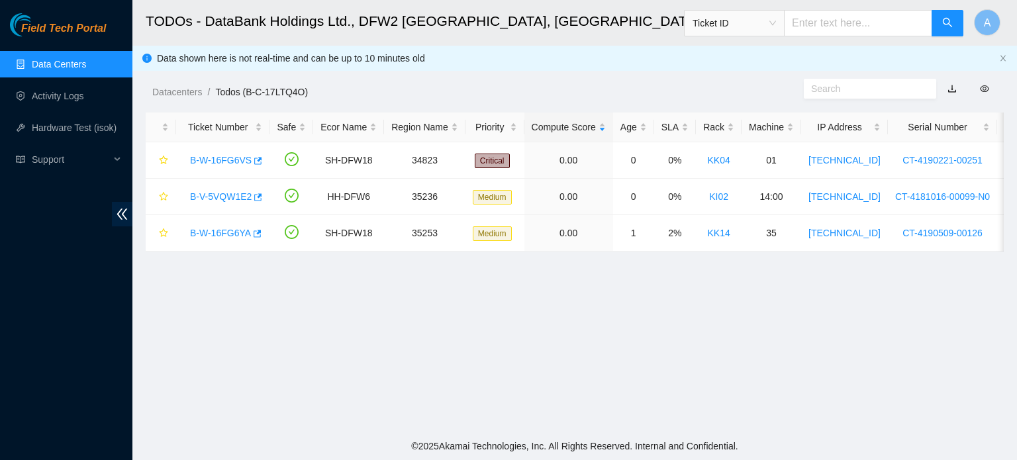
click at [86, 70] on link "Data Centers" at bounding box center [59, 64] width 54 height 11
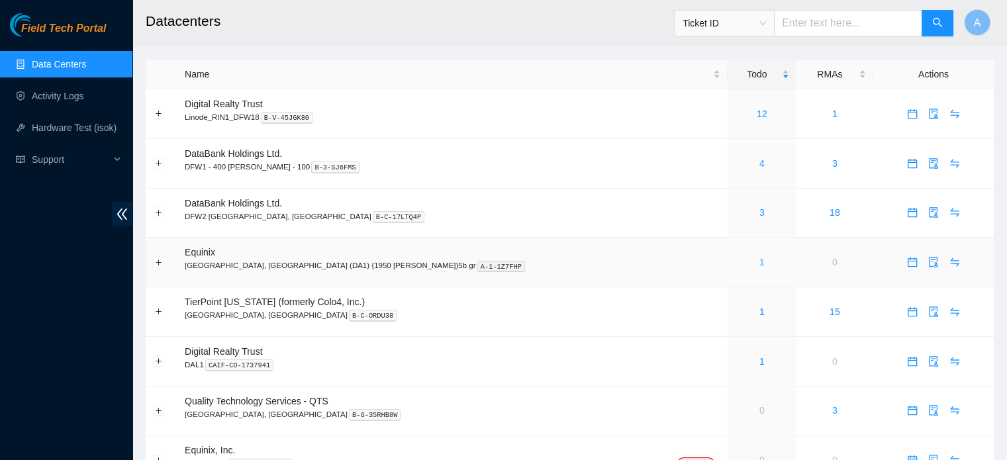
click at [759, 260] on link "1" at bounding box center [761, 262] width 5 height 11
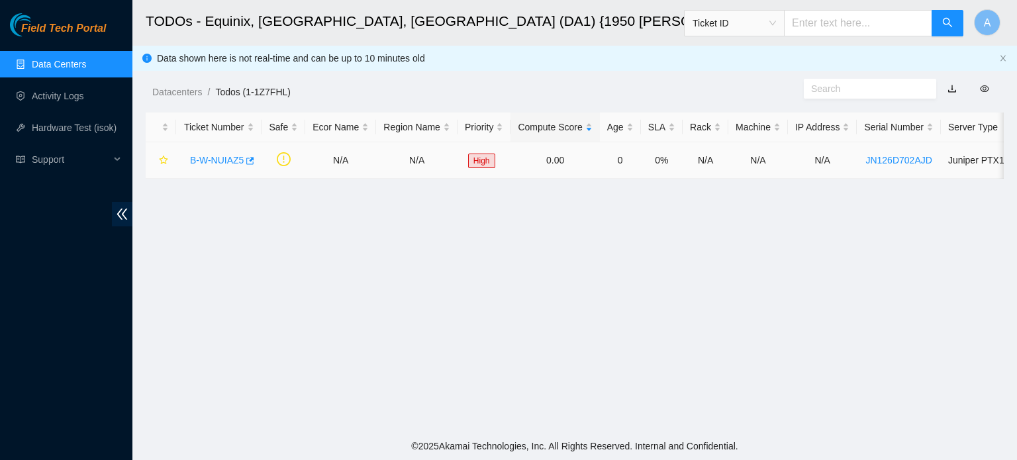
click at [223, 162] on link "B-W-NUIAZ5" at bounding box center [217, 160] width 54 height 11
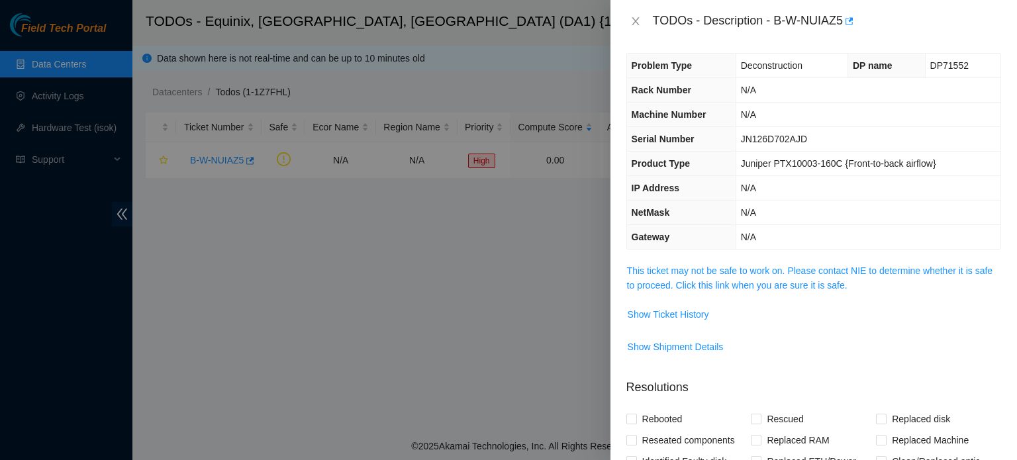
scroll to position [5, 0]
click at [636, 23] on icon "close" at bounding box center [635, 21] width 11 height 11
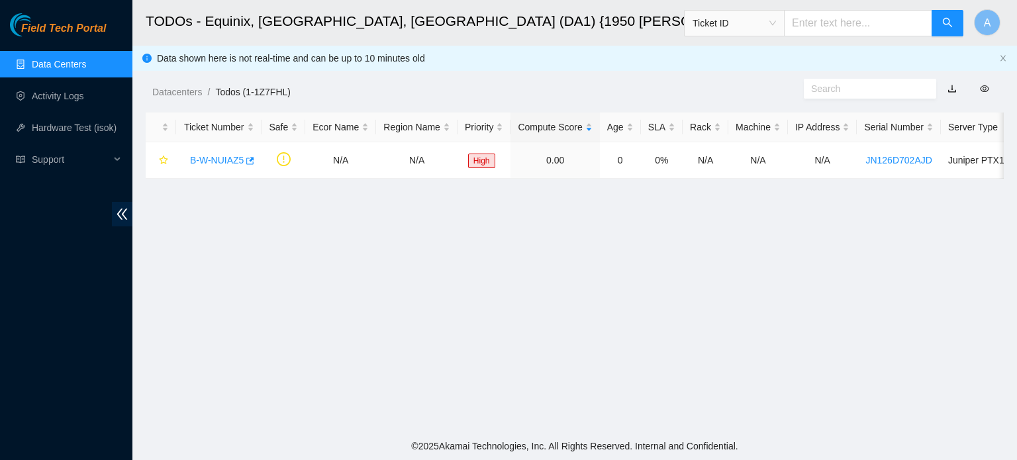
click at [83, 70] on link "Data Centers" at bounding box center [59, 64] width 54 height 11
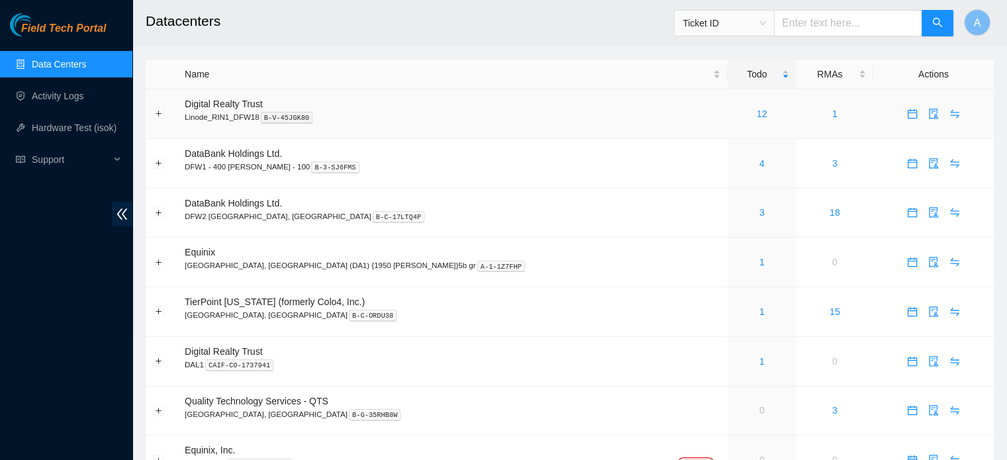
click at [735, 117] on div "12" at bounding box center [762, 114] width 54 height 15
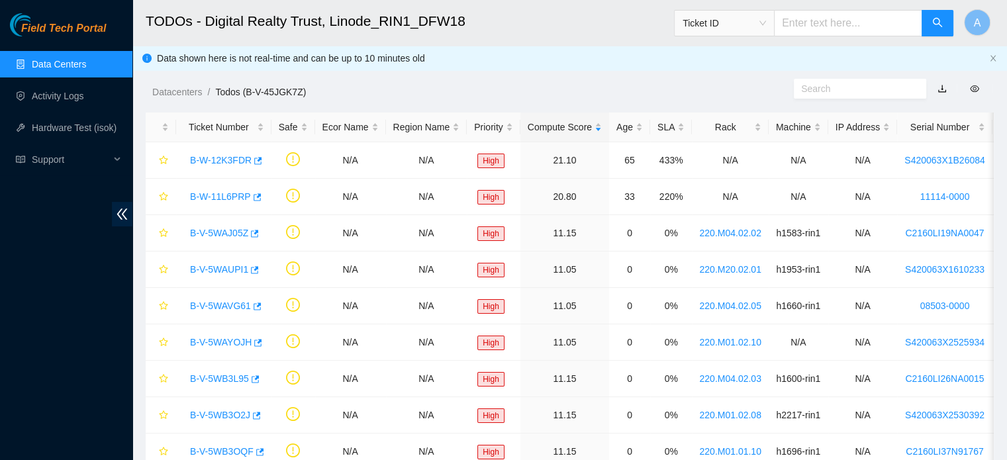
click at [82, 59] on link "Data Centers" at bounding box center [59, 64] width 54 height 11
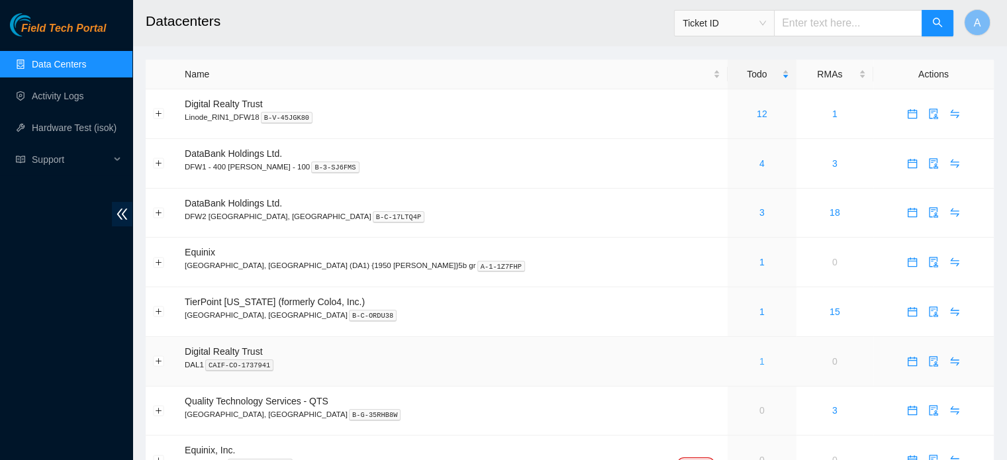
click at [759, 363] on link "1" at bounding box center [761, 361] width 5 height 11
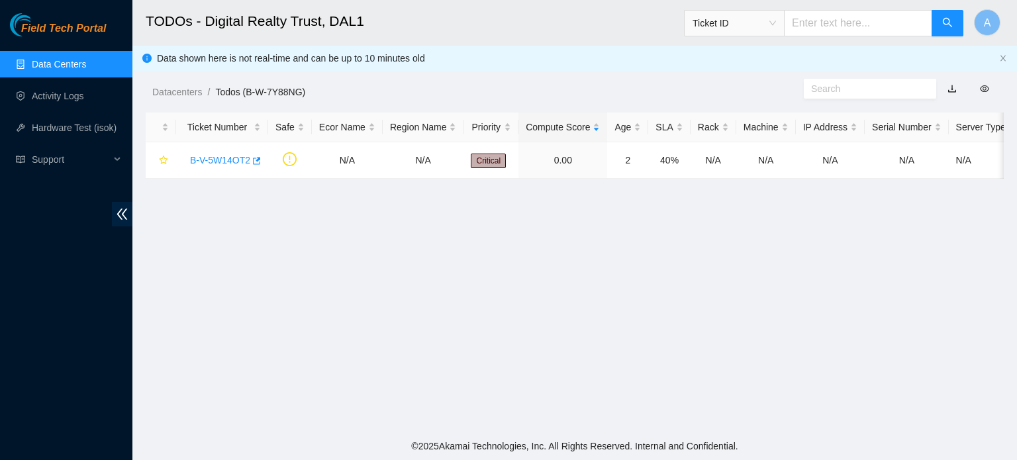
click at [260, 27] on h2 "TODOs - Digital Realty Trust, DAL1" at bounding box center [492, 21] width 693 height 42
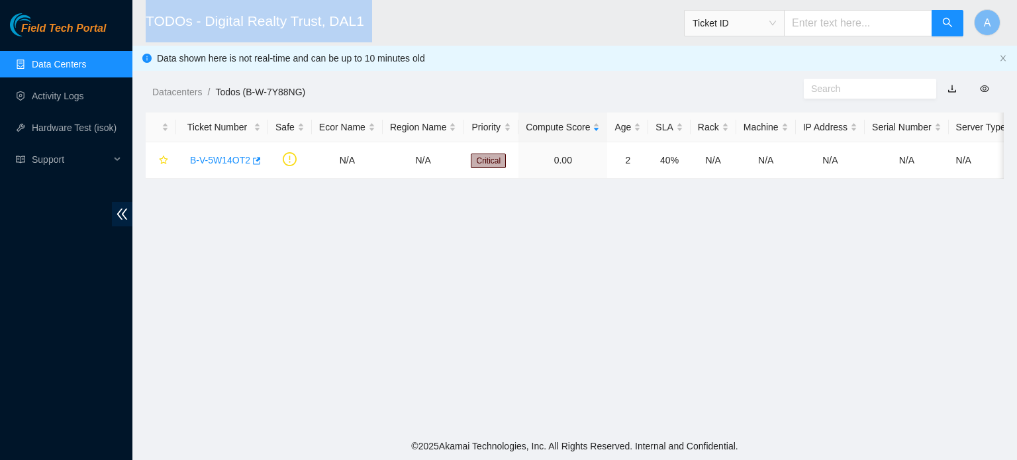
click at [260, 27] on h2 "TODOs - Digital Realty Trust, DAL1" at bounding box center [492, 21] width 693 height 42
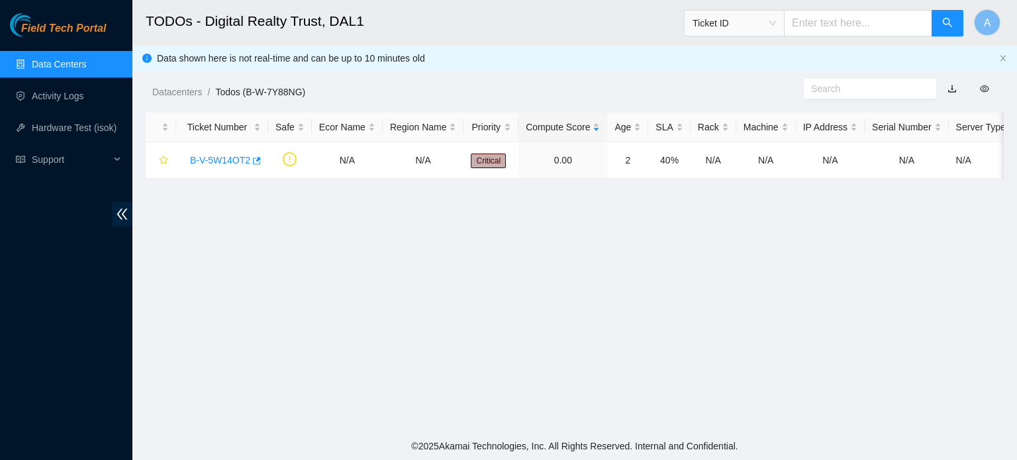
click at [287, 29] on h2 "TODOs - Digital Realty Trust, DAL1" at bounding box center [492, 21] width 693 height 42
click at [222, 157] on link "B-V-5W14OT2" at bounding box center [220, 160] width 60 height 11
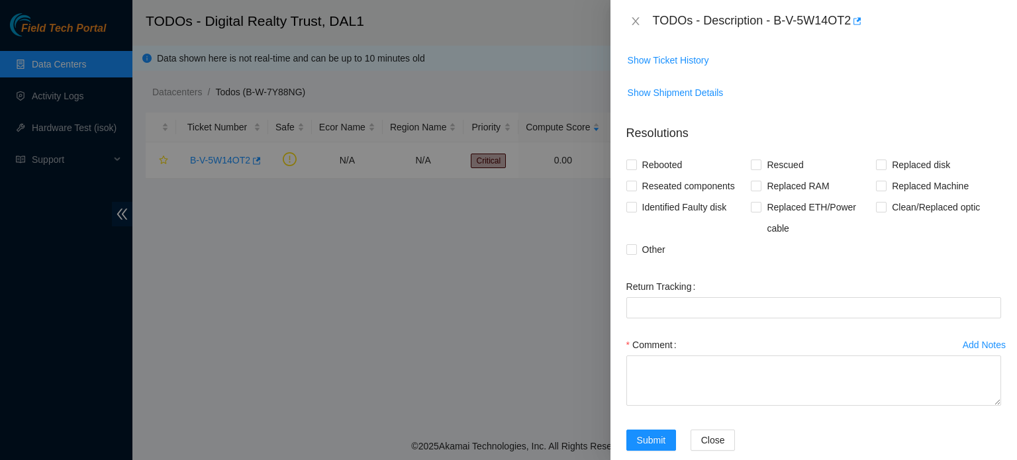
scroll to position [256, 0]
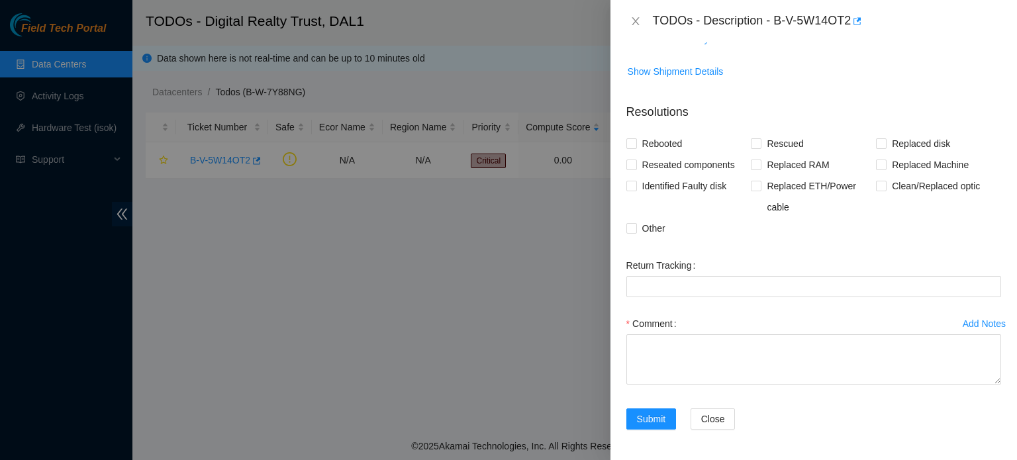
click at [434, 91] on div at bounding box center [508, 230] width 1017 height 460
click at [702, 416] on span "Close" at bounding box center [713, 419] width 24 height 15
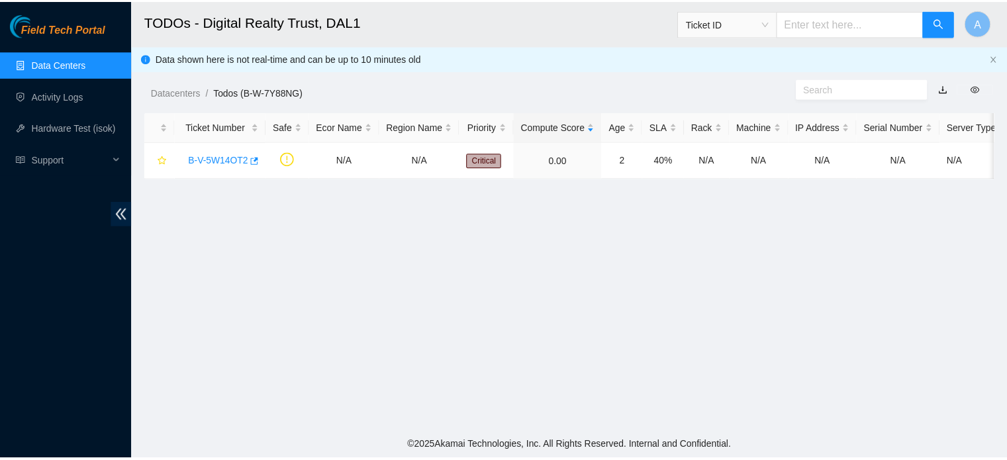
scroll to position [299, 0]
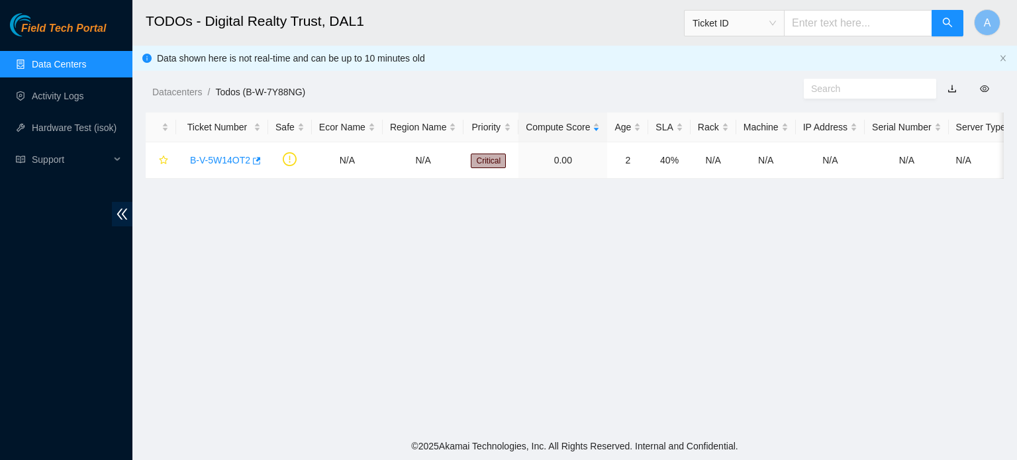
click at [620, 360] on main "TODOs - Digital Realty Trust, DAL1 Ticket ID A Data shown here is not real-time…" at bounding box center [574, 216] width 885 height 432
click at [86, 59] on link "Data Centers" at bounding box center [59, 64] width 54 height 11
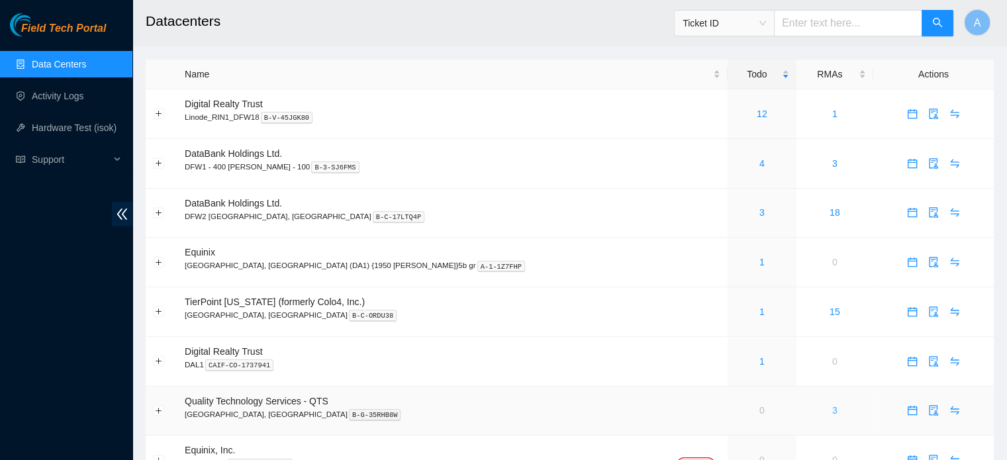
scroll to position [67, 0]
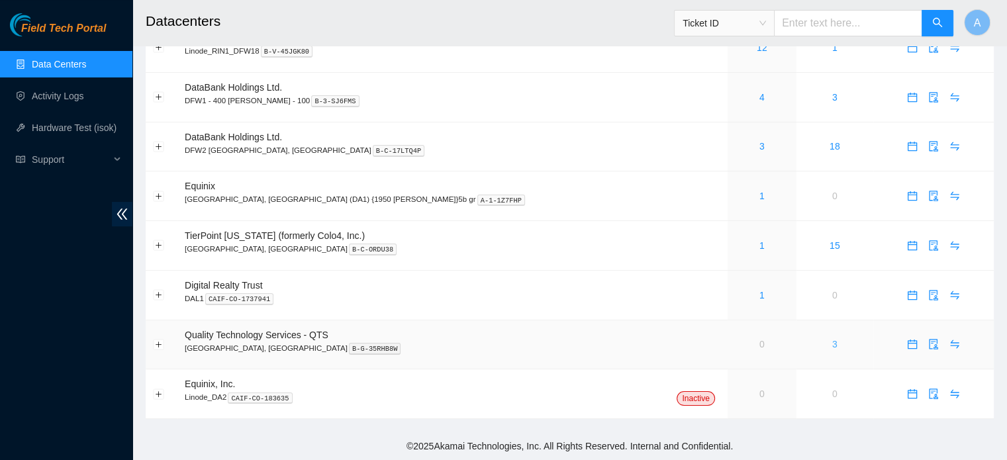
click at [832, 340] on link "3" at bounding box center [834, 344] width 5 height 11
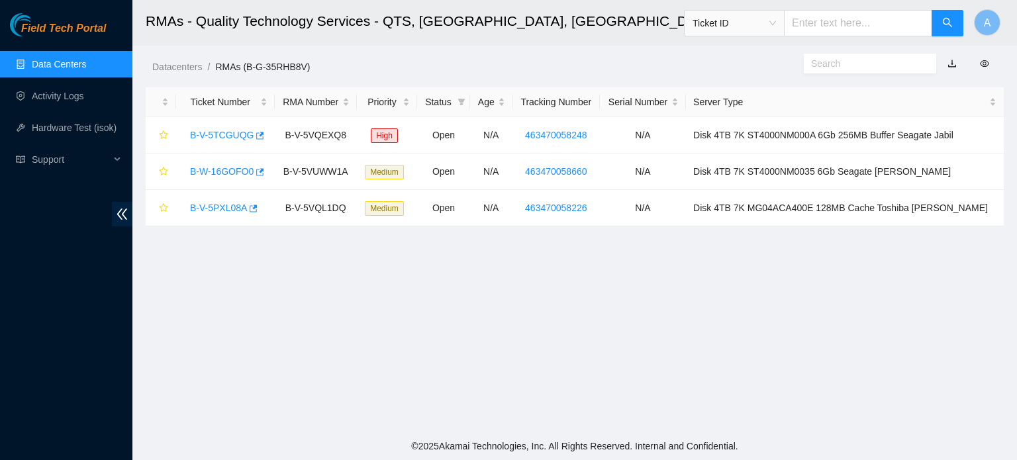
click at [69, 63] on link "Data Centers" at bounding box center [59, 64] width 54 height 11
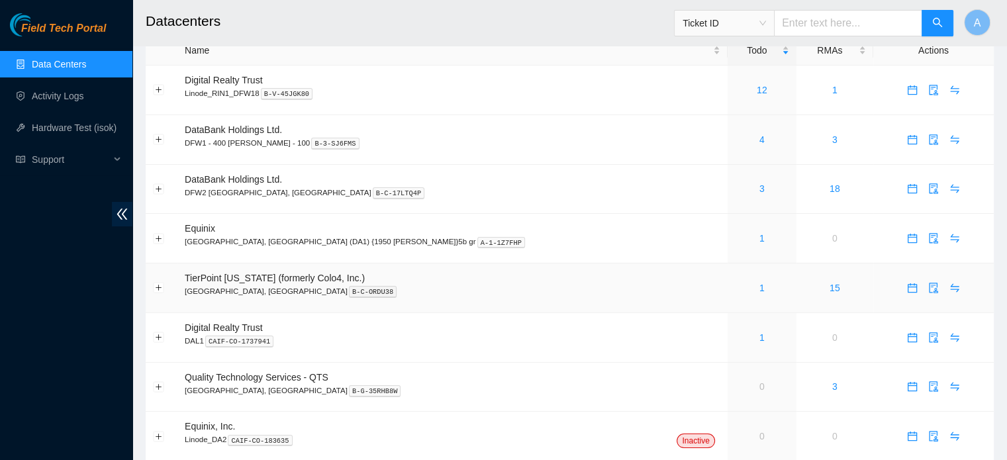
scroll to position [67, 0]
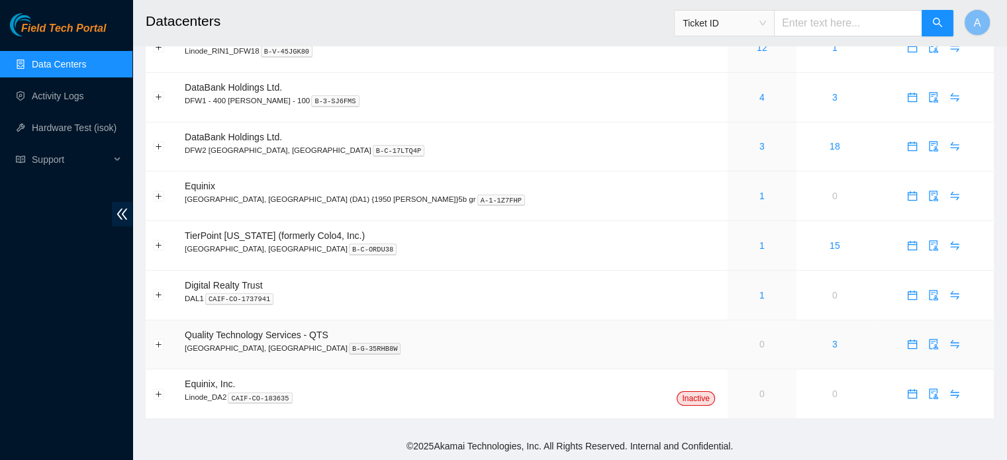
click at [181, 348] on td "Quality Technology Services - QTS [GEOGRAPHIC_DATA], [GEOGRAPHIC_DATA] B-G-35RH…" at bounding box center [452, 345] width 550 height 50
click at [75, 79] on ul "Data Centers Activity Logs Hardware Test (isok) Support" at bounding box center [66, 111] width 132 height 127
click at [66, 59] on link "Data Centers" at bounding box center [59, 64] width 54 height 11
